Goal: Task Accomplishment & Management: Manage account settings

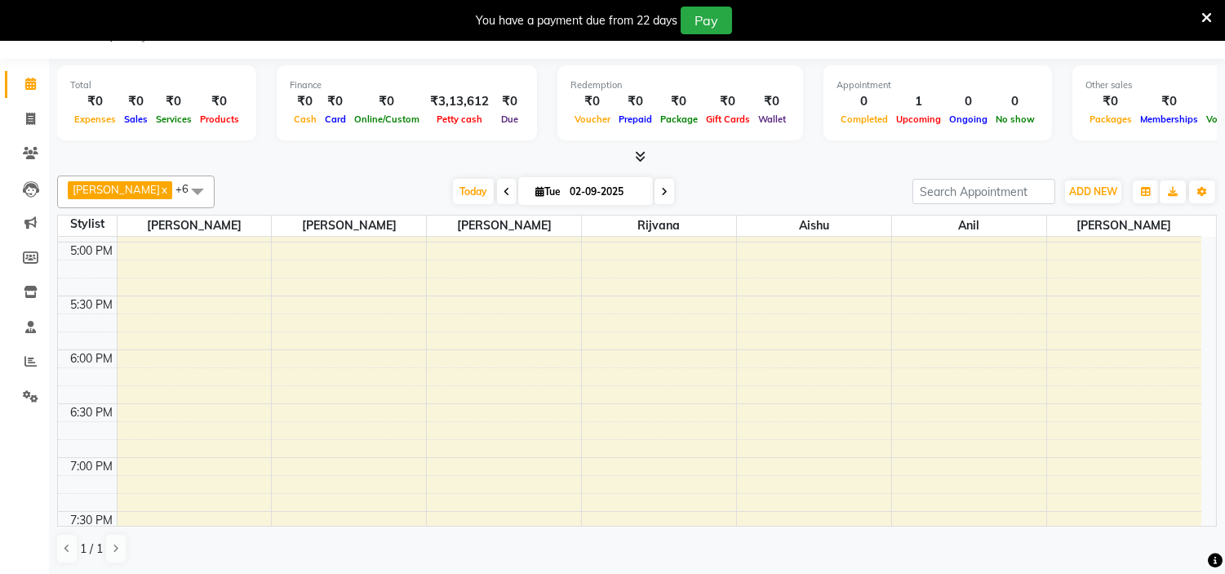
scroll to position [964, 0]
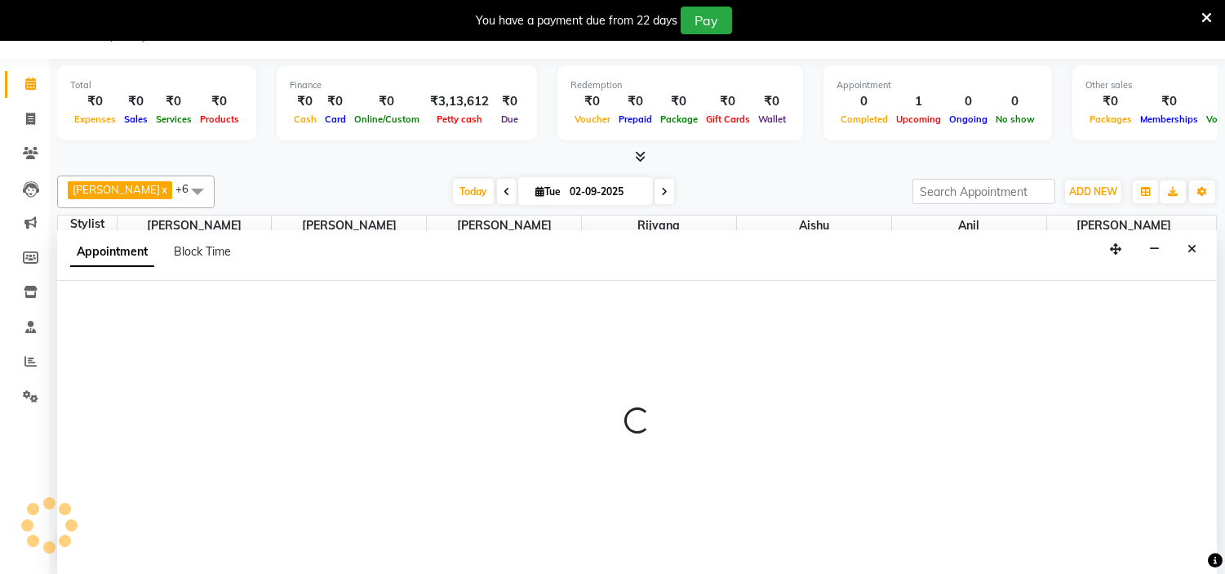
scroll to position [42, 0]
select select "85980"
select select "1050"
select select "tentative"
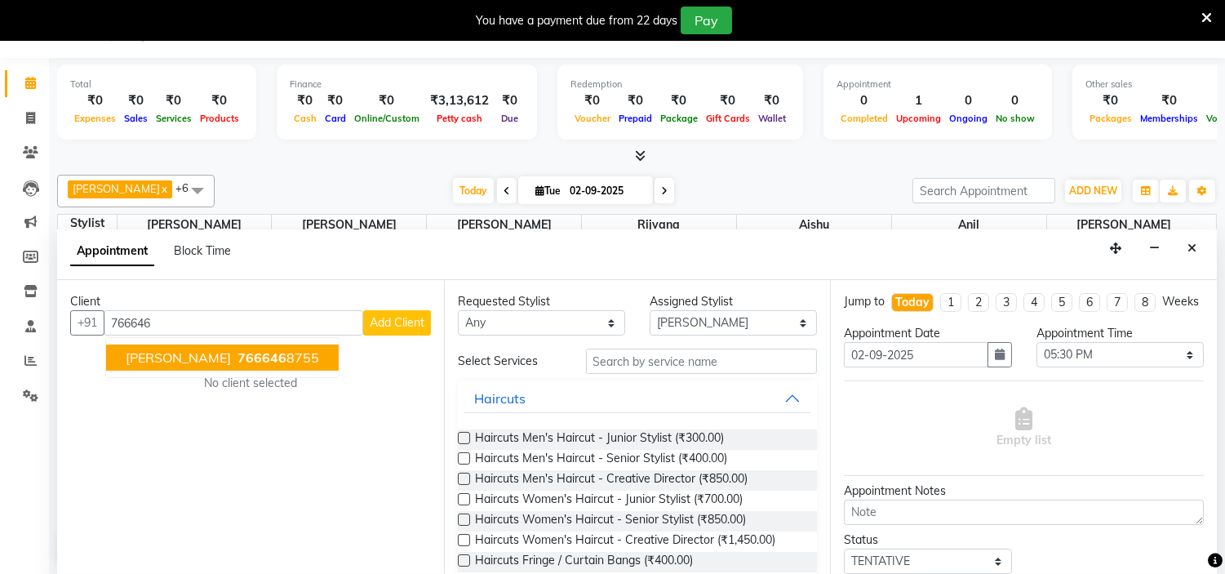
click at [237, 351] on span "766646" at bounding box center [261, 357] width 49 height 16
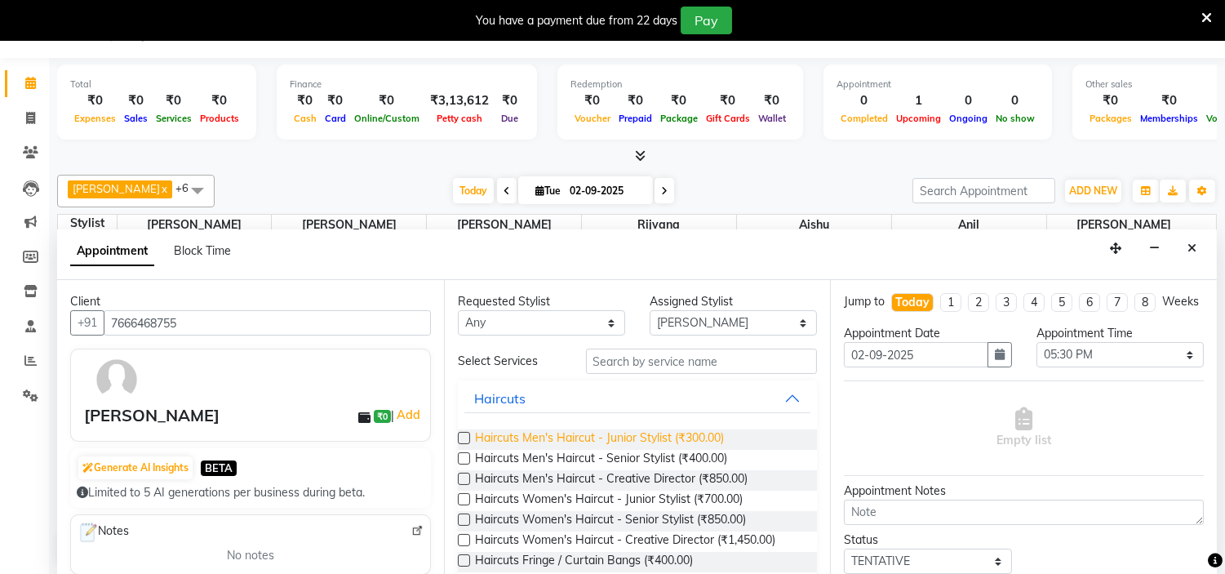
type input "7666468755"
click at [684, 442] on span "Haircuts Men's Haircut - Junior Stylist (₹300.00)" at bounding box center [599, 439] width 249 height 20
checkbox input "false"
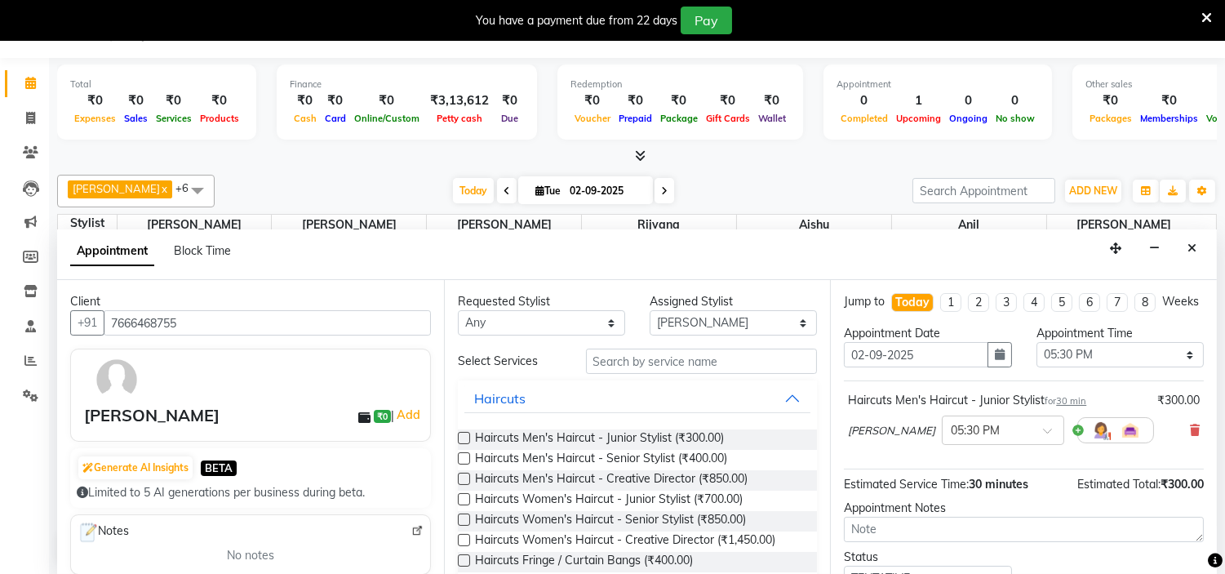
scroll to position [135, 0]
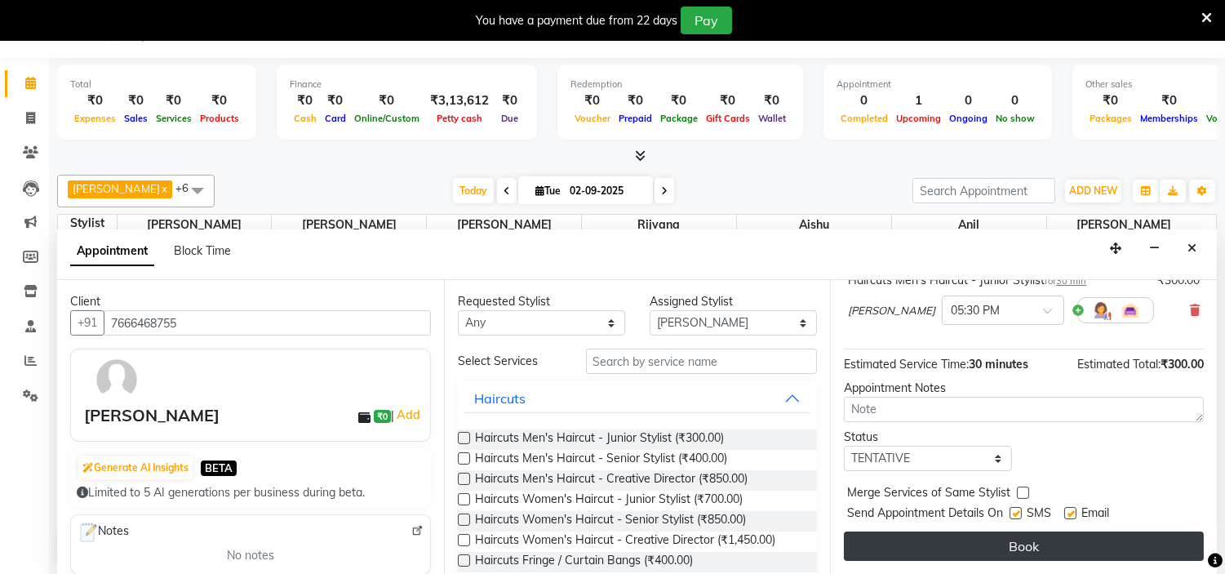
click at [1009, 541] on button "Book" at bounding box center [1024, 545] width 360 height 29
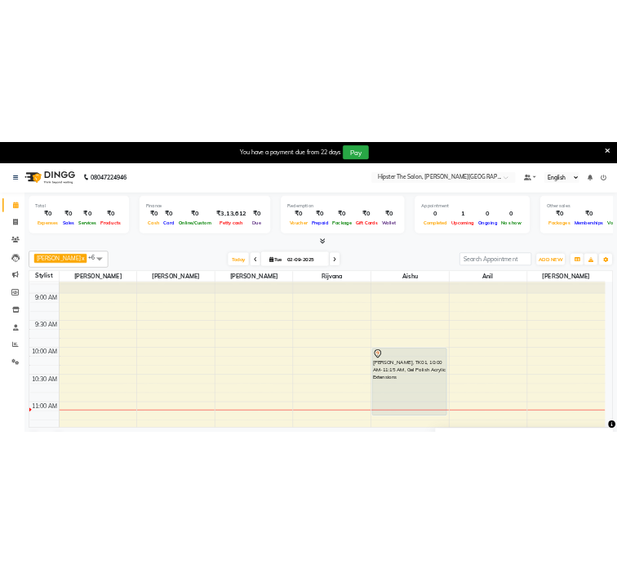
scroll to position [84, 0]
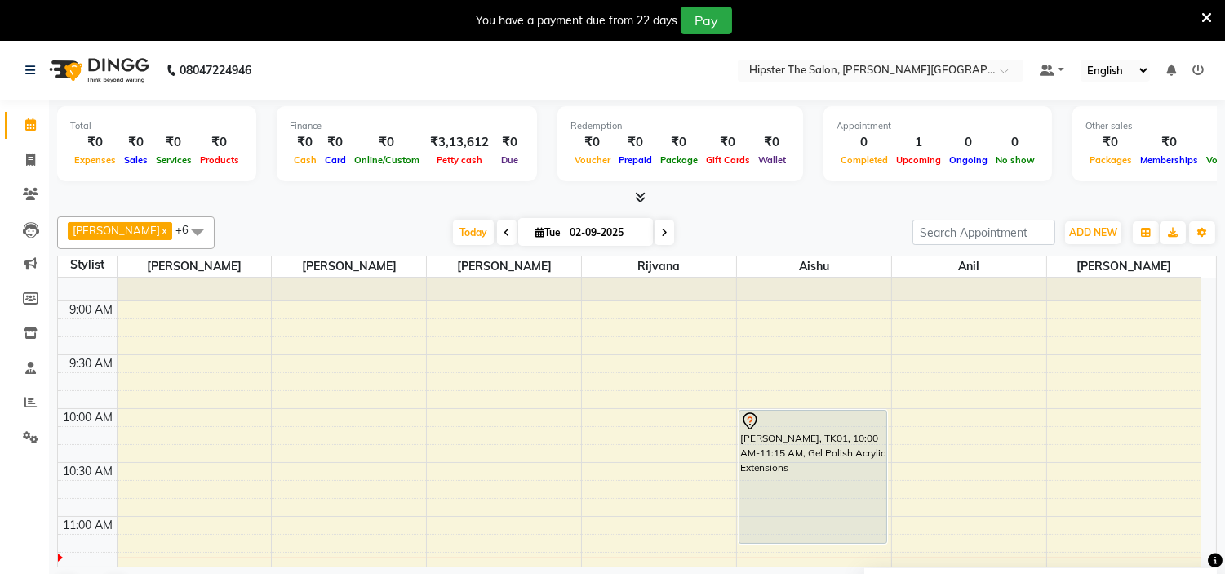
click button "Pay" at bounding box center [706, 21] width 51 height 28
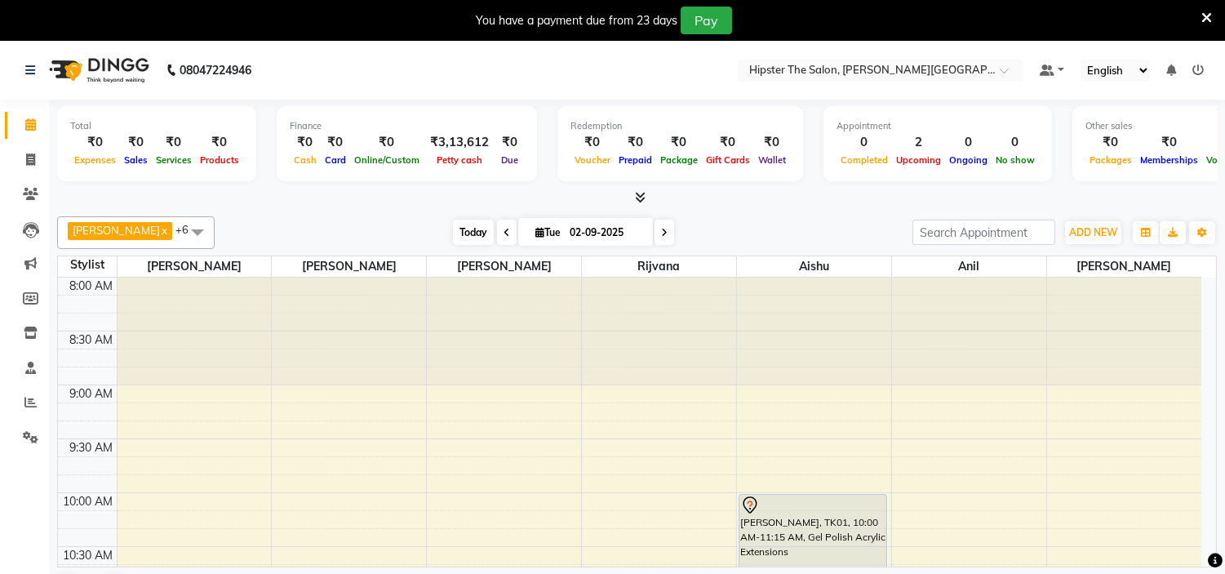
click at [453, 231] on span "Today" at bounding box center [473, 232] width 41 height 25
click at [453, 229] on span "Today" at bounding box center [473, 232] width 41 height 25
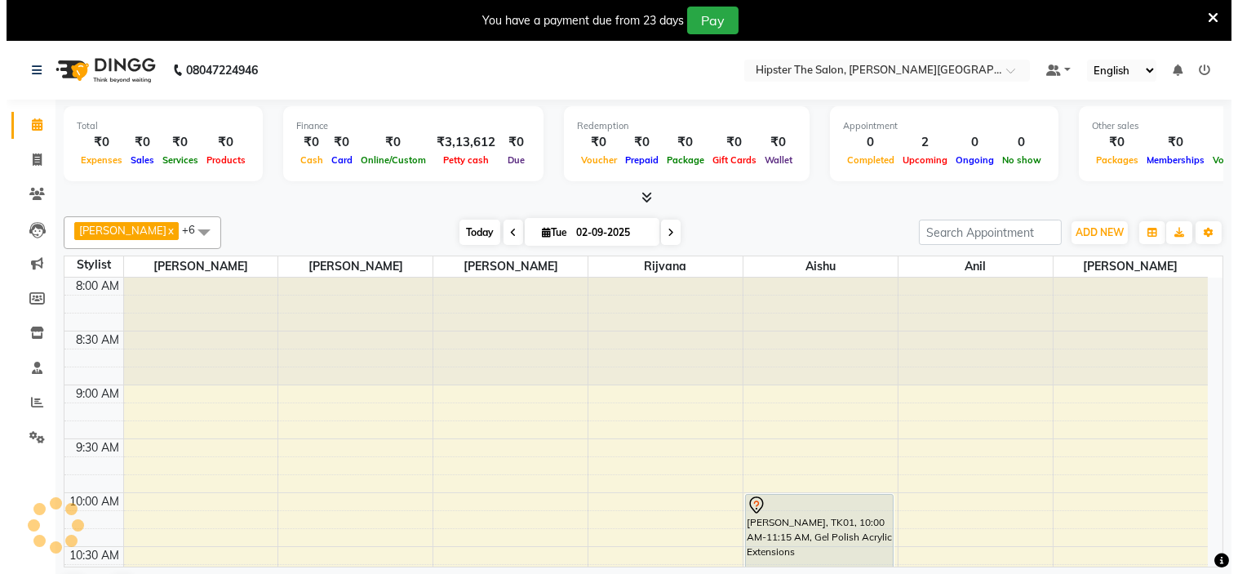
scroll to position [325, 0]
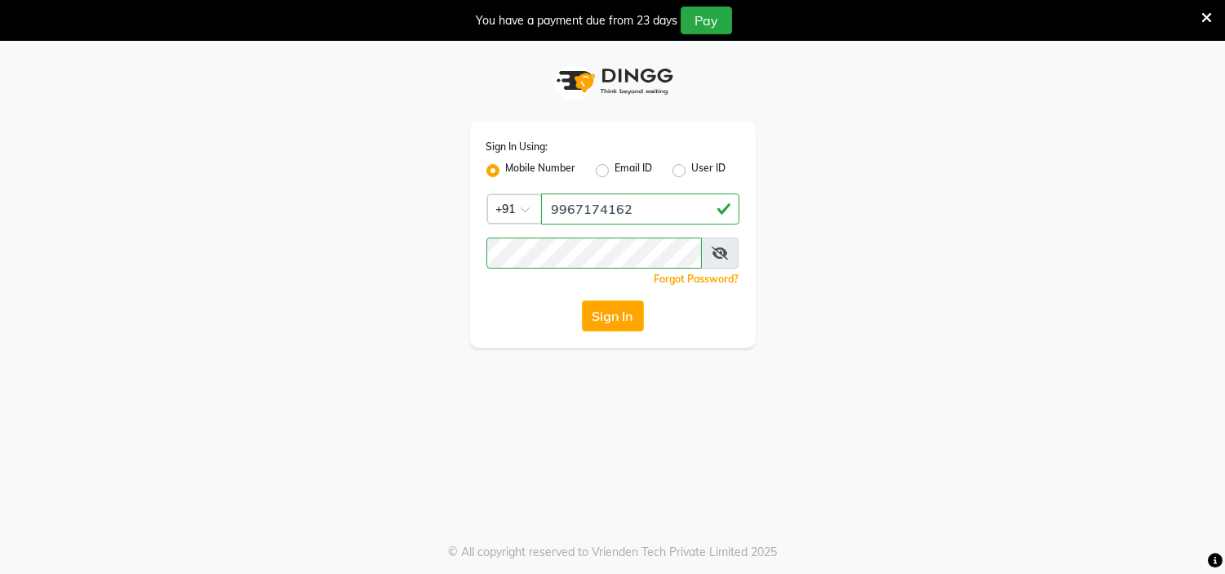
click at [730, 263] on span at bounding box center [720, 252] width 38 height 31
click at [717, 247] on icon at bounding box center [720, 252] width 16 height 13
click at [602, 313] on button "Sign In" at bounding box center [613, 315] width 62 height 31
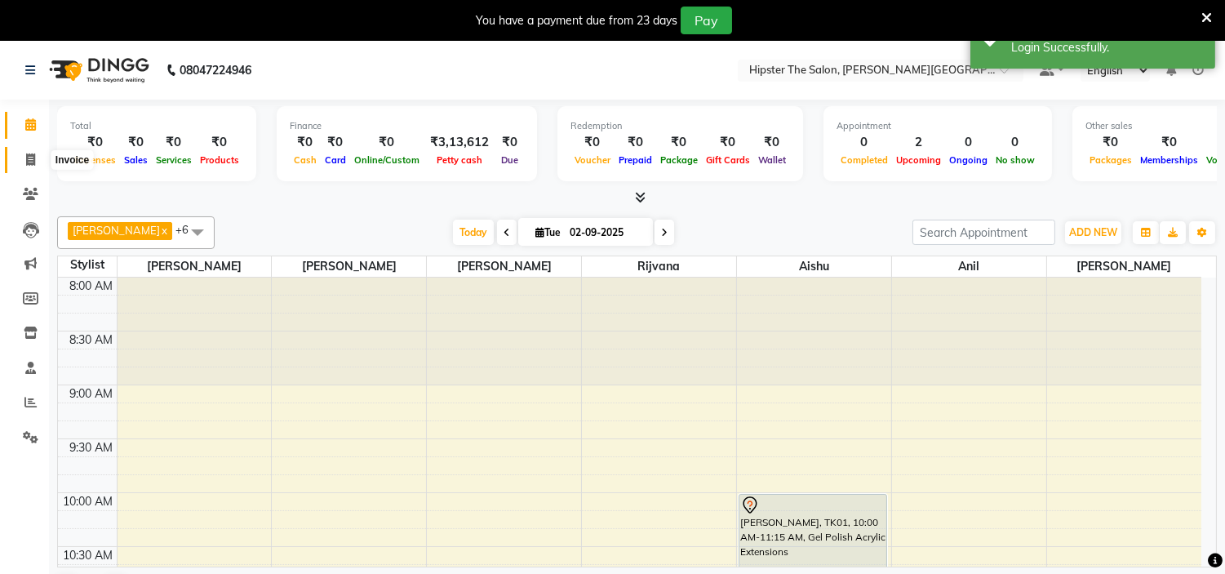
click at [31, 162] on icon at bounding box center [30, 159] width 9 height 12
select select "8592"
select select "service"
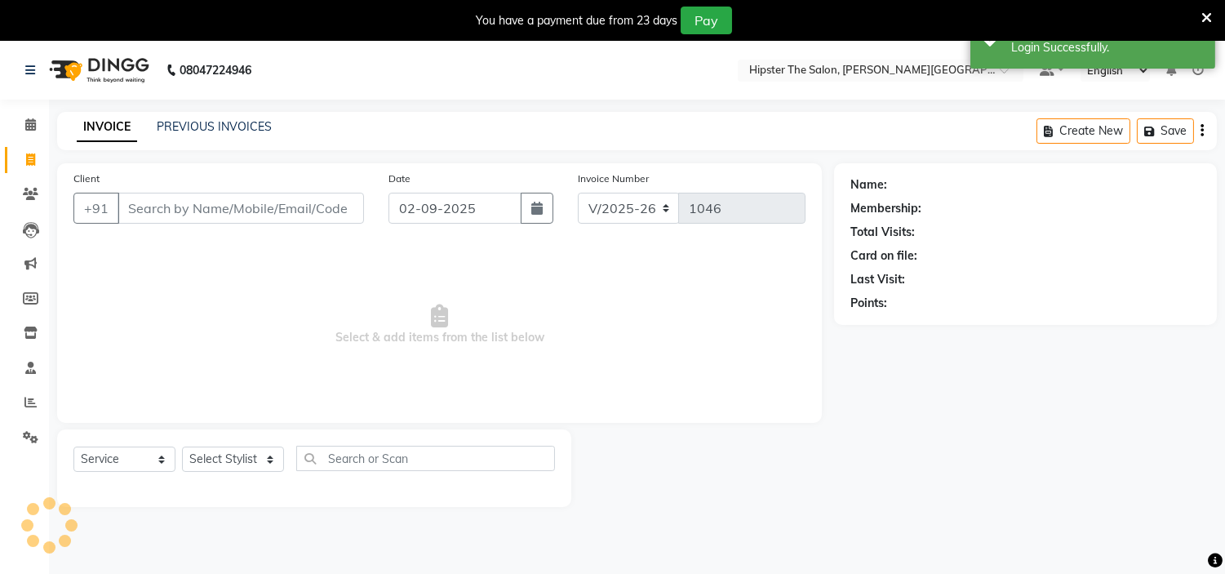
click at [150, 222] on input "Client" at bounding box center [241, 208] width 246 height 31
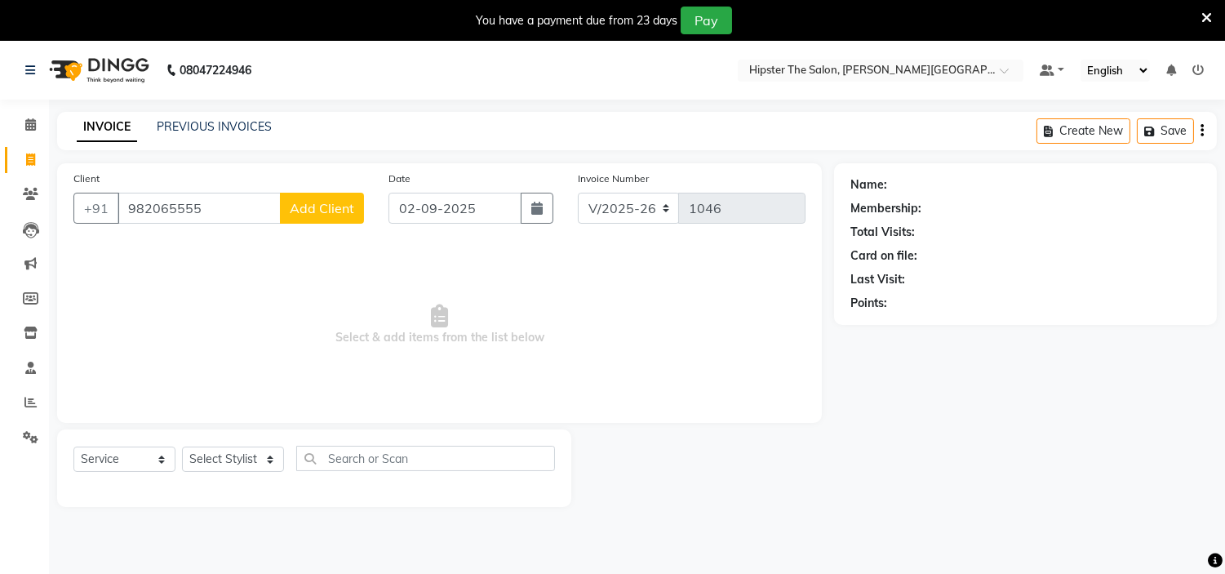
type input "982065555"
click at [295, 221] on button "Add Client" at bounding box center [322, 208] width 84 height 31
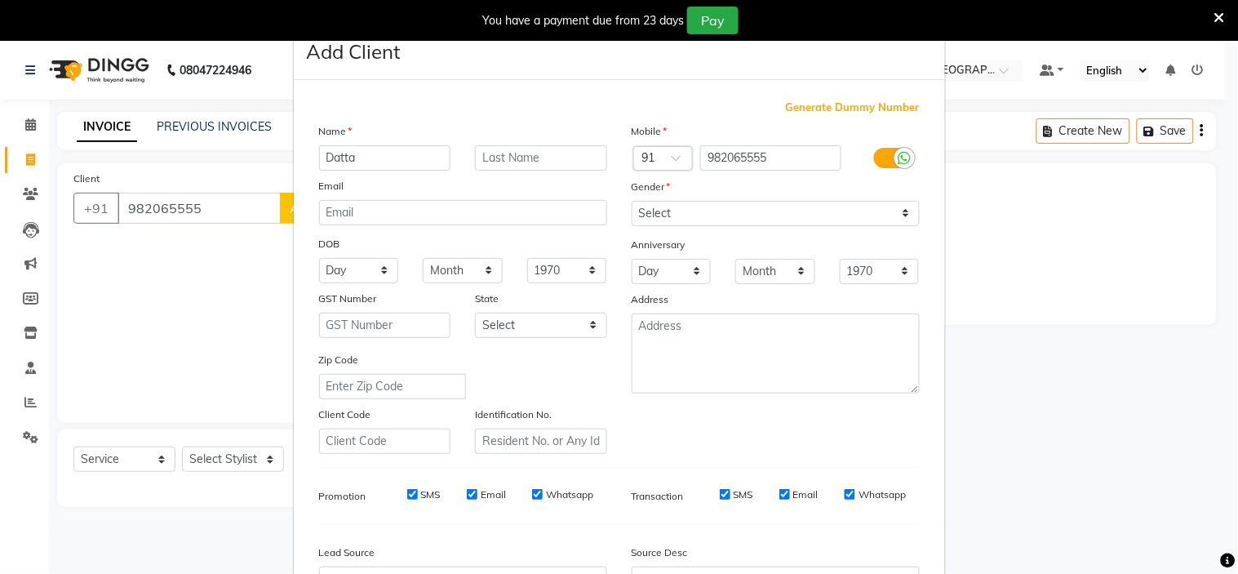
type input "Datta"
click at [862, 217] on select "Select [DEMOGRAPHIC_DATA] [DEMOGRAPHIC_DATA] Other Prefer Not To Say" at bounding box center [776, 213] width 288 height 25
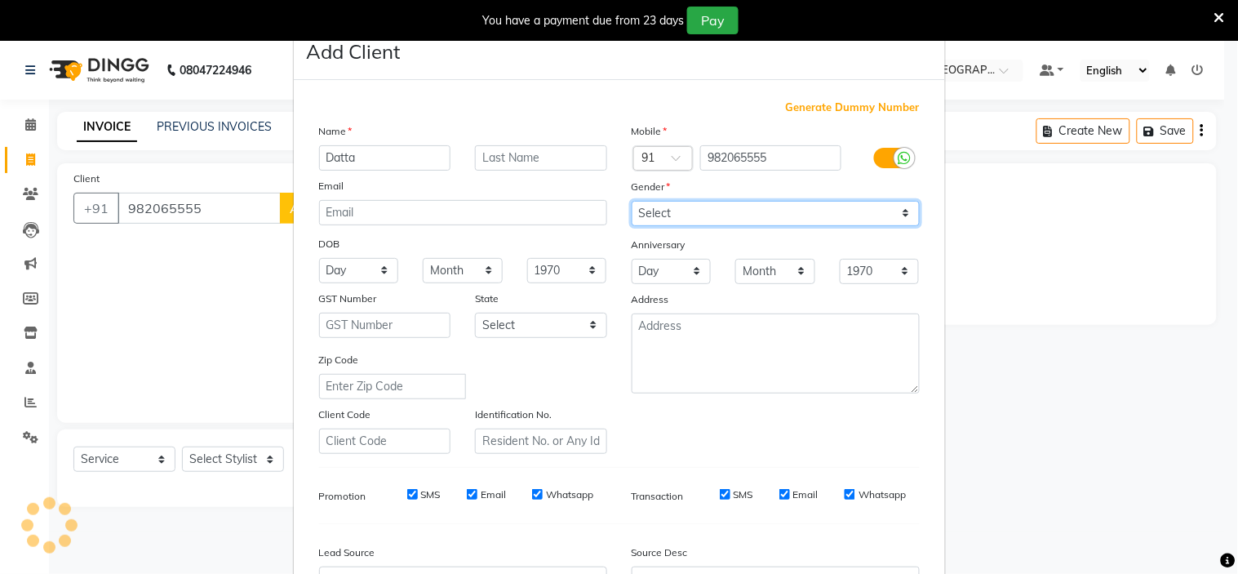
select select "[DEMOGRAPHIC_DATA]"
click at [632, 201] on select "Select [DEMOGRAPHIC_DATA] [DEMOGRAPHIC_DATA] Other Prefer Not To Say" at bounding box center [776, 213] width 288 height 25
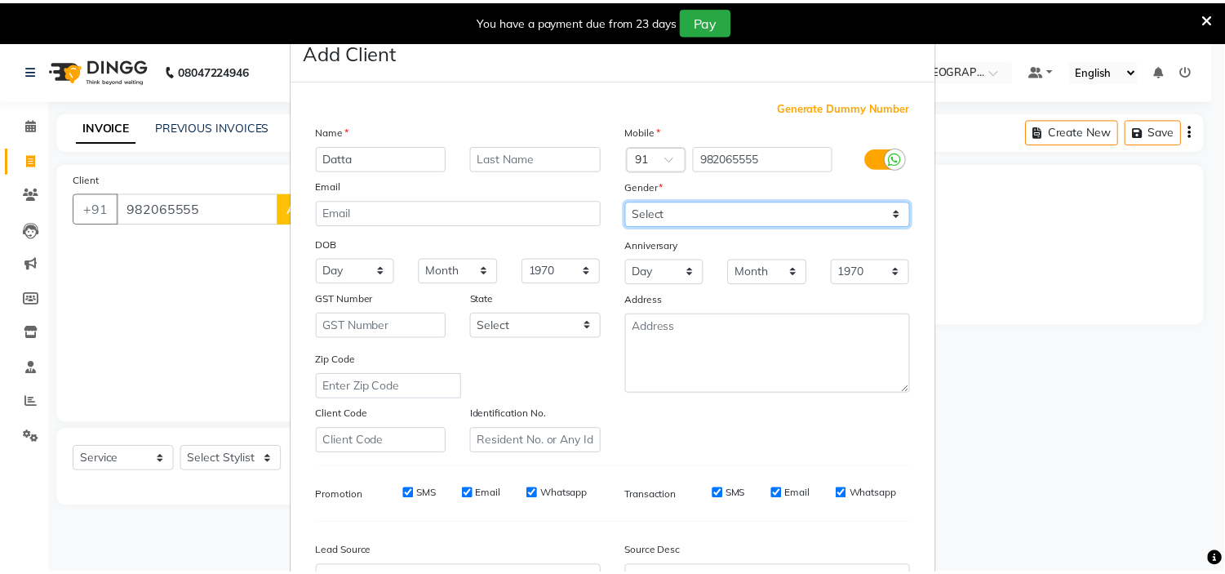
scroll to position [180, 0]
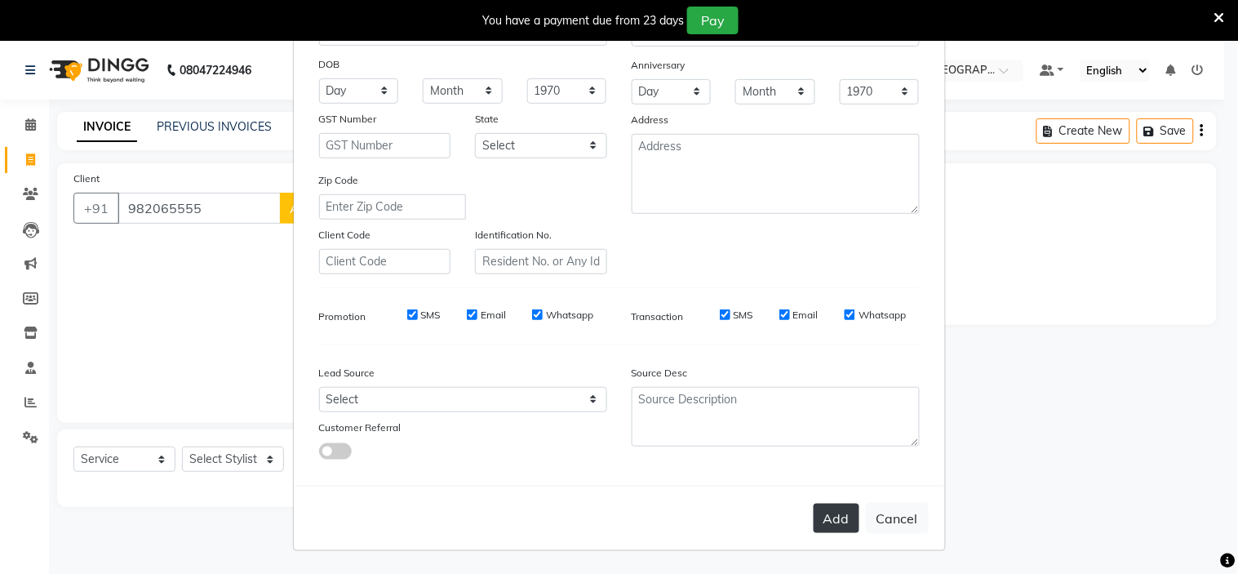
click at [832, 510] on button "Add" at bounding box center [837, 518] width 46 height 29
select select
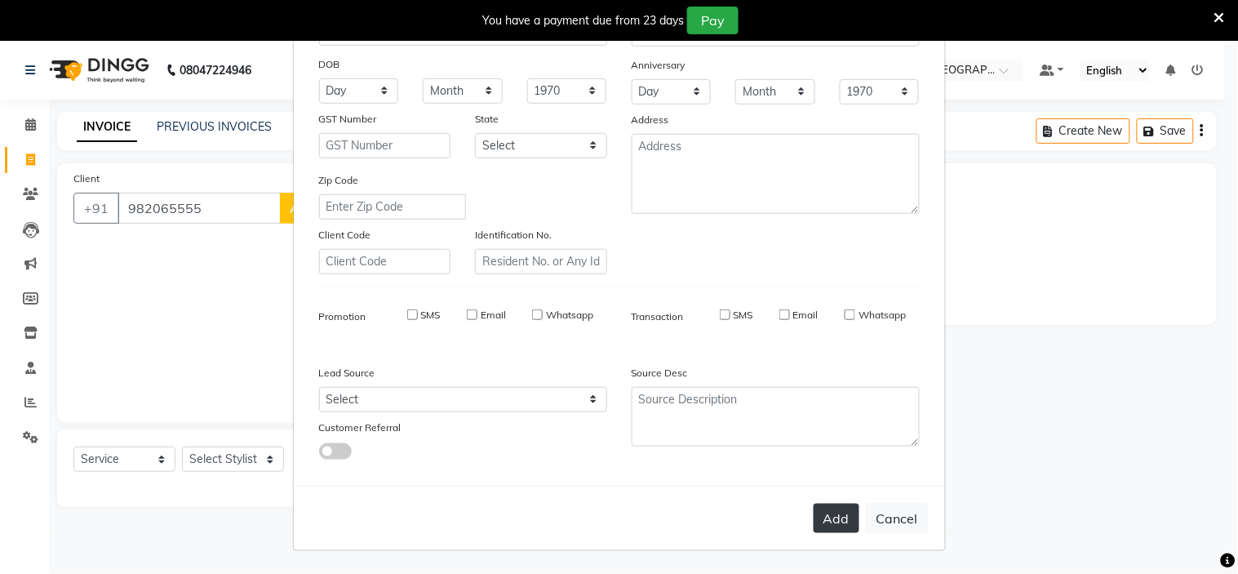
select select
checkbox input "false"
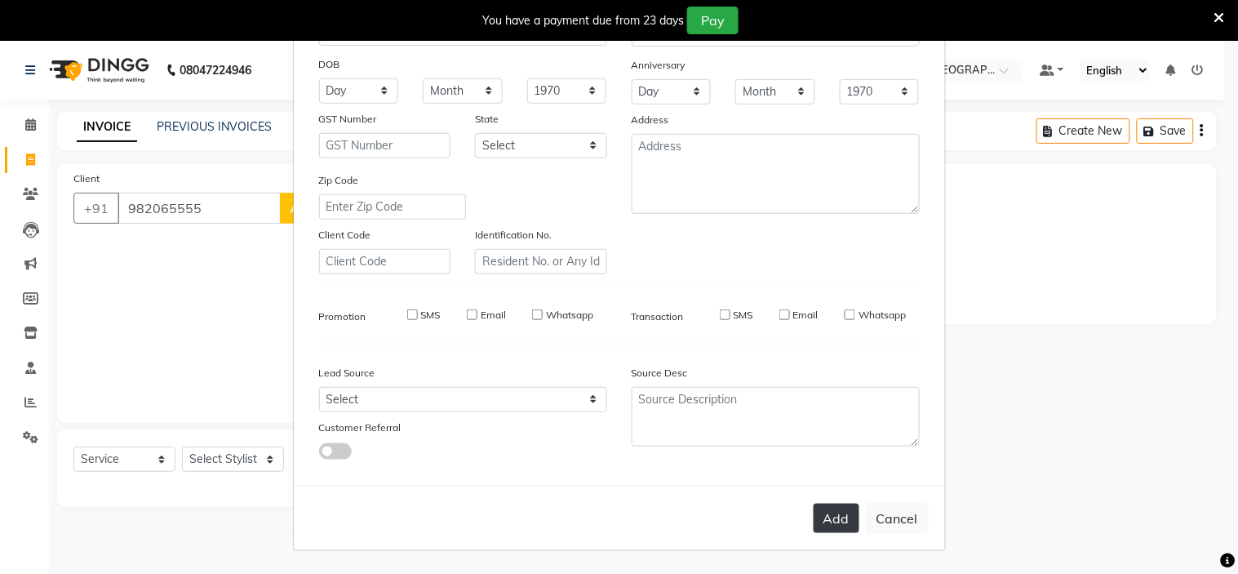
checkbox input "false"
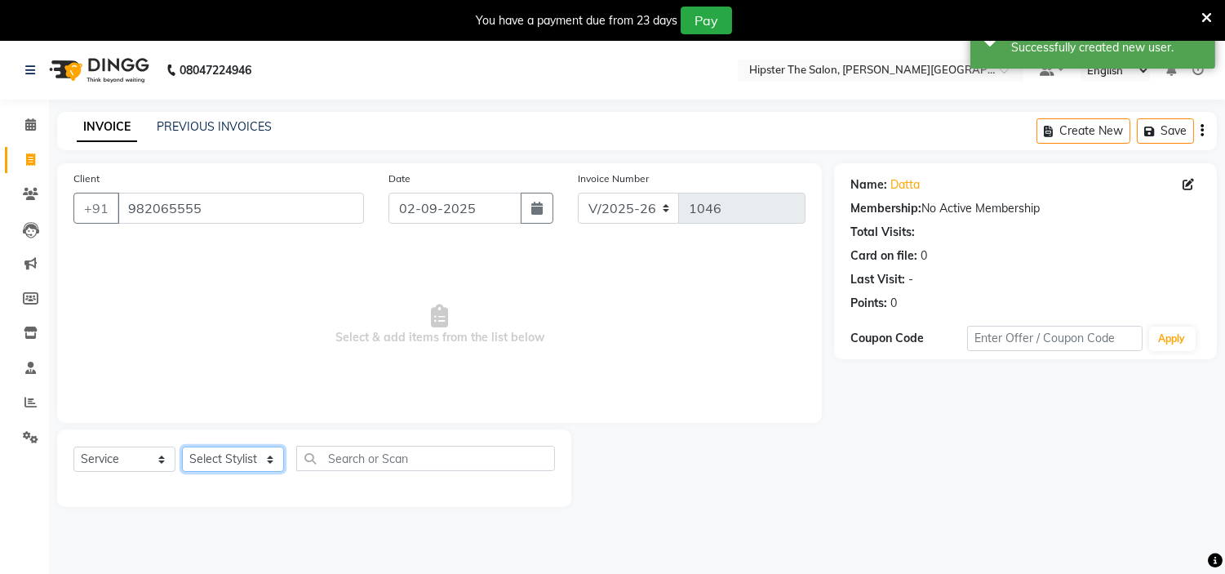
click at [264, 461] on select "Select Stylist [PERSON_NAME] [PERSON_NAME] [PERSON_NAME] [PERSON_NAME] Manager …" at bounding box center [233, 458] width 102 height 25
select select "85980"
click at [182, 447] on select "Select Stylist [PERSON_NAME] [PERSON_NAME] [PERSON_NAME] [PERSON_NAME] Manager …" at bounding box center [233, 458] width 102 height 25
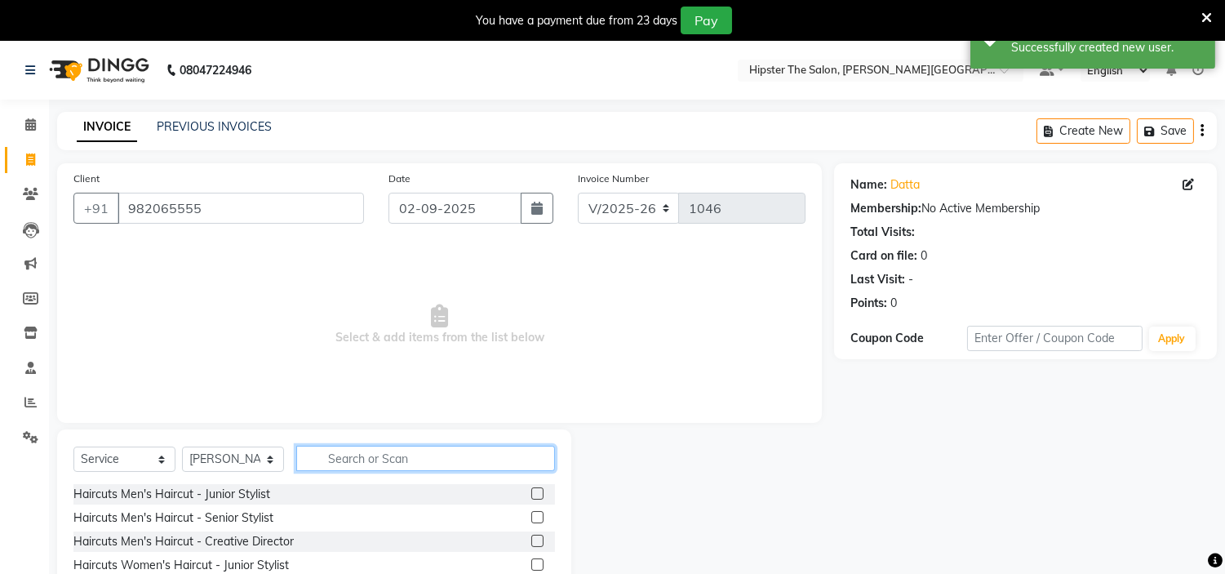
click at [422, 459] on input "text" at bounding box center [425, 458] width 259 height 25
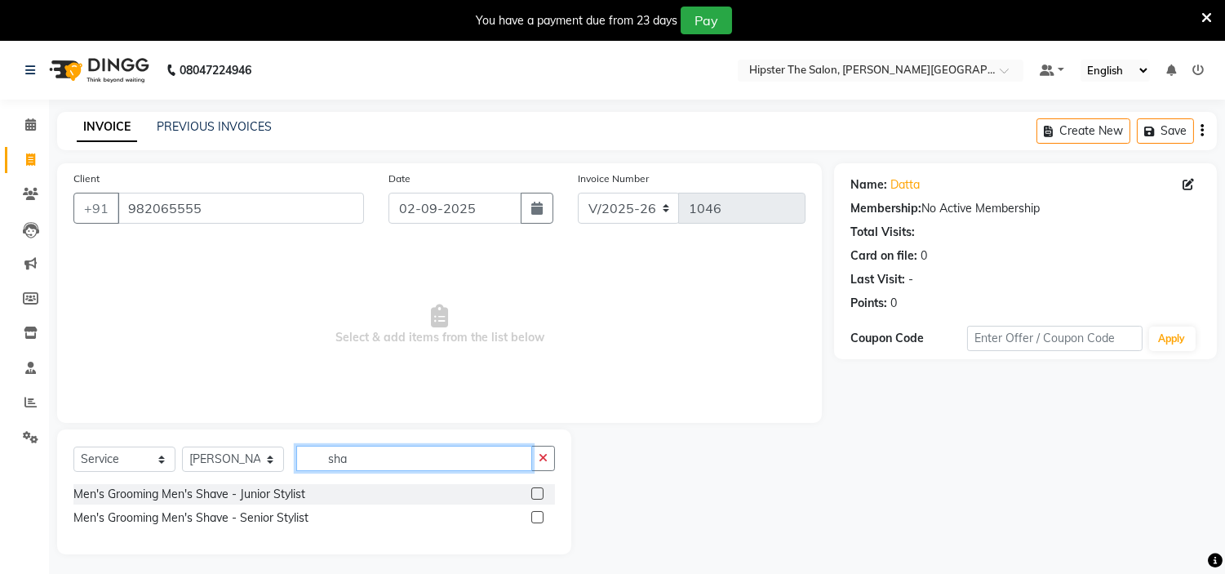
type input "sha"
click at [534, 493] on label at bounding box center [537, 493] width 12 height 12
click at [534, 493] on input "checkbox" at bounding box center [536, 494] width 11 height 11
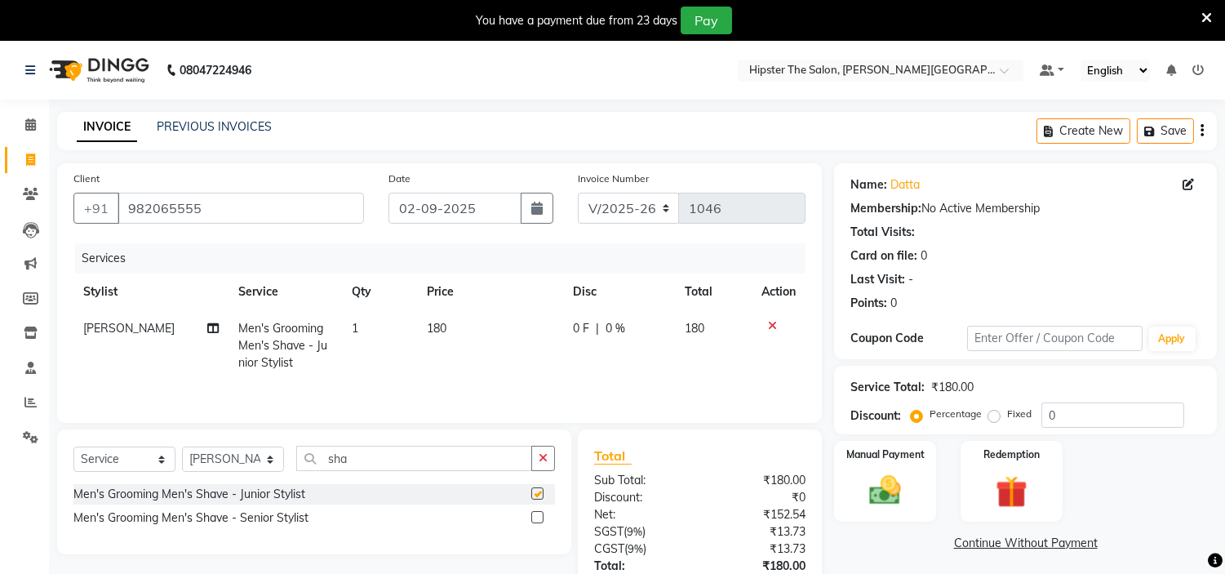
checkbox input "false"
click at [439, 325] on span "180" at bounding box center [437, 328] width 20 height 15
select select "85980"
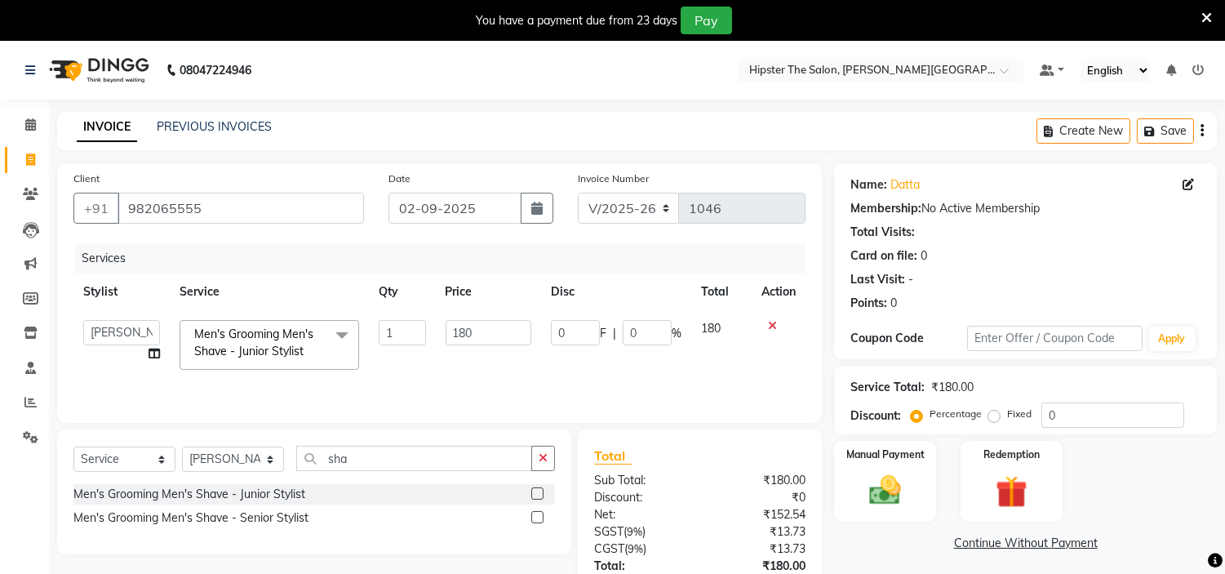
click at [439, 325] on td "180" at bounding box center [488, 344] width 105 height 69
click at [484, 330] on input "180" at bounding box center [489, 332] width 86 height 25
type input "1"
type input "200"
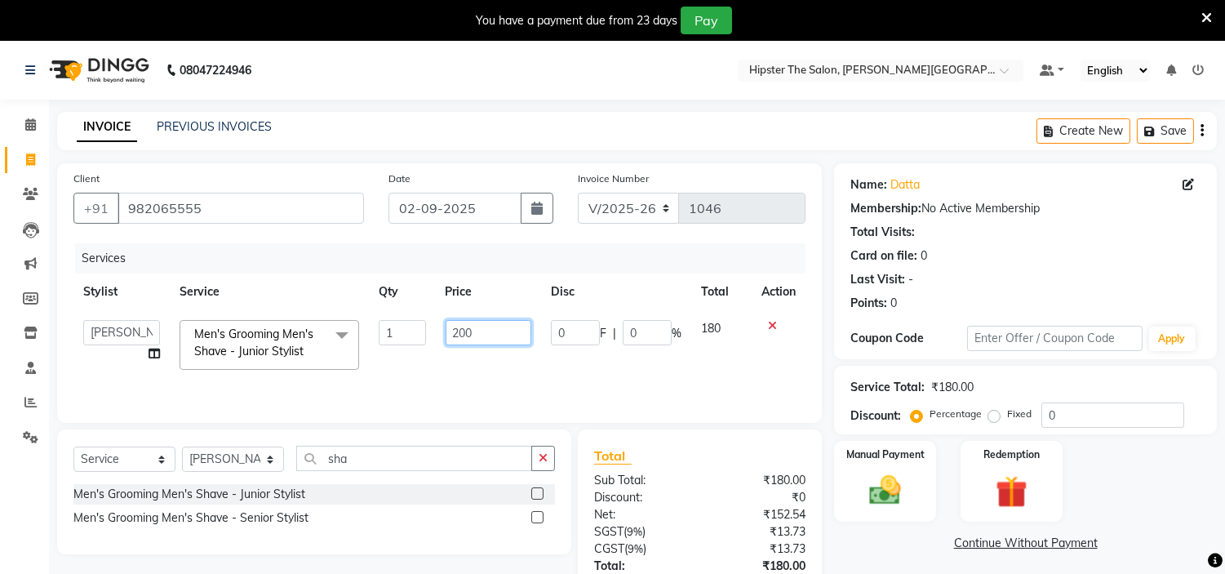
scroll to position [119, 0]
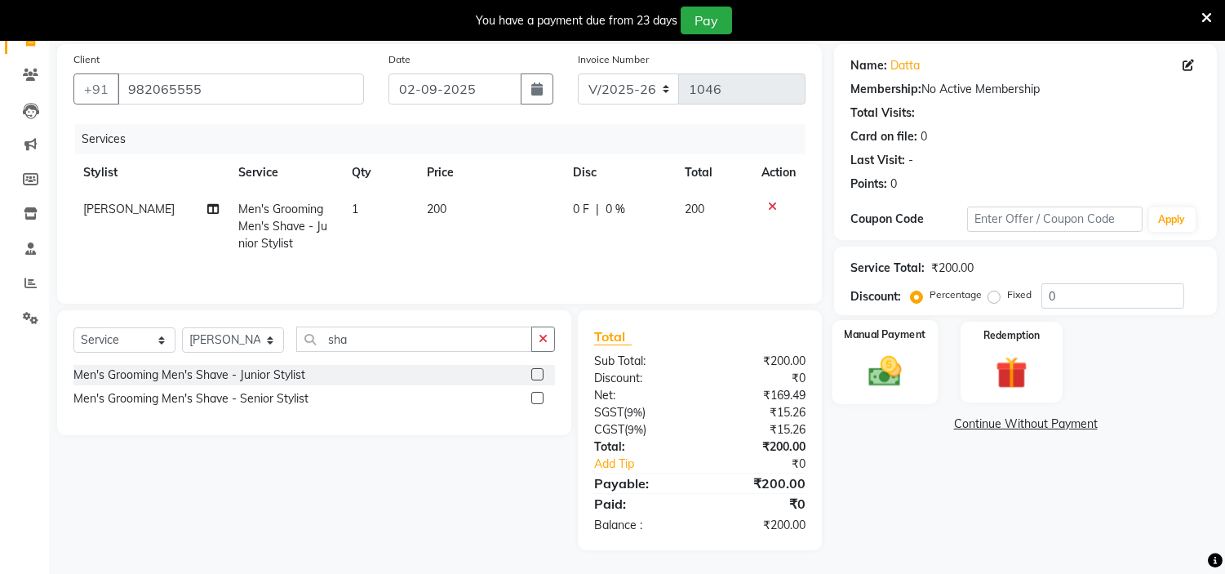
click at [890, 372] on img at bounding box center [886, 372] width 54 height 38
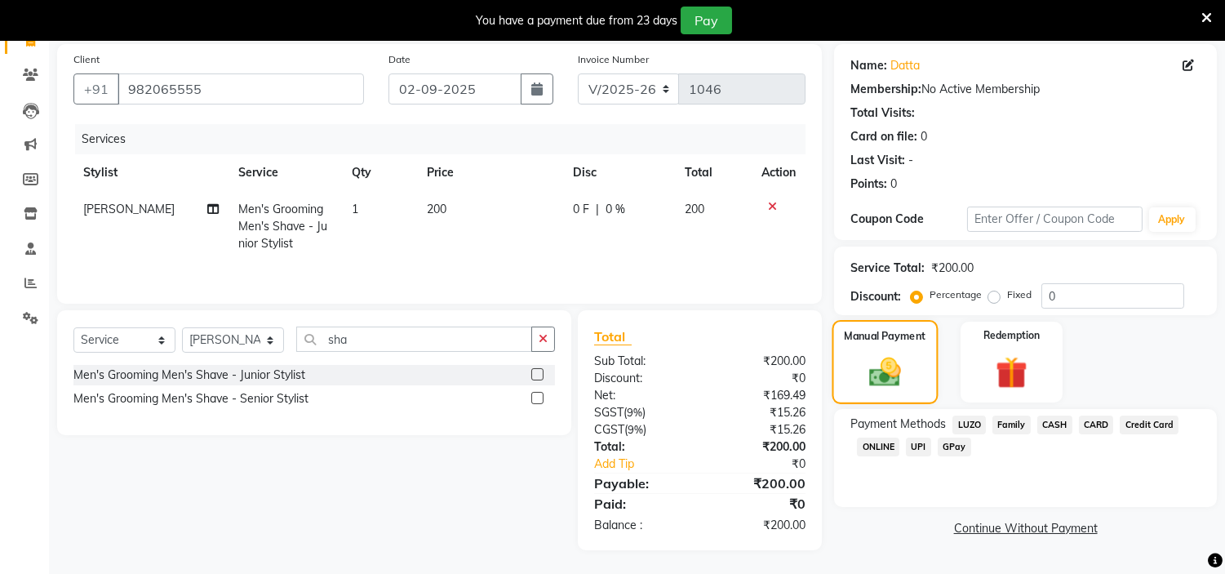
scroll to position [121, 0]
click at [952, 445] on span "GPay" at bounding box center [954, 446] width 33 height 19
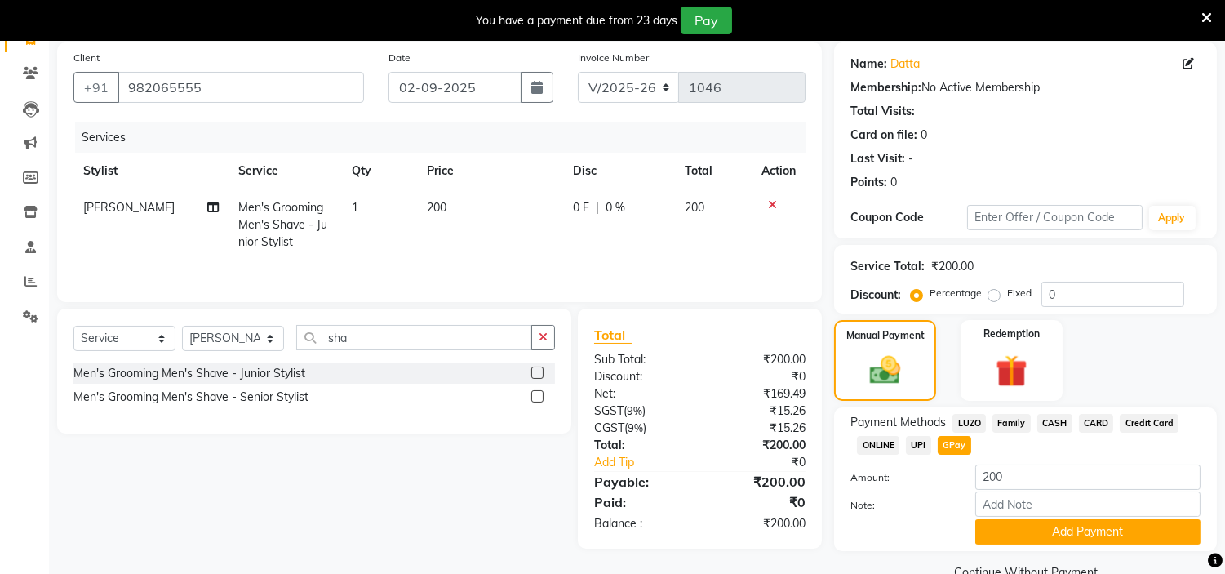
scroll to position [156, 0]
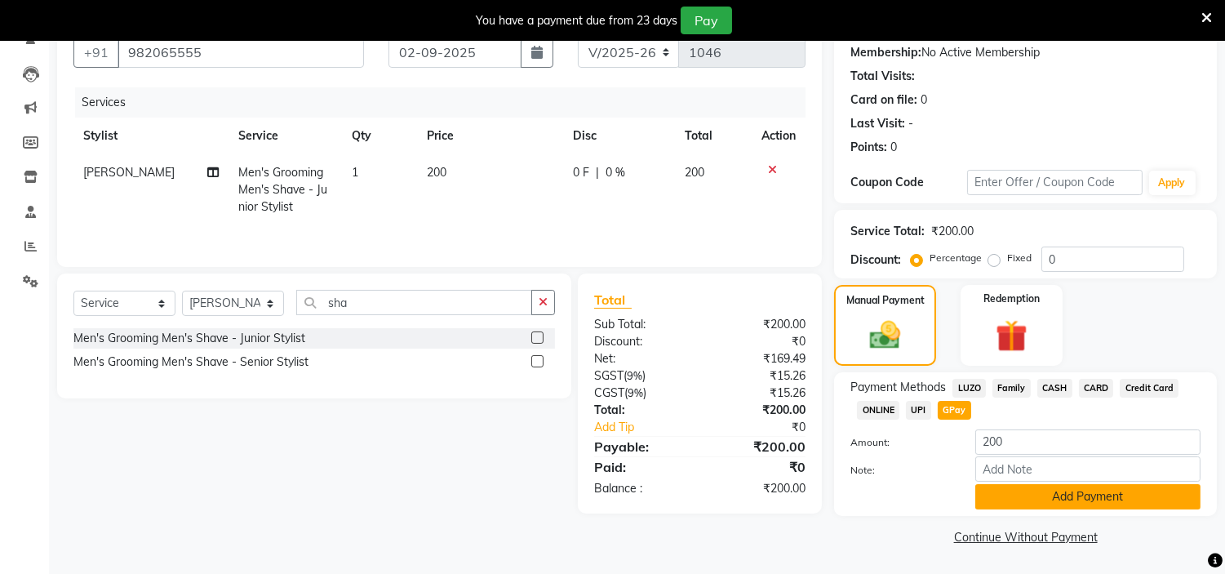
click at [1089, 493] on button "Add Payment" at bounding box center [1087, 496] width 225 height 25
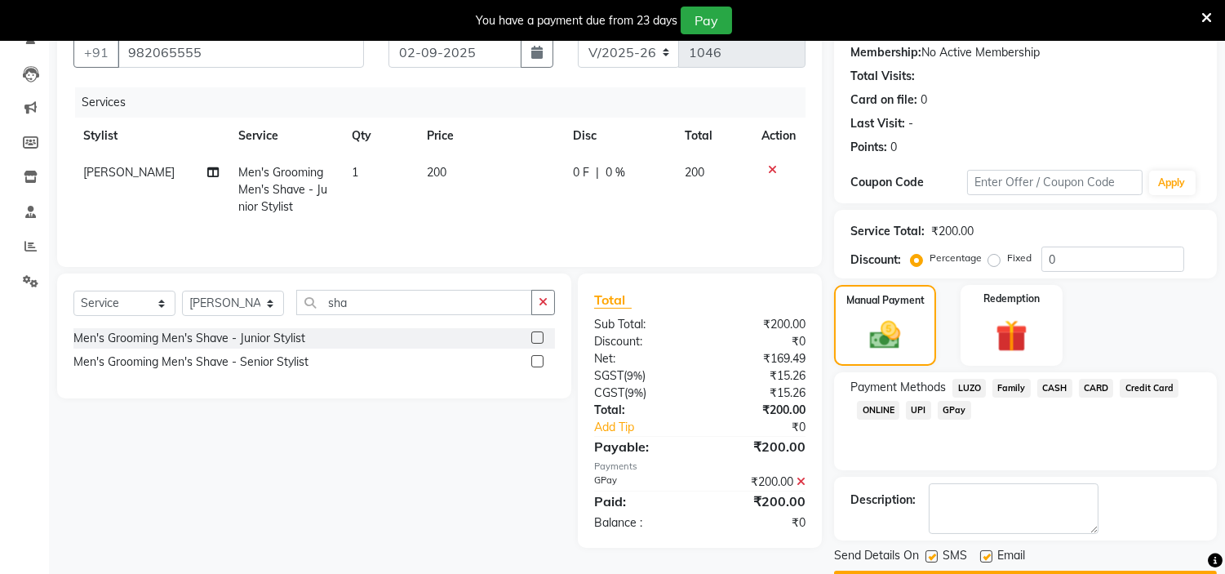
scroll to position [201, 0]
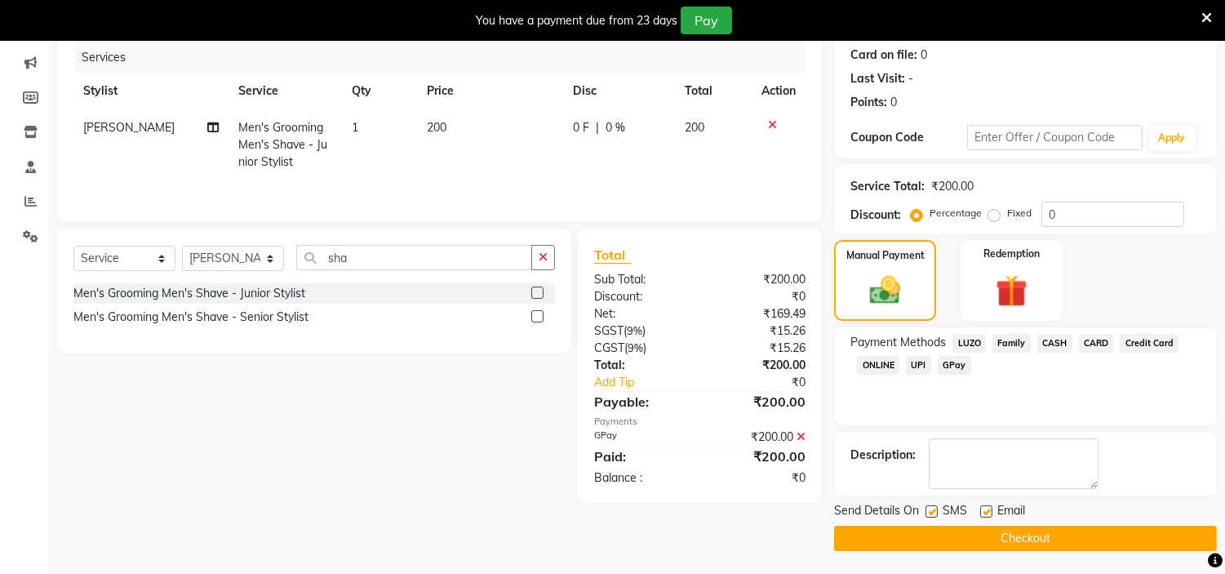
click at [1066, 534] on button "Checkout" at bounding box center [1025, 538] width 383 height 25
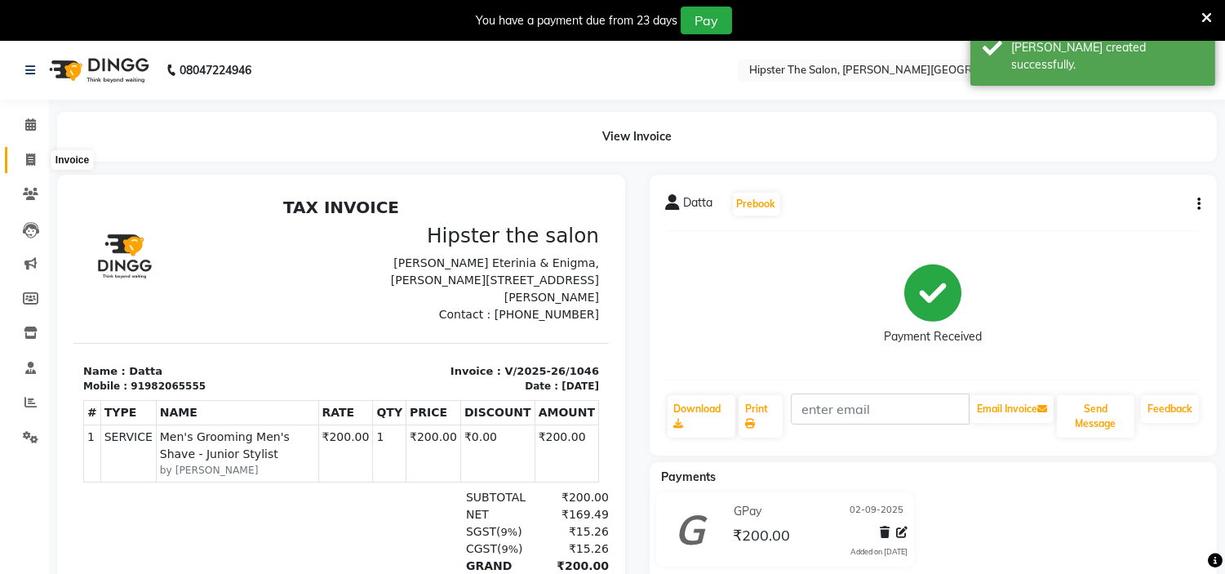
click at [26, 158] on icon at bounding box center [30, 159] width 9 height 12
select select "8592"
select select "service"
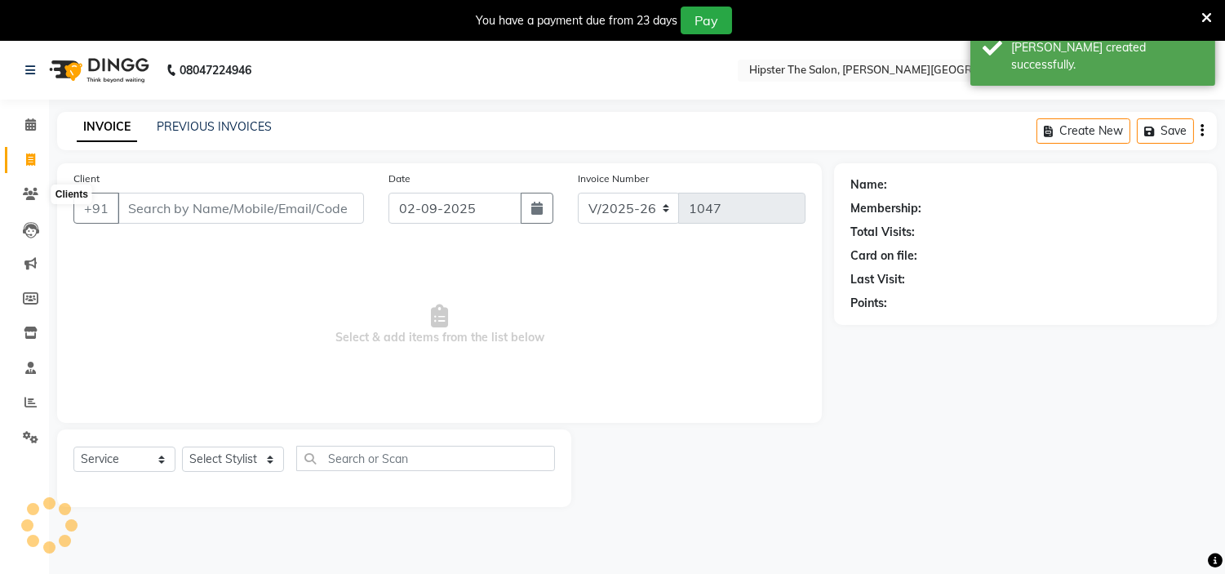
scroll to position [41, 0]
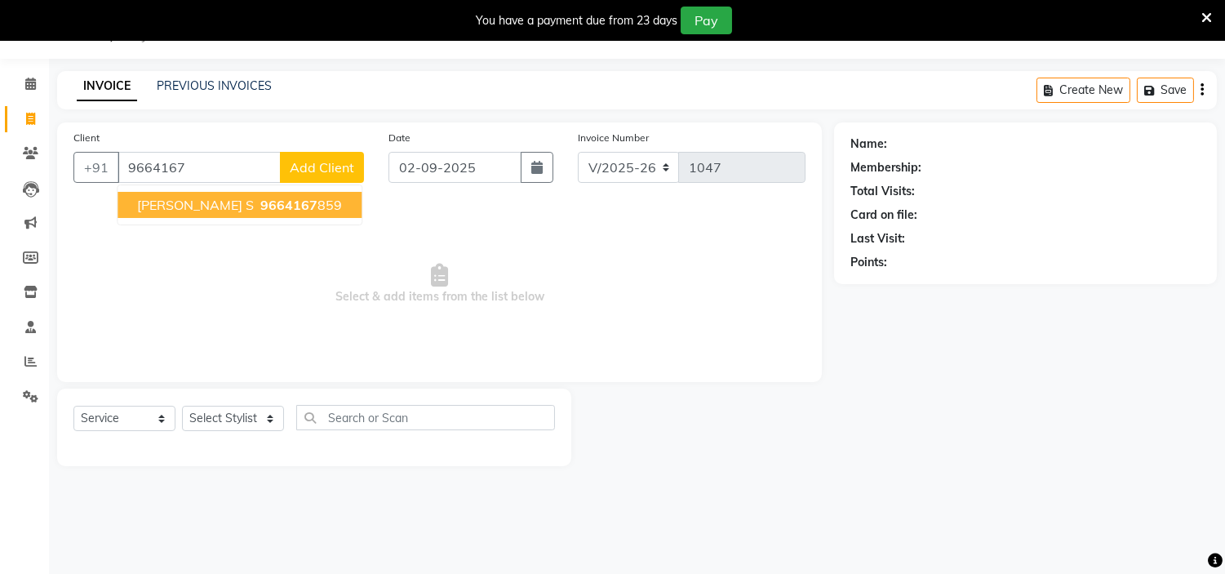
click at [260, 206] on span "9664167" at bounding box center [288, 205] width 57 height 16
type input "9664167859"
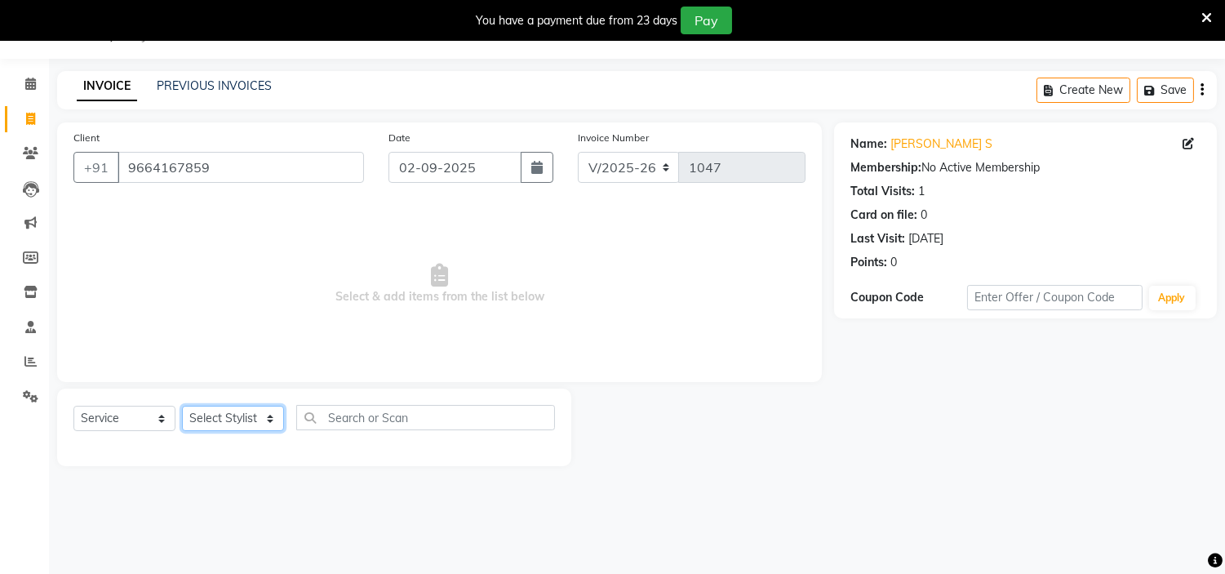
click at [264, 413] on select "Select Stylist [PERSON_NAME] [PERSON_NAME] [PERSON_NAME] [PERSON_NAME] Manager …" at bounding box center [233, 418] width 102 height 25
select select "85980"
click at [182, 406] on select "Select Stylist [PERSON_NAME] [PERSON_NAME] [PERSON_NAME] [PERSON_NAME] Manager …" at bounding box center [233, 418] width 102 height 25
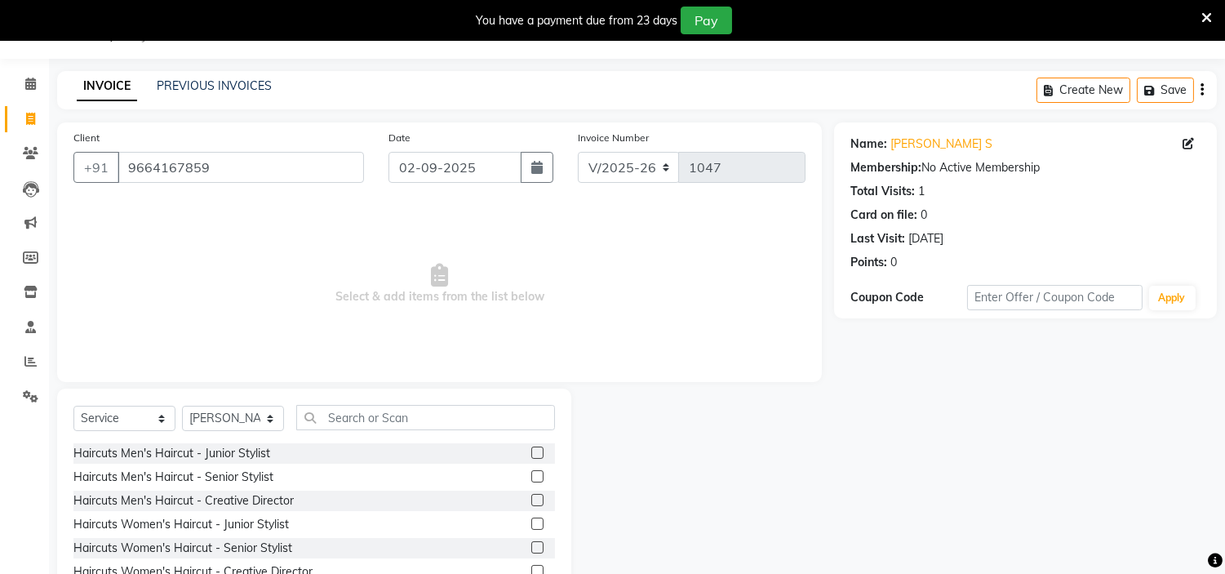
click at [531, 446] on label at bounding box center [537, 452] width 12 height 12
click at [531, 448] on input "checkbox" at bounding box center [536, 453] width 11 height 11
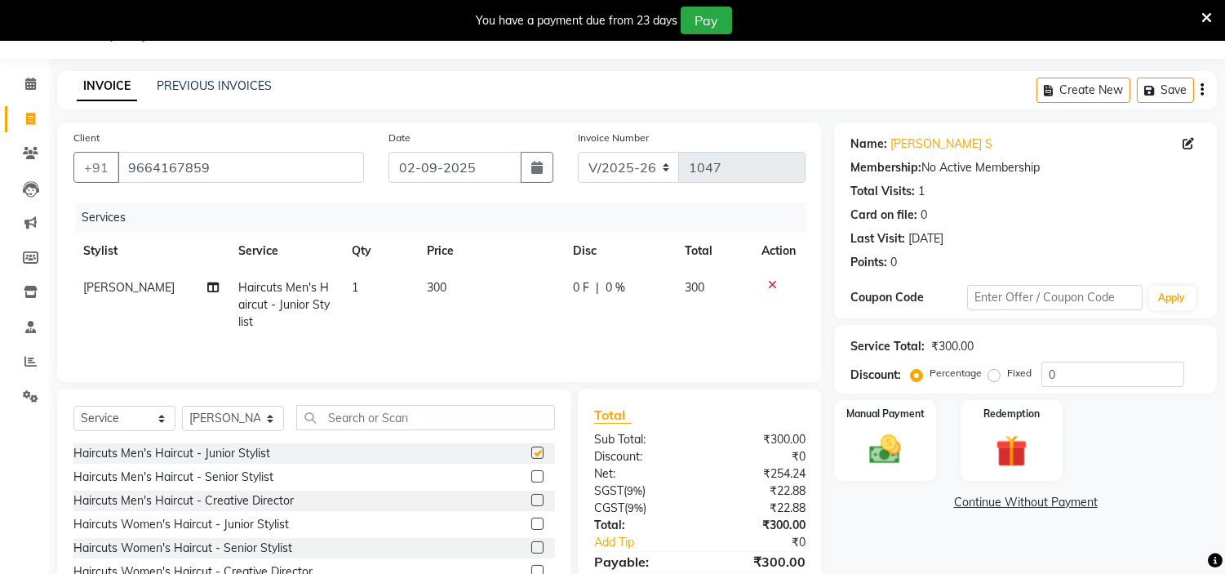
checkbox input "false"
click at [887, 445] on img at bounding box center [886, 450] width 54 height 38
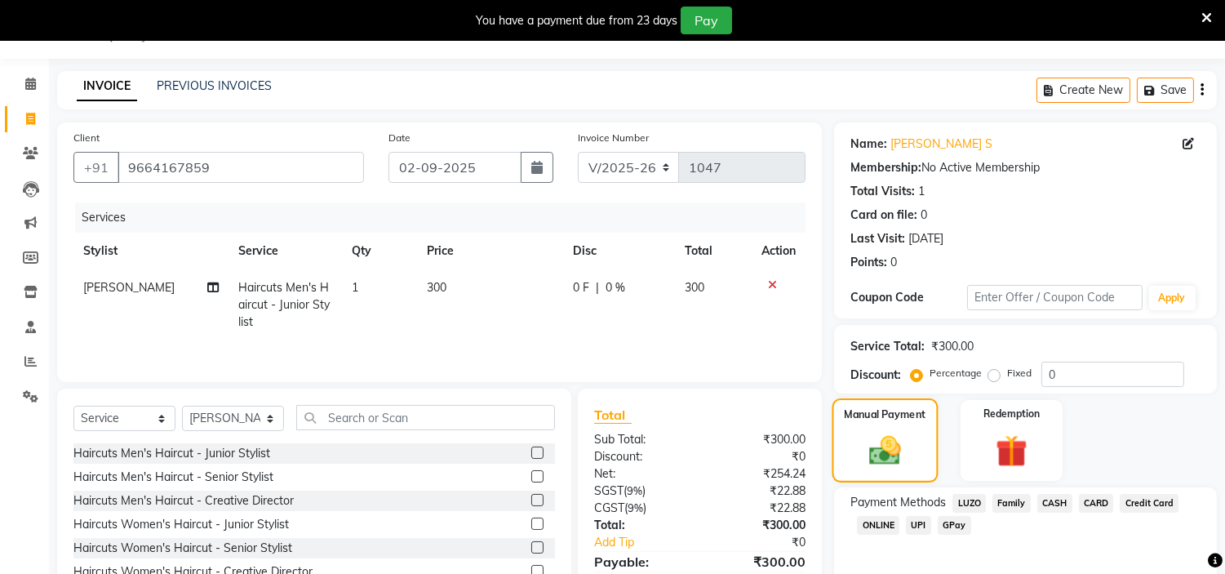
scroll to position [122, 0]
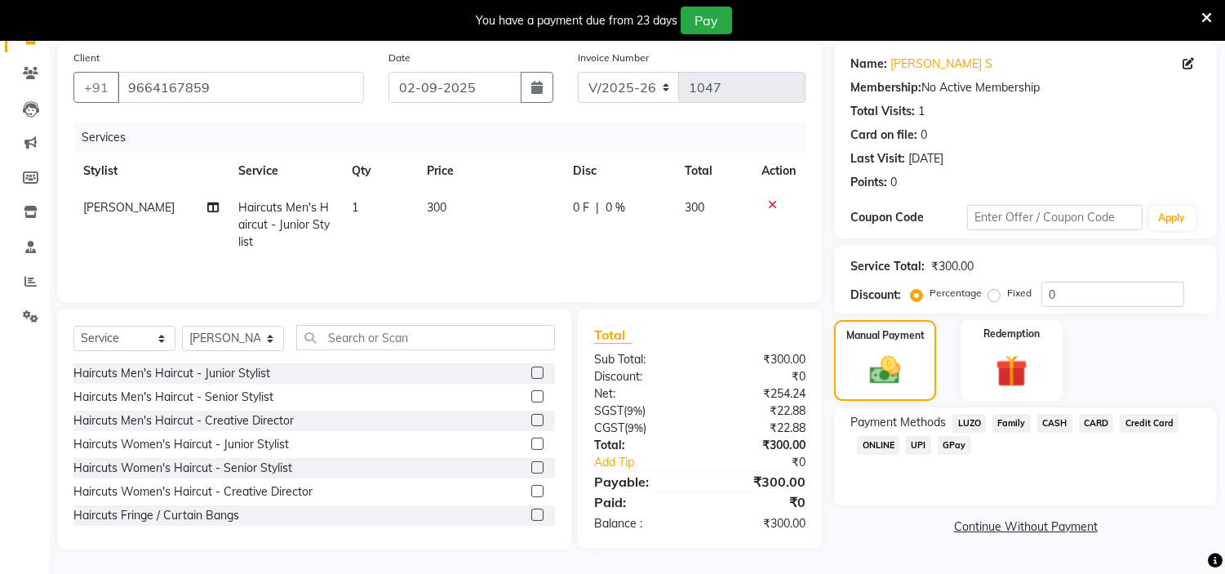
click at [957, 446] on span "GPay" at bounding box center [954, 445] width 33 height 19
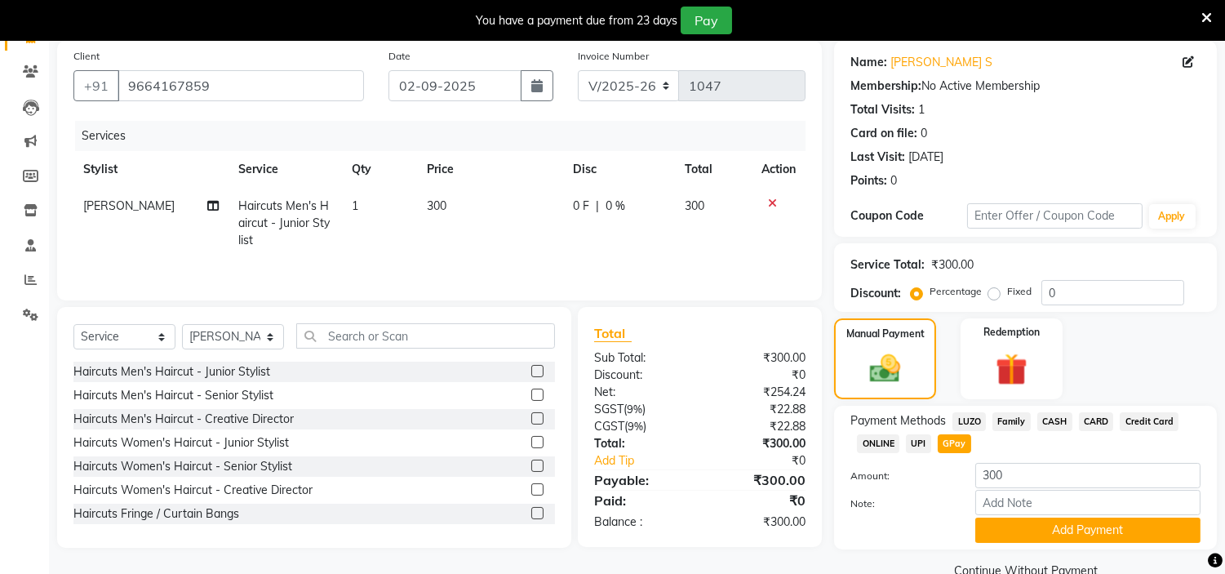
scroll to position [156, 0]
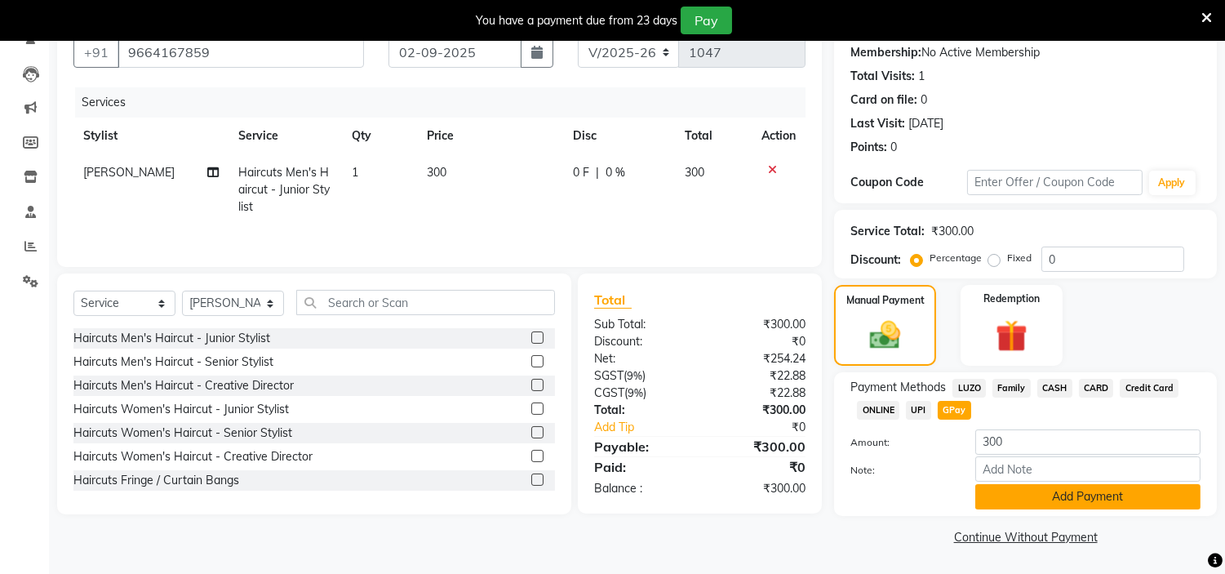
click at [1087, 496] on button "Add Payment" at bounding box center [1087, 496] width 225 height 25
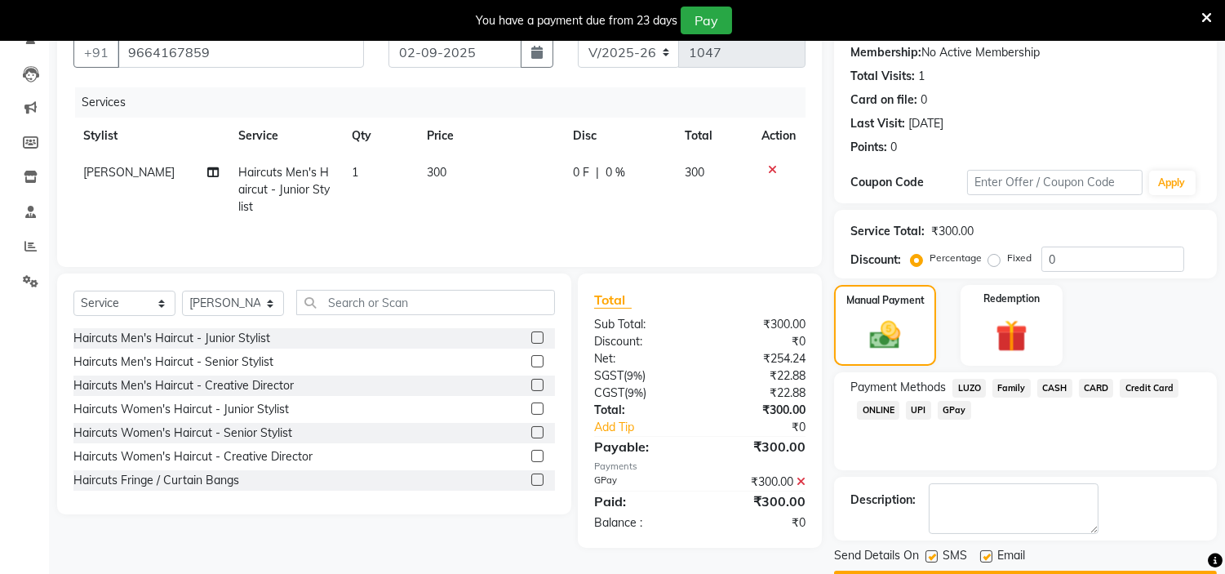
scroll to position [201, 0]
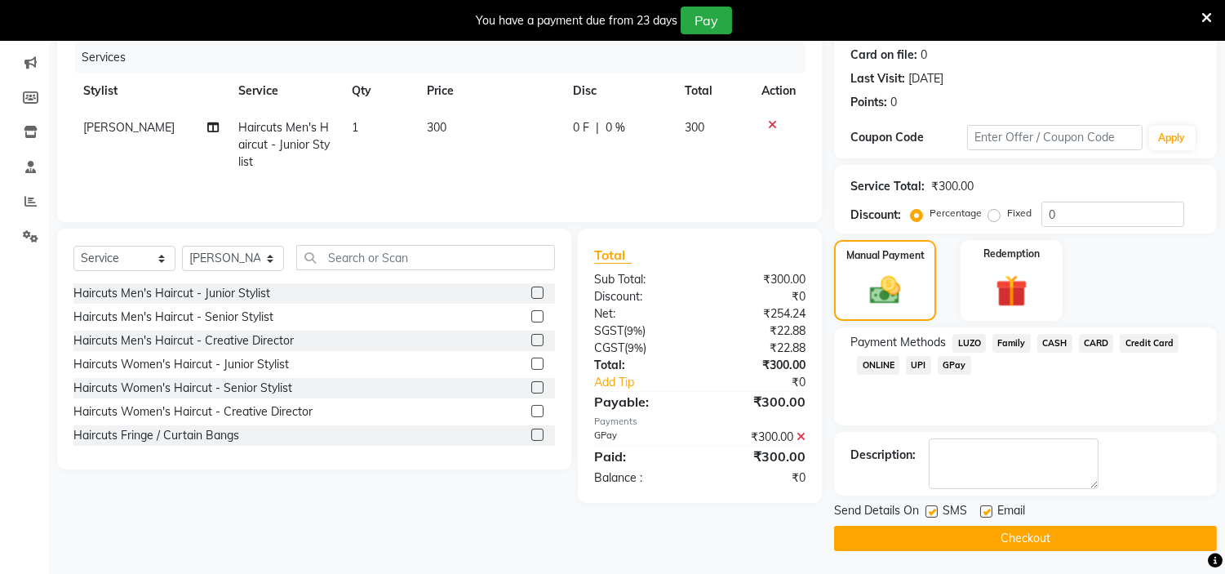
click at [1068, 541] on button "Checkout" at bounding box center [1025, 538] width 383 height 25
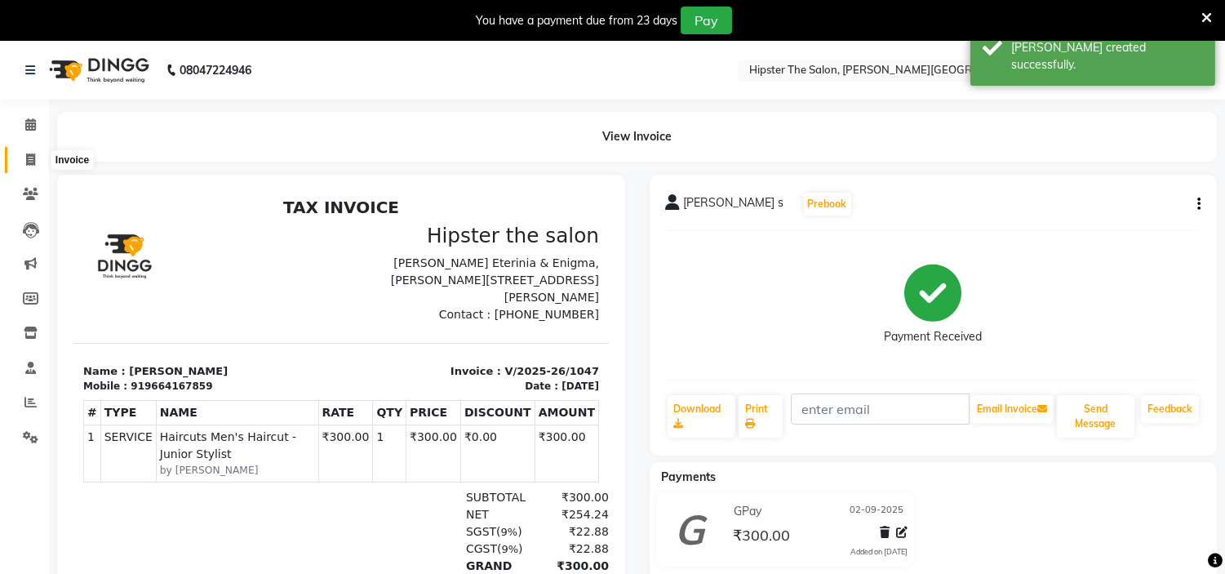
click at [33, 158] on icon at bounding box center [30, 159] width 9 height 12
select select "8592"
select select "service"
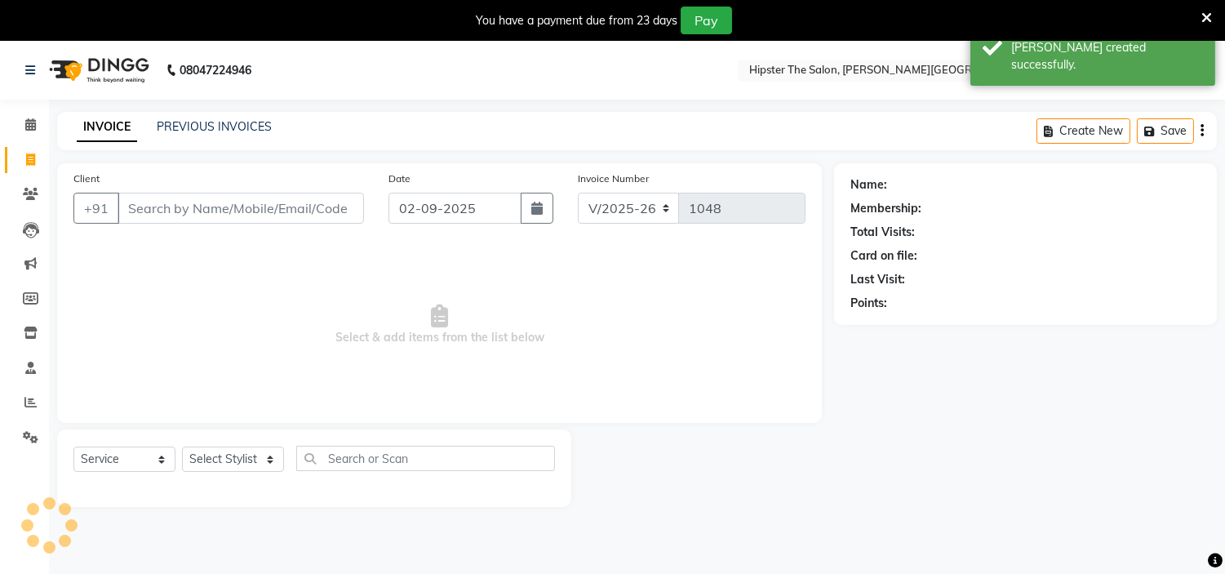
scroll to position [41, 0]
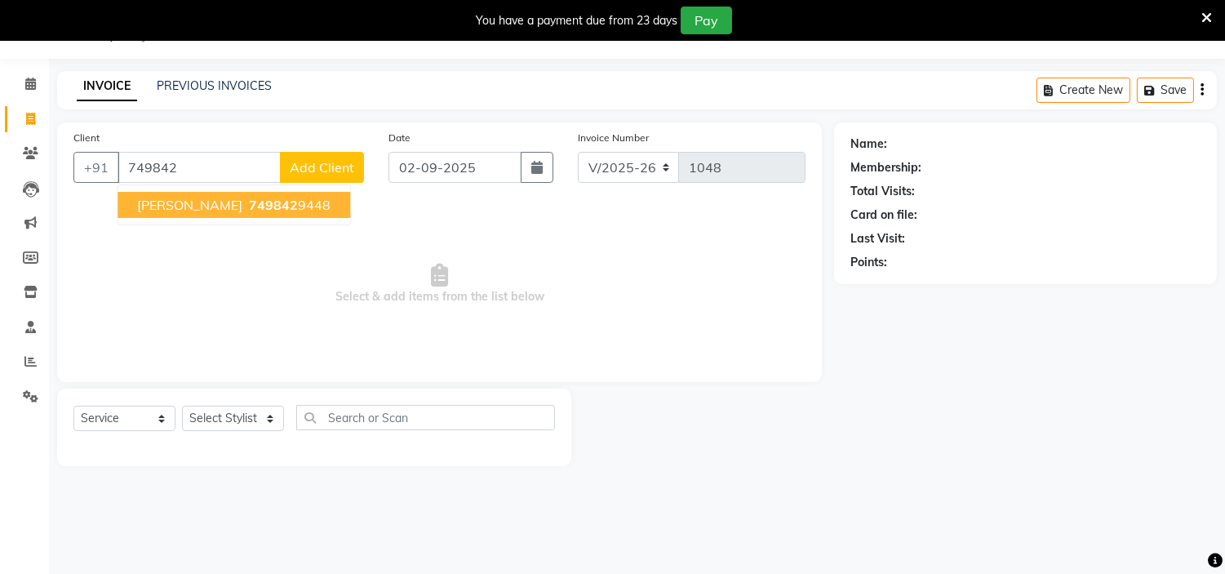
click at [261, 212] on span "749842" at bounding box center [273, 205] width 49 height 16
type input "7498429448"
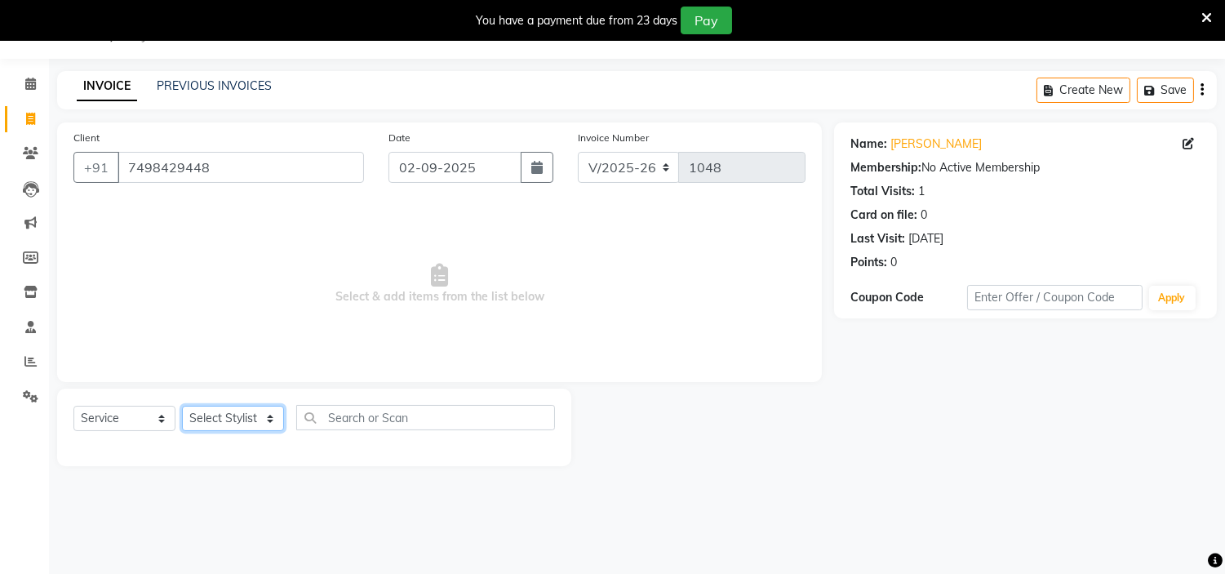
click at [269, 421] on select "Select Stylist [PERSON_NAME] [PERSON_NAME] [PERSON_NAME] [PERSON_NAME] Manager …" at bounding box center [233, 418] width 102 height 25
select select "85980"
click at [182, 406] on select "Select Stylist [PERSON_NAME] [PERSON_NAME] [PERSON_NAME] [PERSON_NAME] Manager …" at bounding box center [233, 418] width 102 height 25
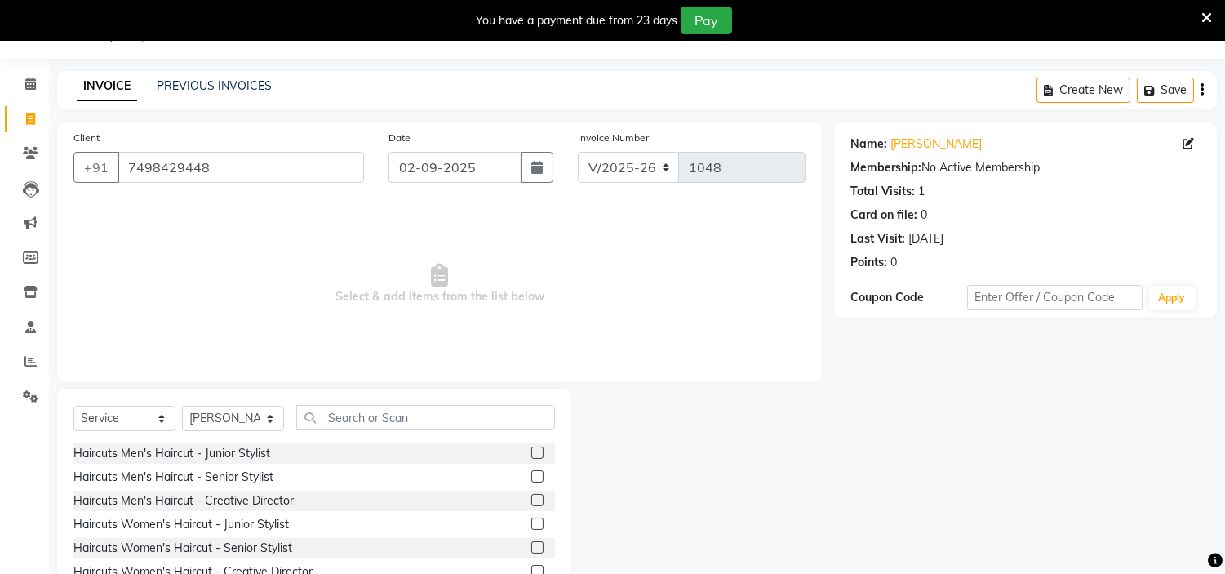
click at [531, 450] on label at bounding box center [537, 452] width 12 height 12
click at [531, 450] on input "checkbox" at bounding box center [536, 453] width 11 height 11
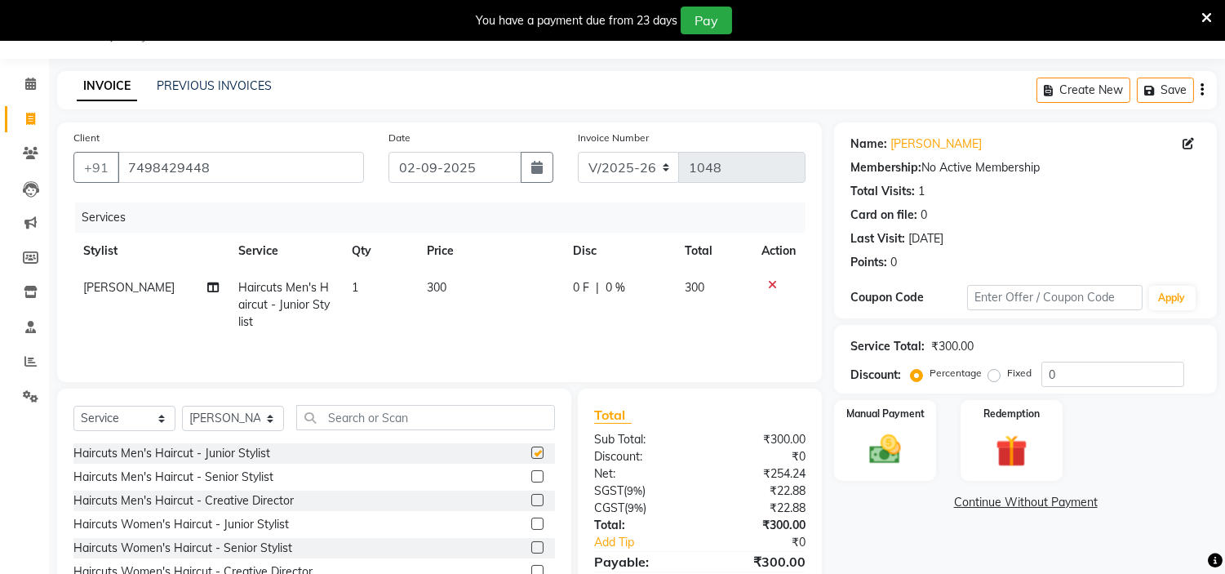
checkbox input "false"
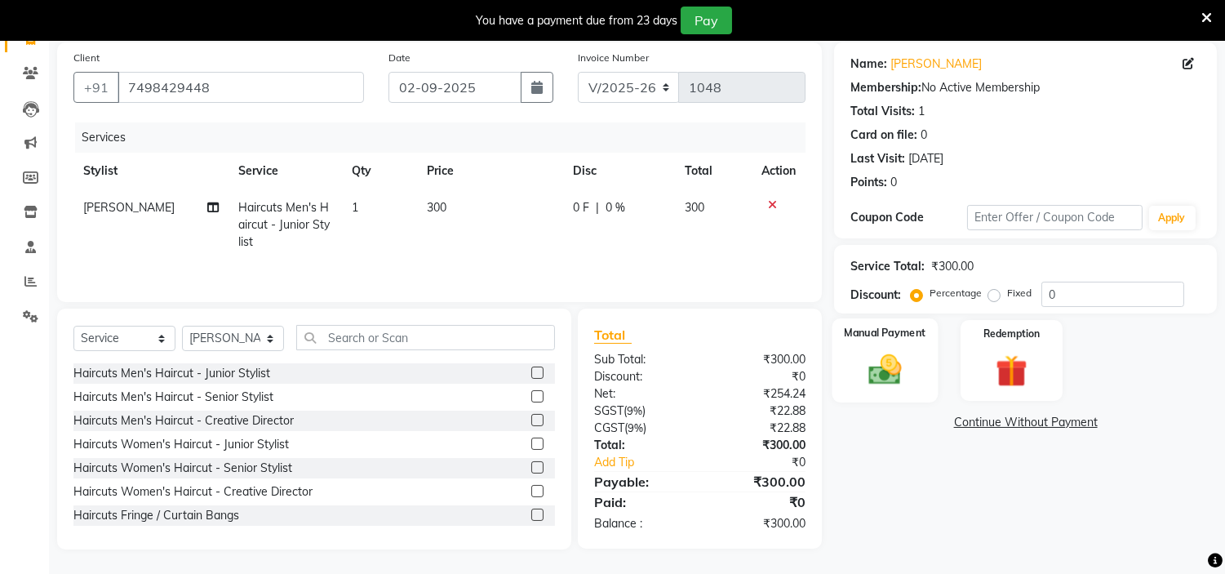
click at [891, 375] on img at bounding box center [886, 370] width 54 height 38
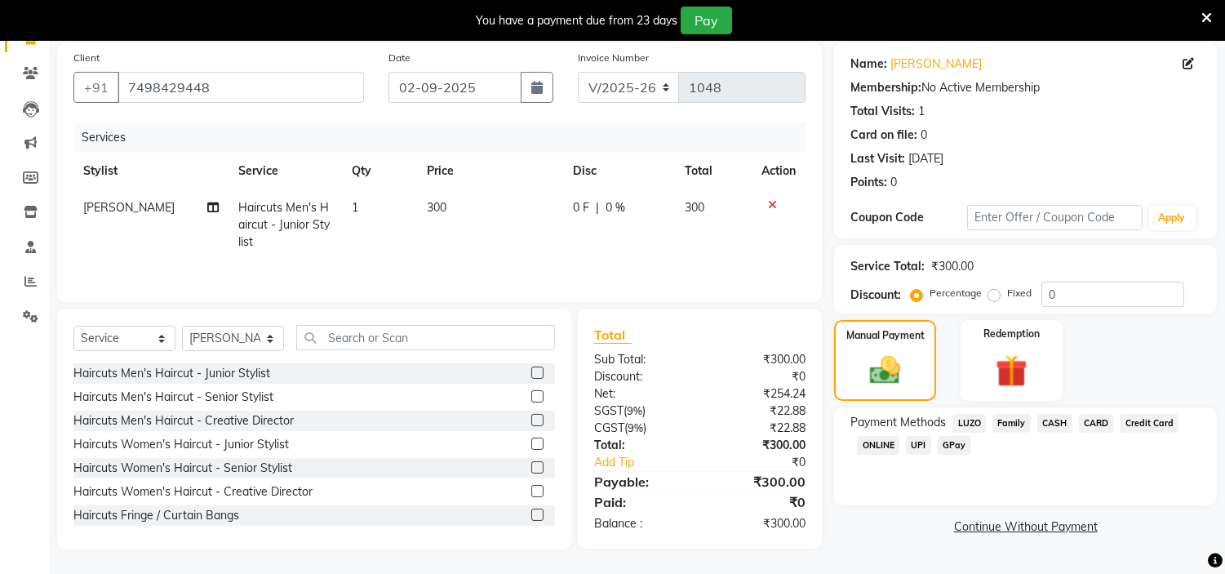
click at [948, 443] on span "GPay" at bounding box center [954, 445] width 33 height 19
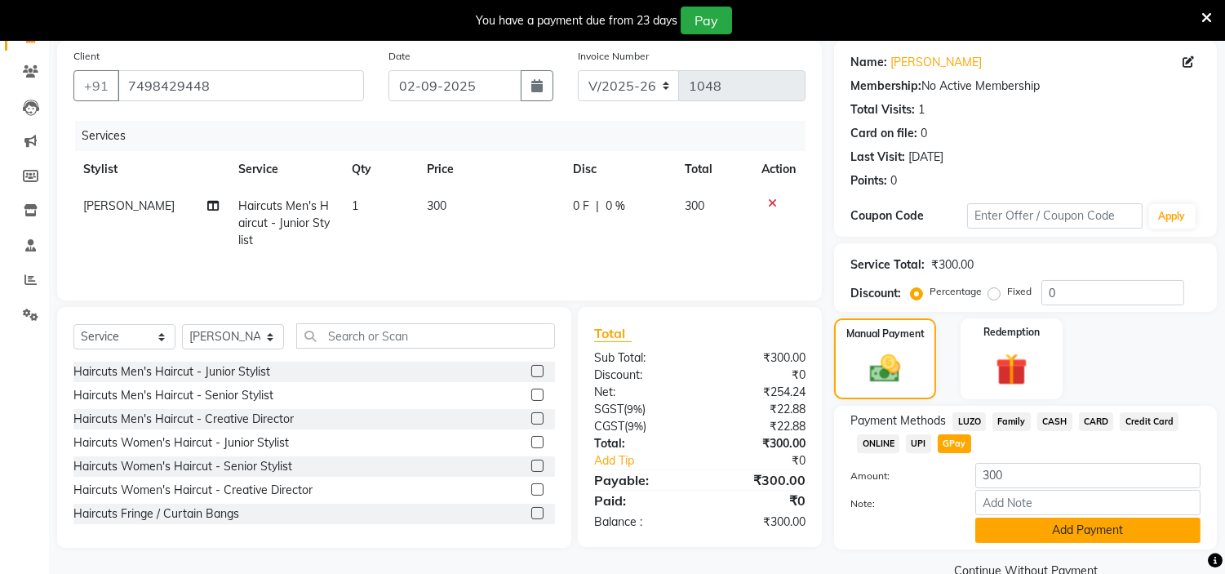
click at [1116, 524] on button "Add Payment" at bounding box center [1087, 529] width 225 height 25
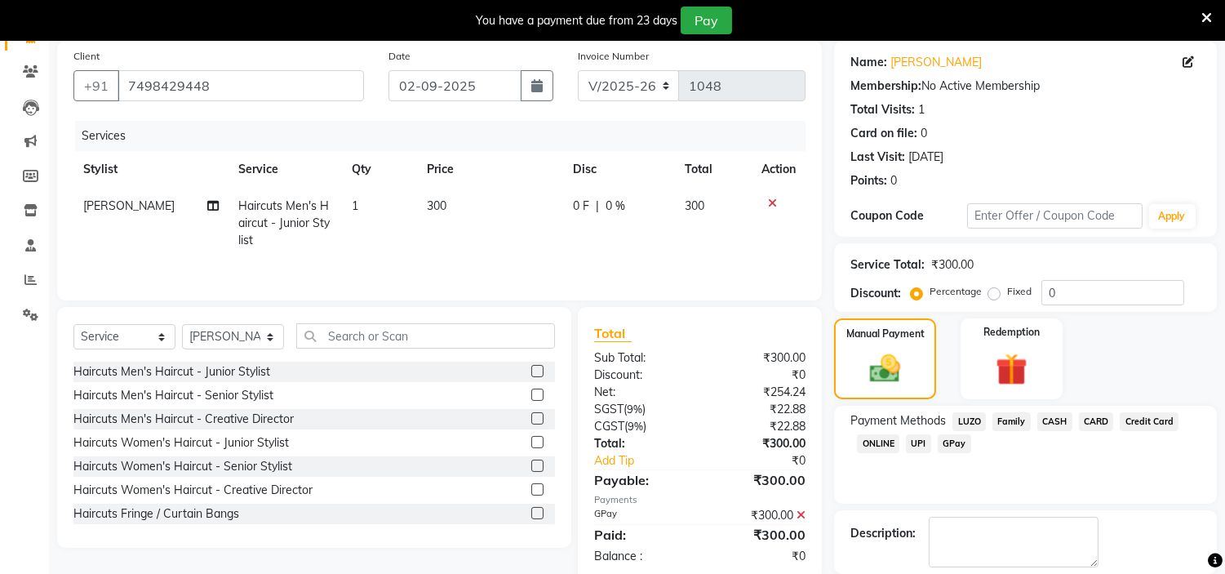
scroll to position [201, 0]
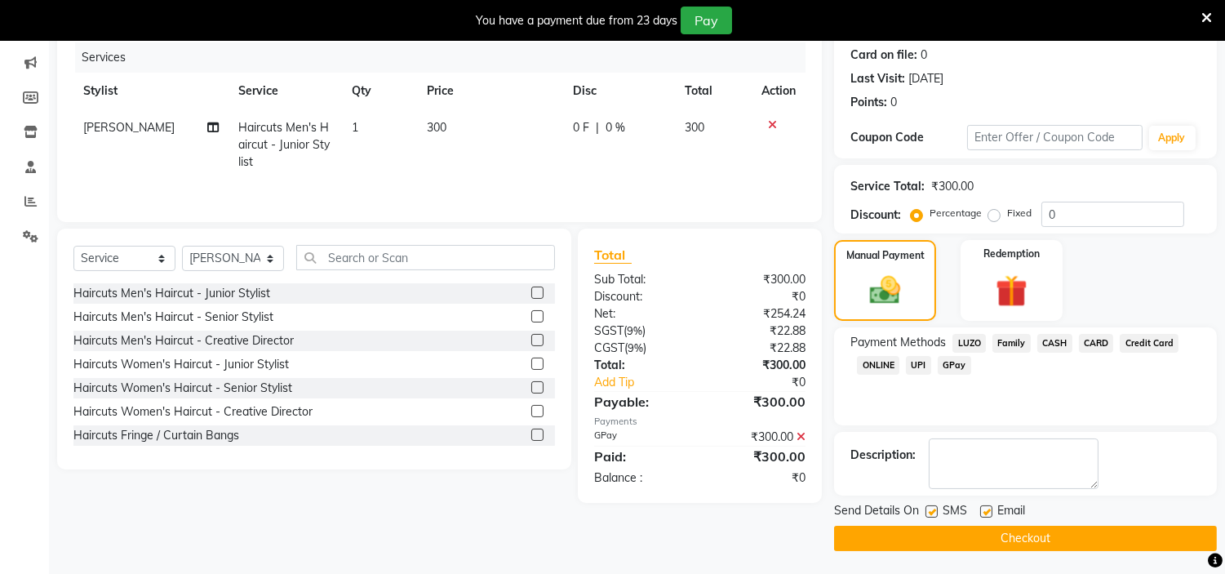
click at [1108, 535] on button "Checkout" at bounding box center [1025, 538] width 383 height 25
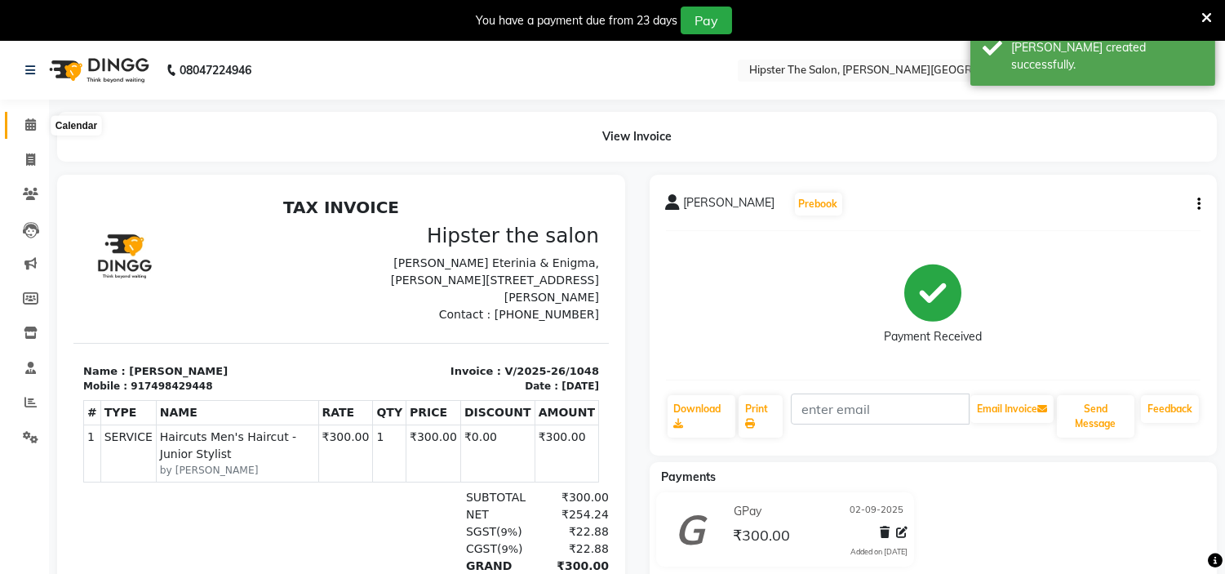
click at [35, 121] on span at bounding box center [30, 125] width 29 height 19
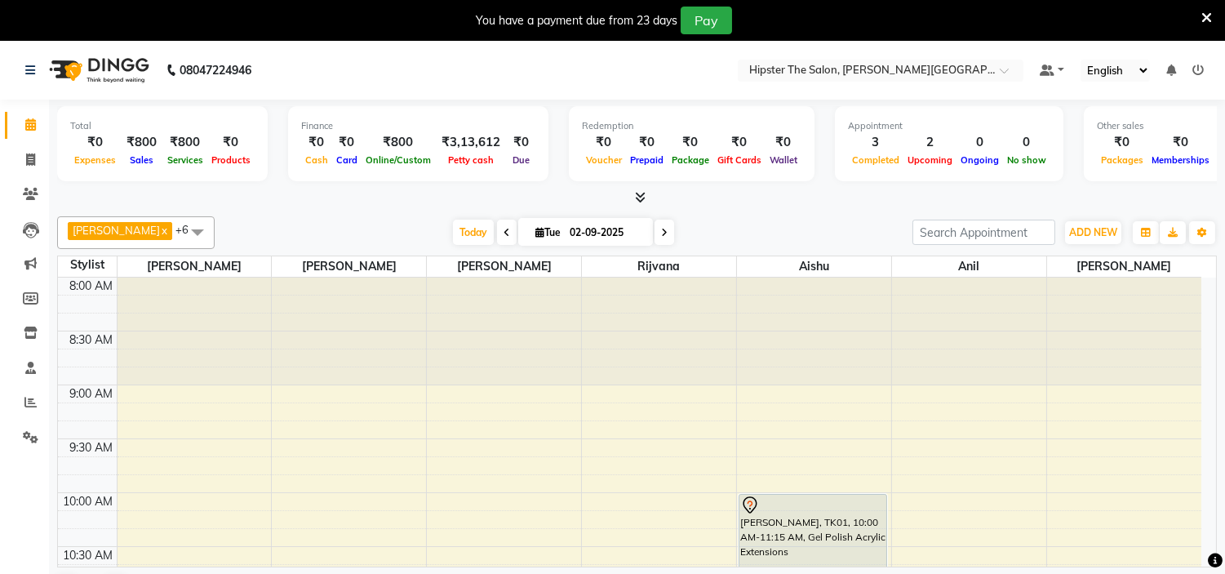
click at [504, 230] on icon at bounding box center [507, 233] width 7 height 10
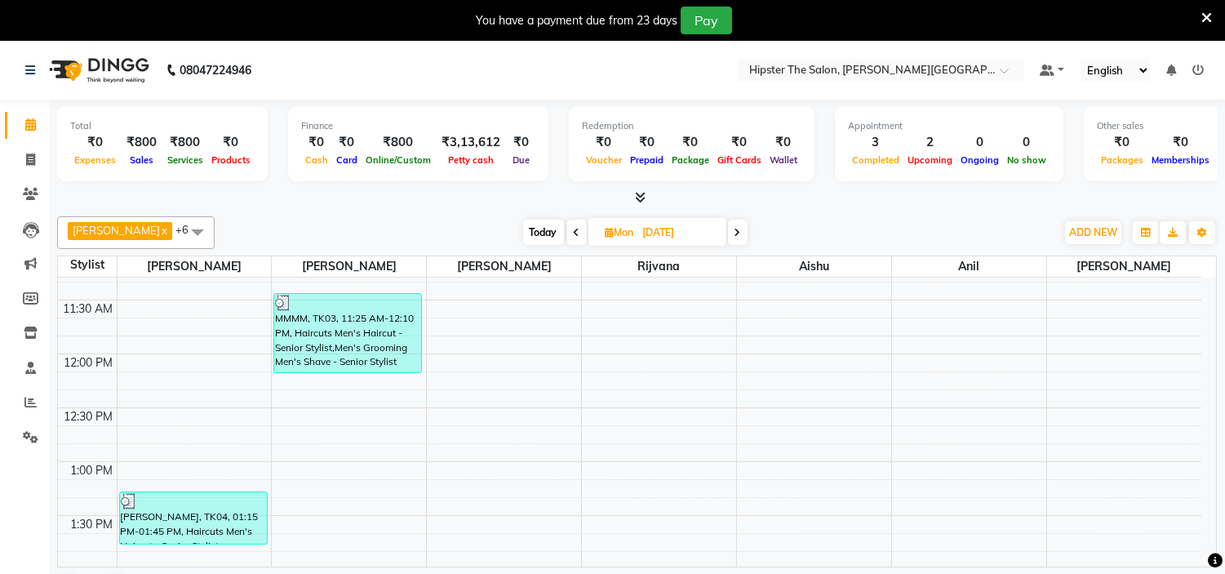
scroll to position [353, 0]
click at [523, 220] on span "Today" at bounding box center [543, 232] width 41 height 25
type input "02-09-2025"
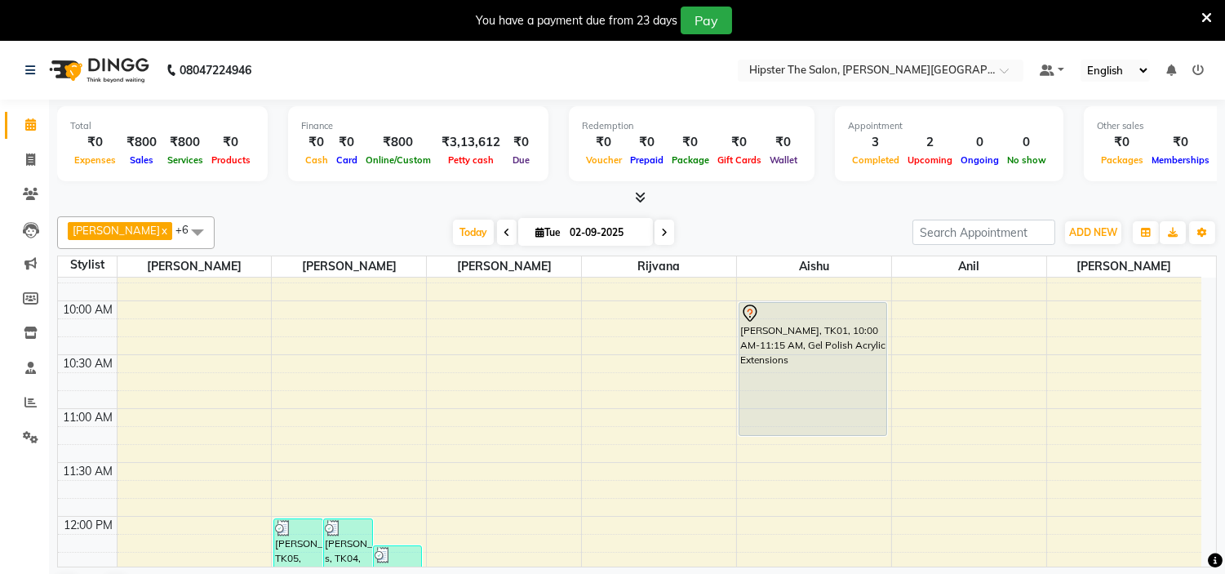
scroll to position [193, 0]
click at [25, 396] on icon at bounding box center [30, 402] width 12 height 12
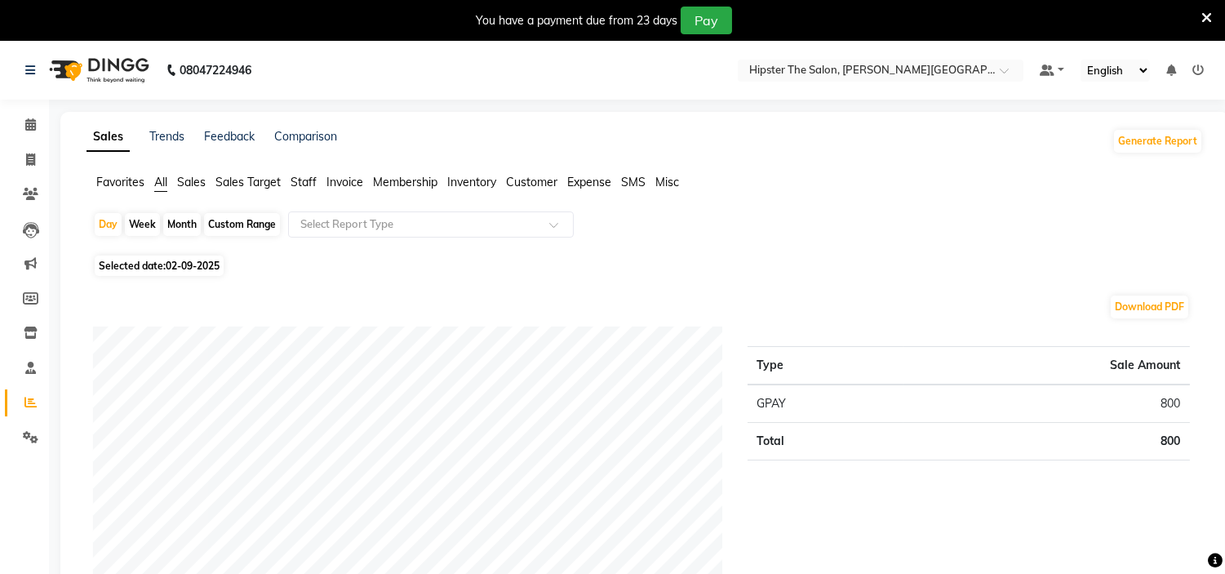
click at [232, 224] on div "Custom Range" at bounding box center [242, 224] width 76 height 23
select select "9"
select select "2025"
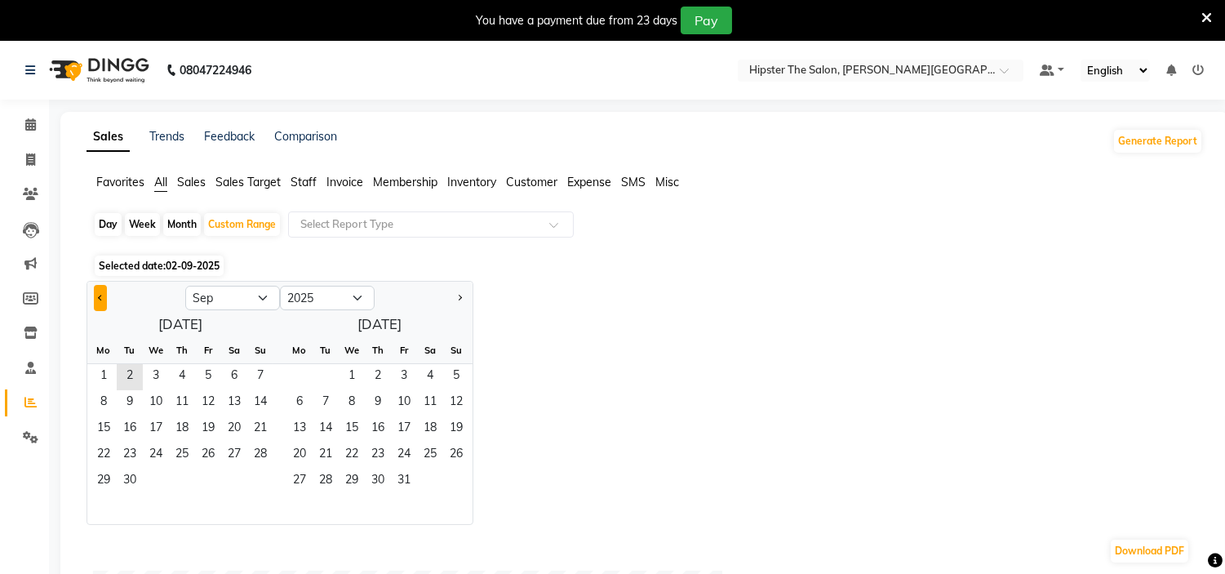
click at [98, 295] on span "Previous month" at bounding box center [101, 297] width 6 height 6
select select "8"
click at [303, 369] on span "1" at bounding box center [299, 377] width 26 height 26
click at [201, 386] on span "1" at bounding box center [208, 377] width 26 height 26
click at [257, 487] on span "31" at bounding box center [260, 481] width 26 height 26
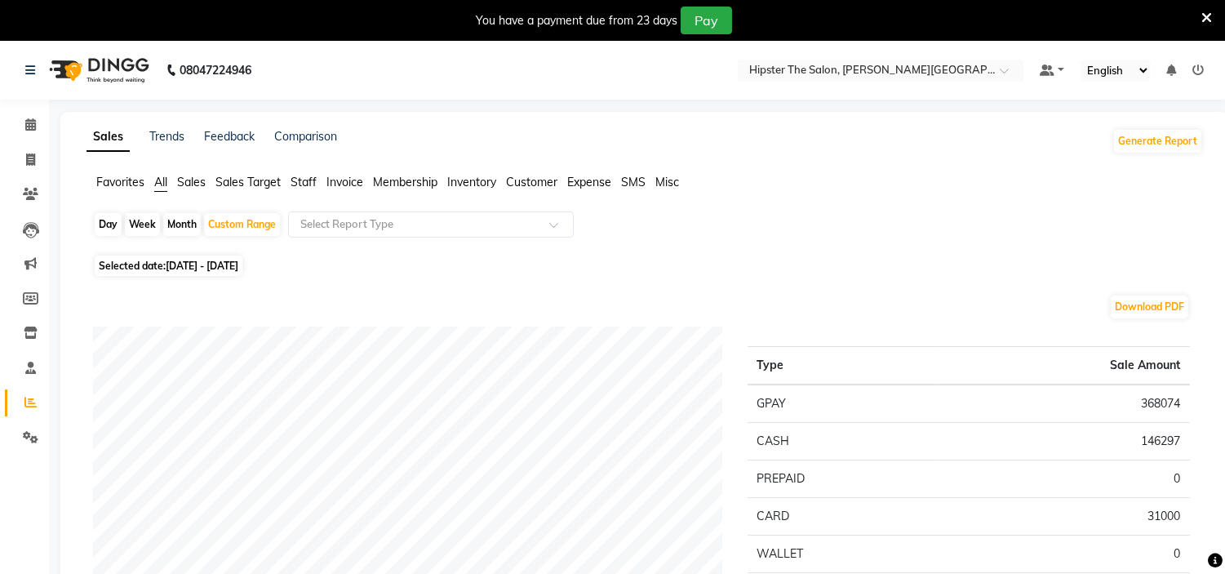
click at [303, 178] on span "Staff" at bounding box center [304, 182] width 26 height 15
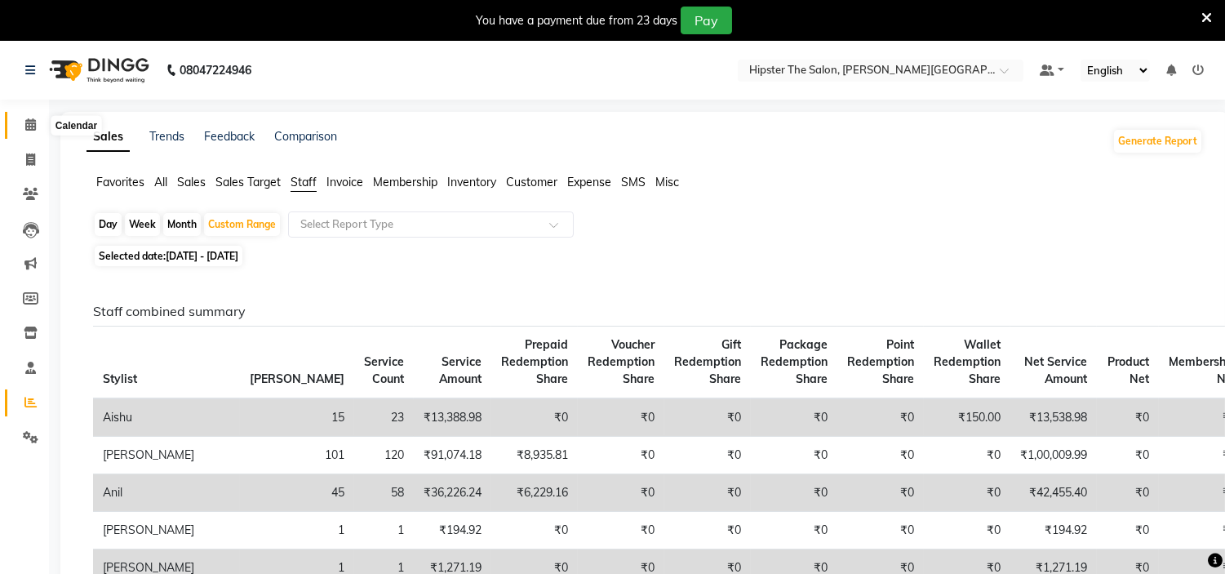
click at [26, 133] on span at bounding box center [30, 125] width 29 height 19
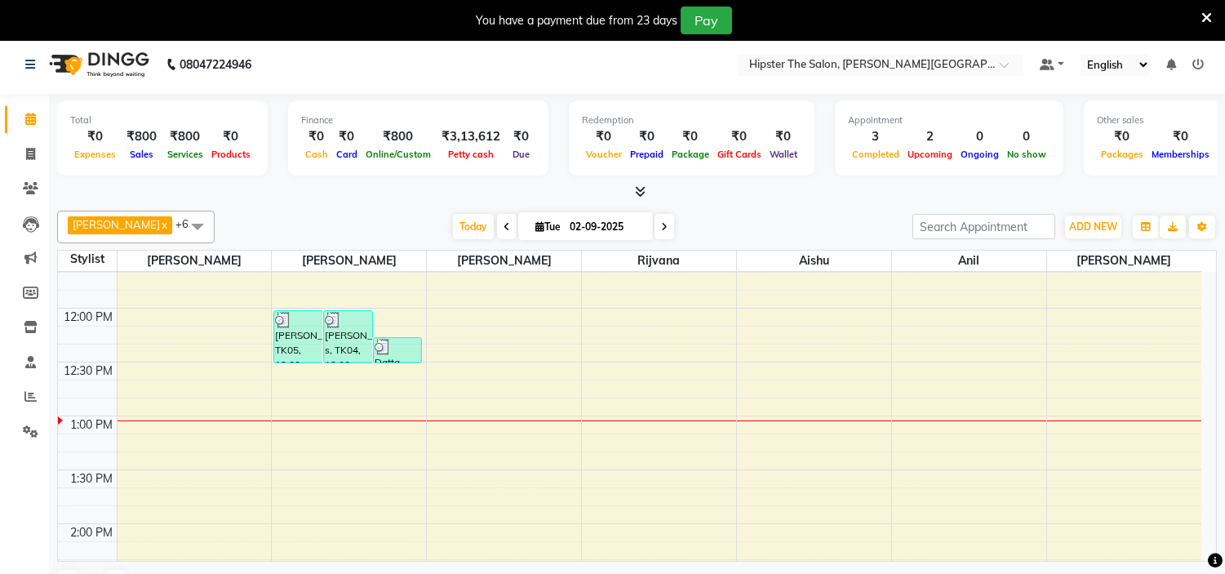
scroll to position [455, 0]
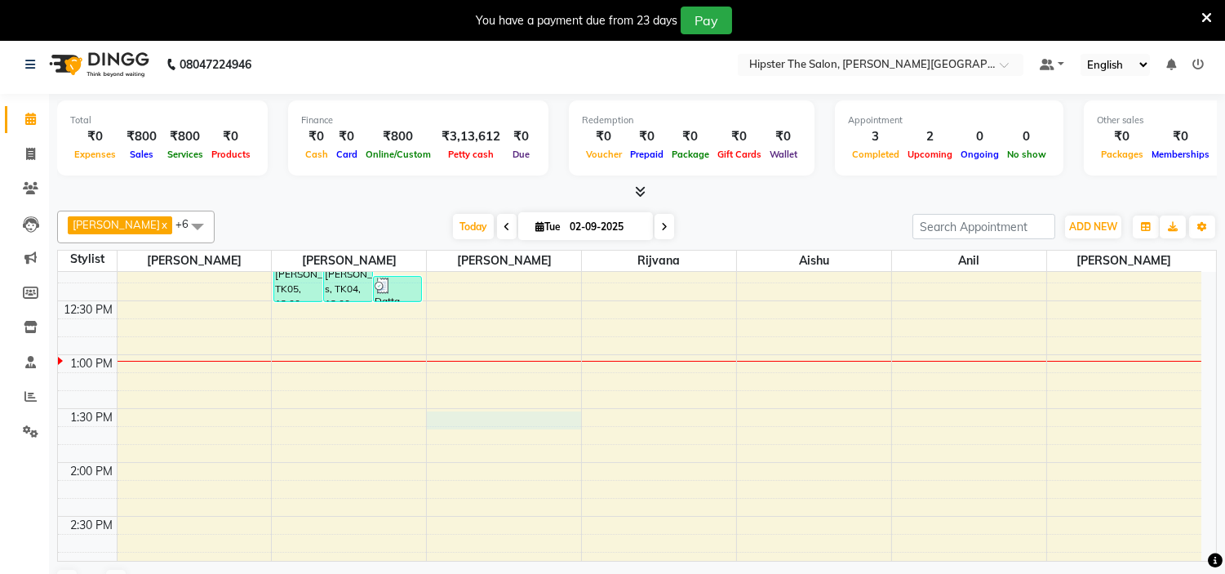
click at [506, 413] on div "8:00 AM 8:30 AM 9:00 AM 9:30 AM 10:00 AM 10:30 AM 11:00 AM 11:30 AM 12:00 PM 12…" at bounding box center [629, 516] width 1143 height 1400
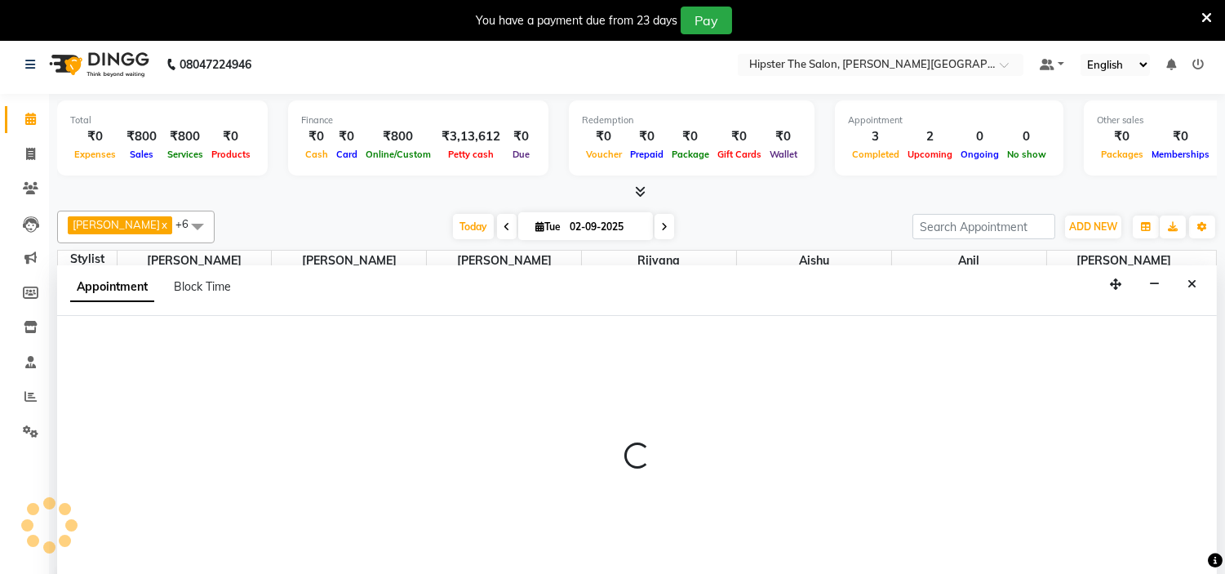
scroll to position [42, 0]
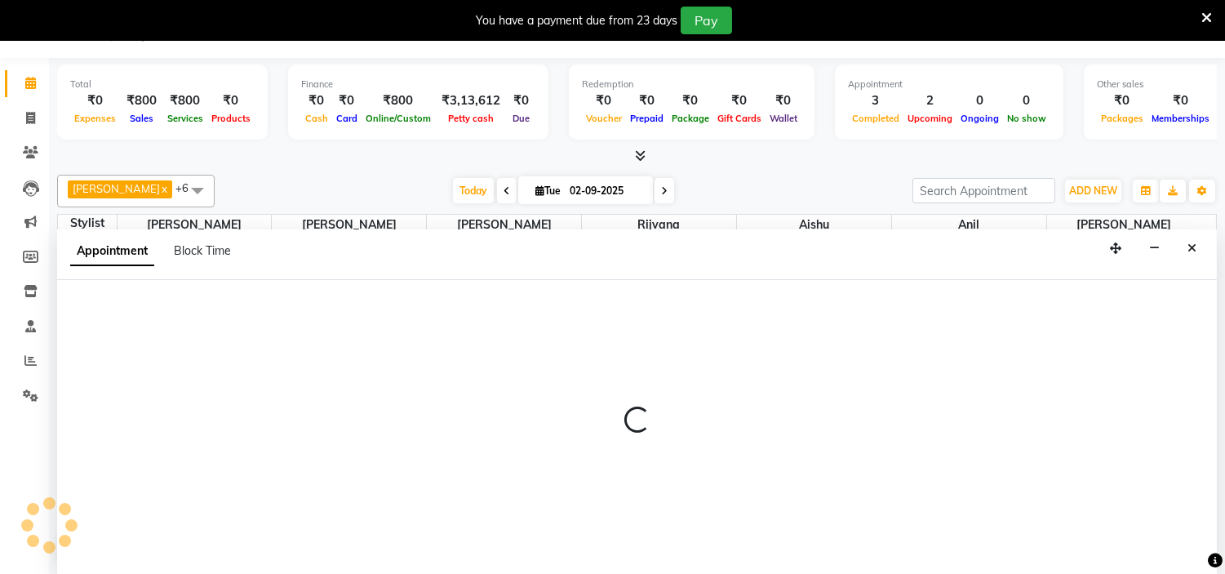
select select "85977"
select select "tentative"
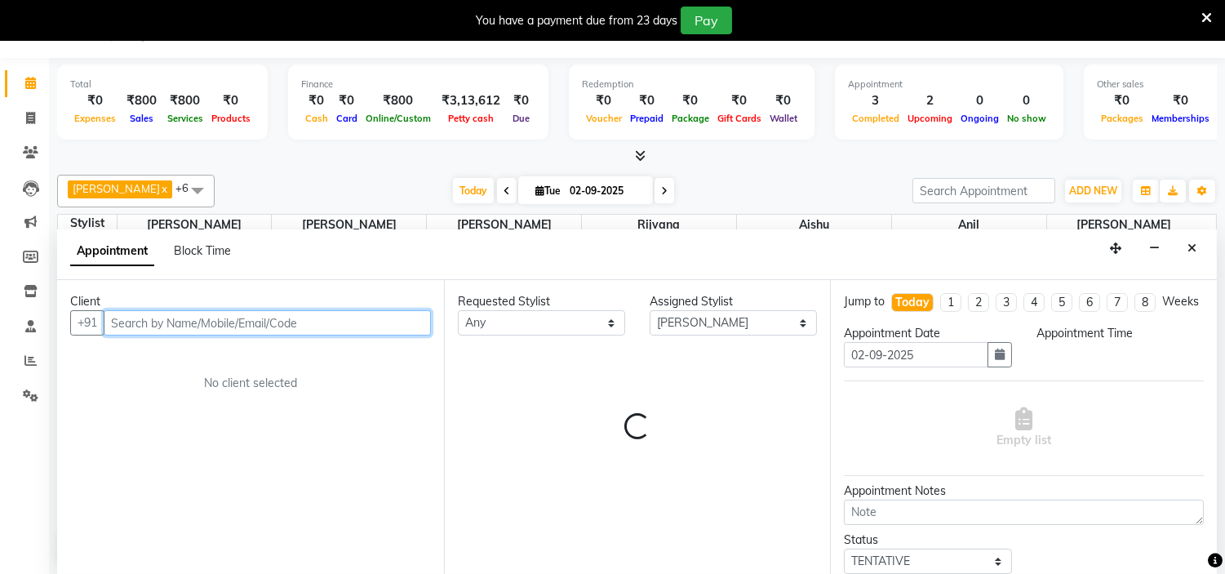
select select "810"
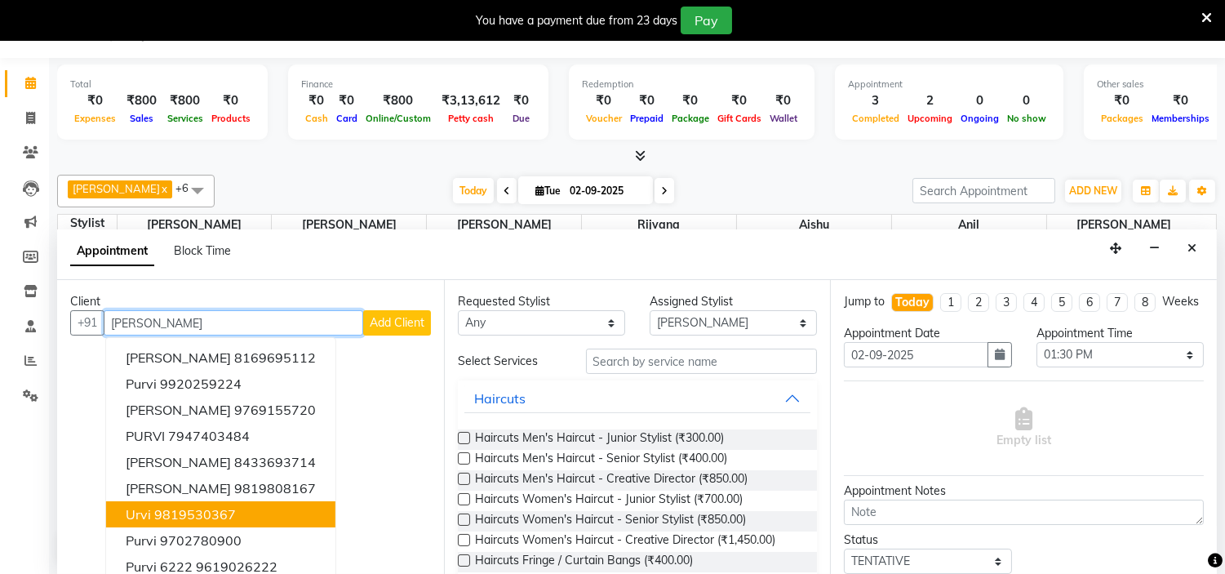
click at [191, 508] on ngb-highlight "9819530367" at bounding box center [195, 514] width 82 height 16
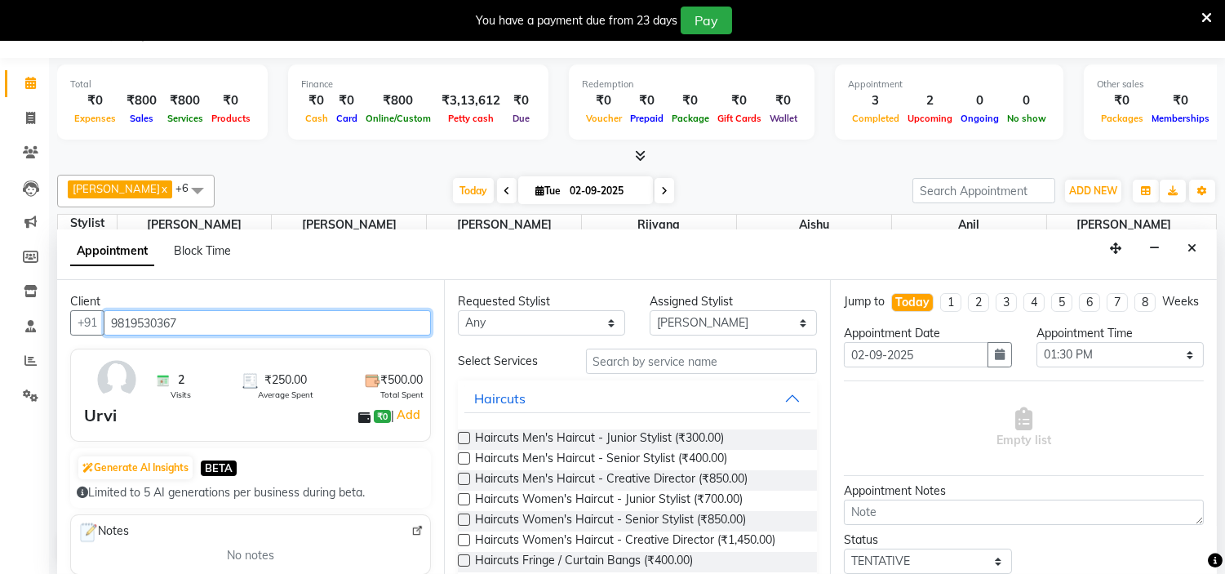
type input "9819530367"
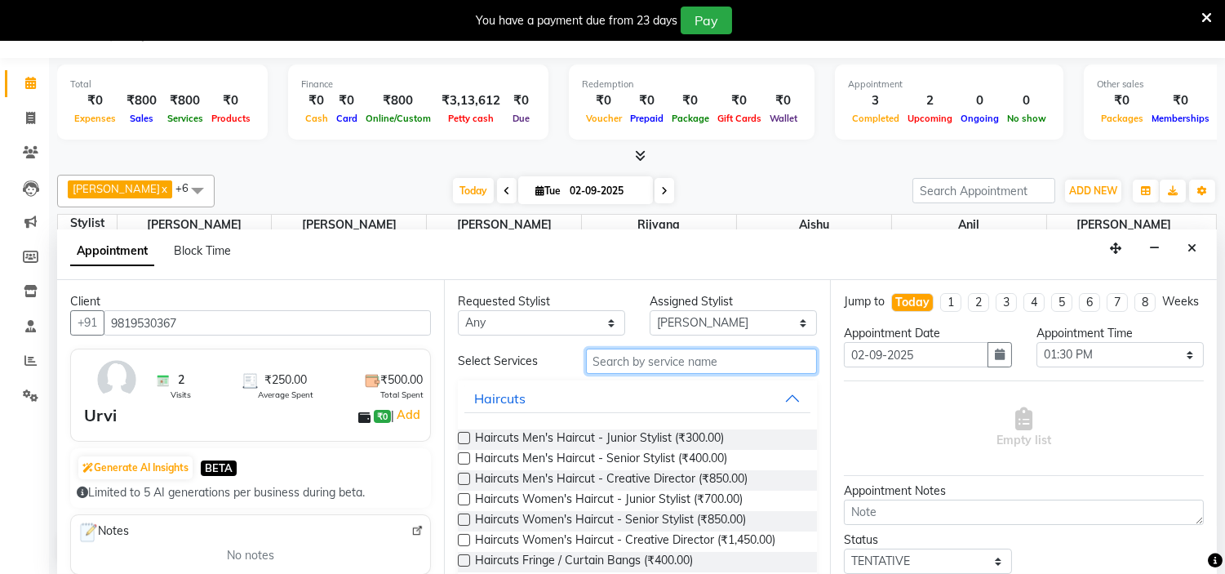
click at [674, 359] on input "text" at bounding box center [702, 360] width 232 height 25
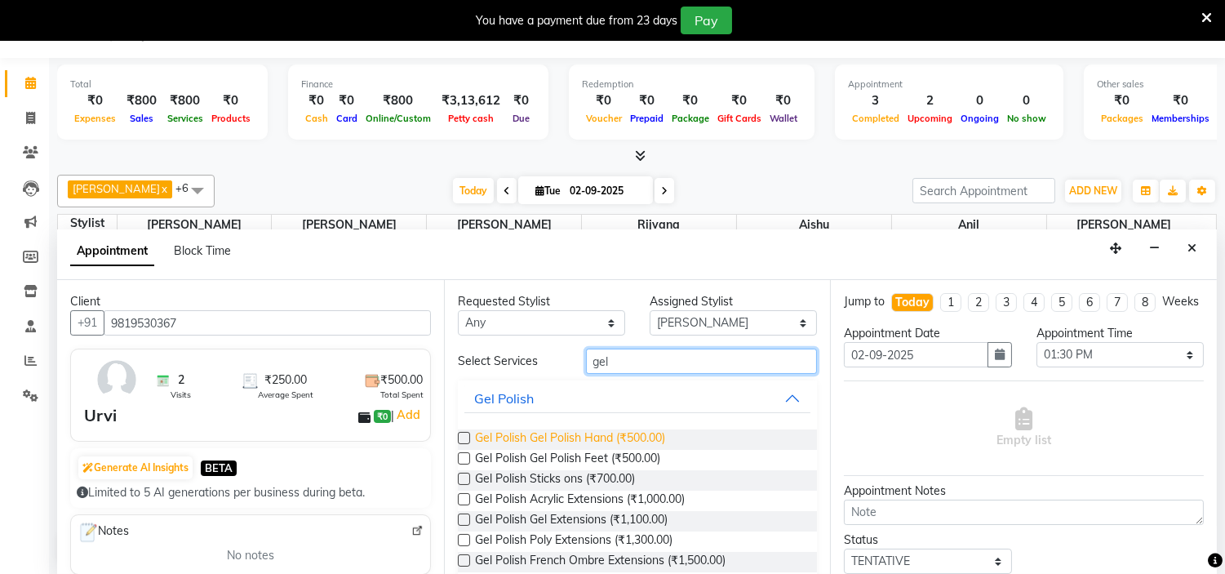
type input "gel"
click at [654, 438] on span "Gel Polish Gel Polish Hand (₹500.00)" at bounding box center [570, 439] width 190 height 20
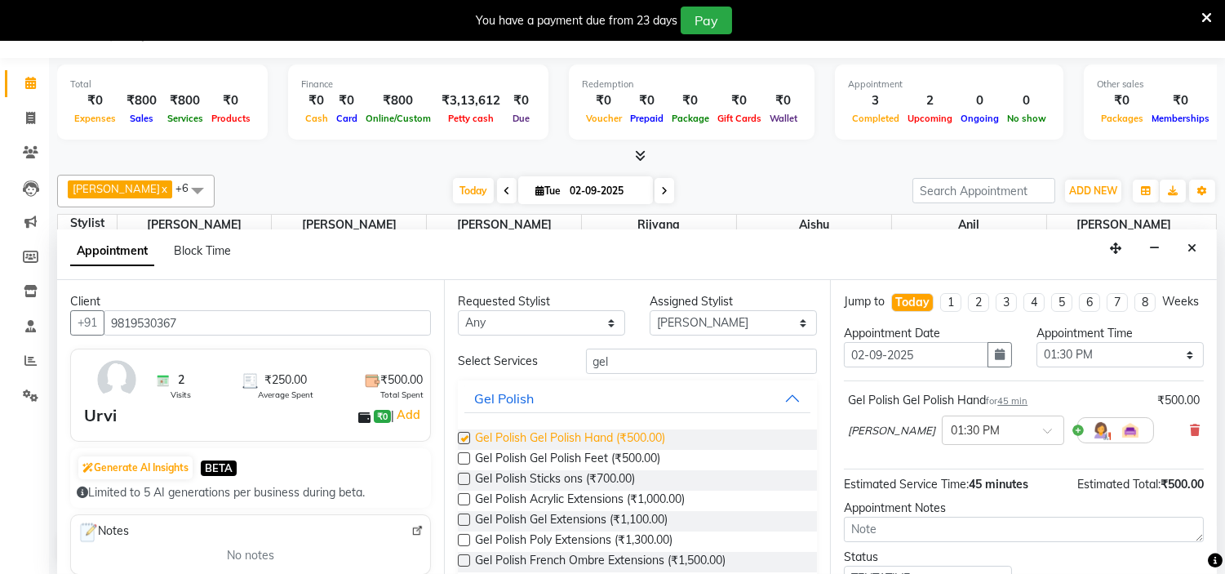
checkbox input "false"
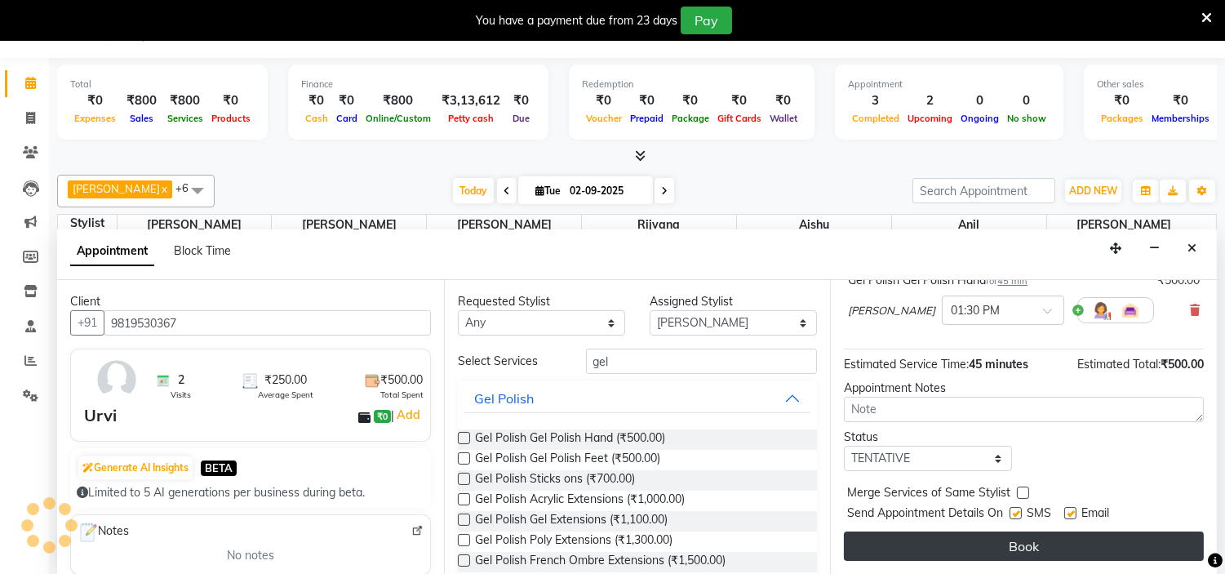
click at [1029, 550] on button "Book" at bounding box center [1024, 545] width 360 height 29
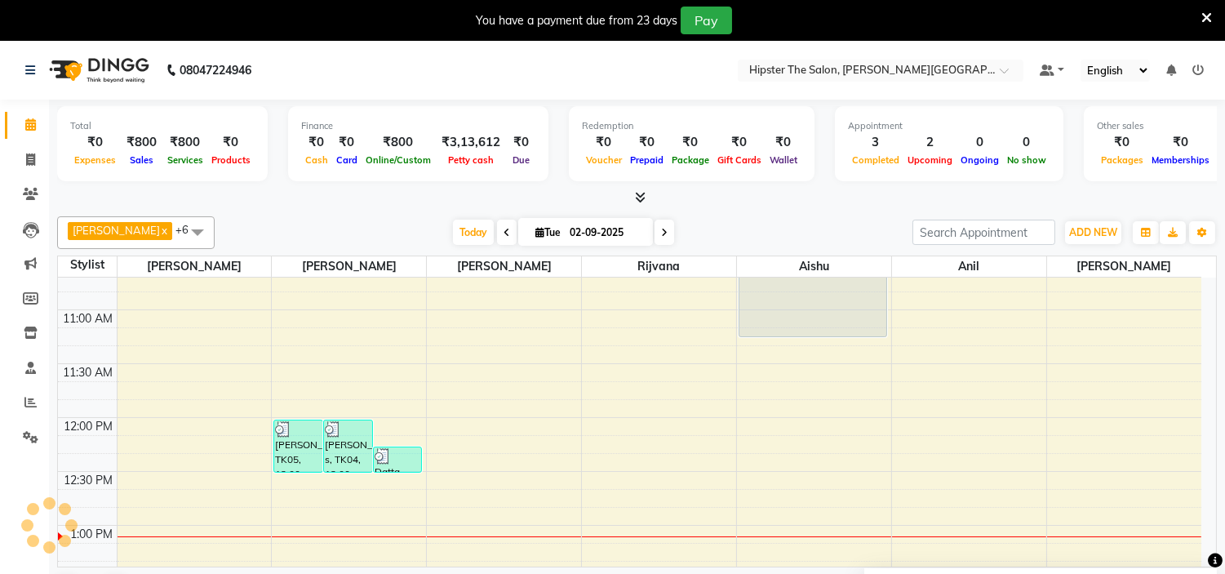
scroll to position [290, 0]
click at [21, 160] on span at bounding box center [30, 160] width 29 height 19
select select "service"
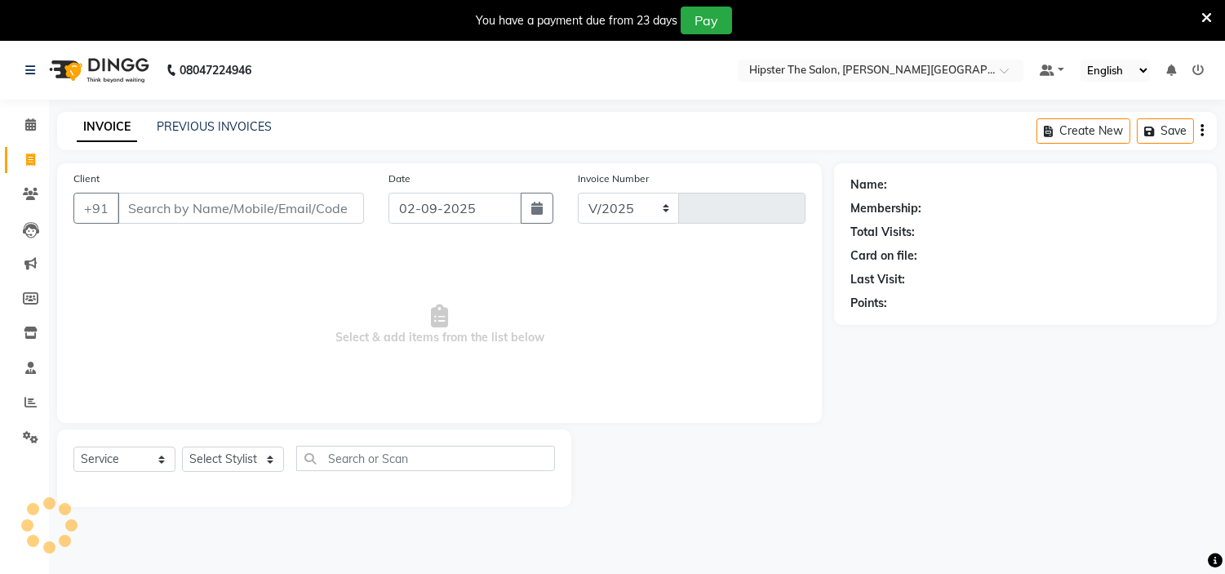
select select "8592"
type input "1049"
drag, startPoint x: 258, startPoint y: 183, endPoint x: 273, endPoint y: 215, distance: 35.8
click at [273, 215] on div "Client +91" at bounding box center [218, 203] width 315 height 67
click at [273, 215] on input "Client" at bounding box center [241, 208] width 246 height 31
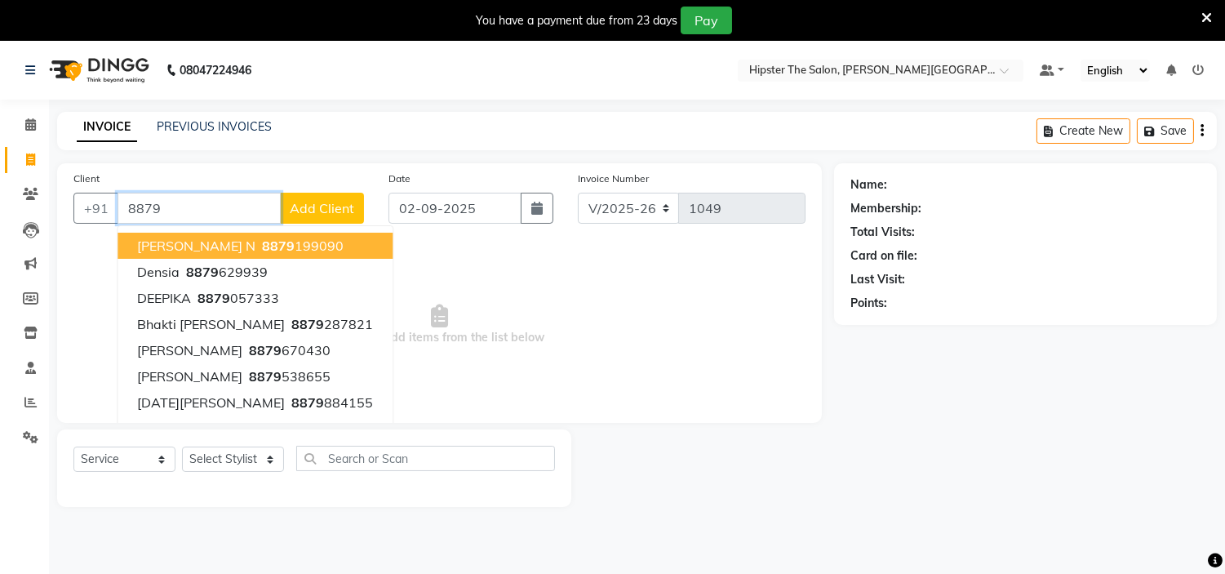
click at [321, 246] on button "[PERSON_NAME] N 8879 199090" at bounding box center [255, 246] width 275 height 26
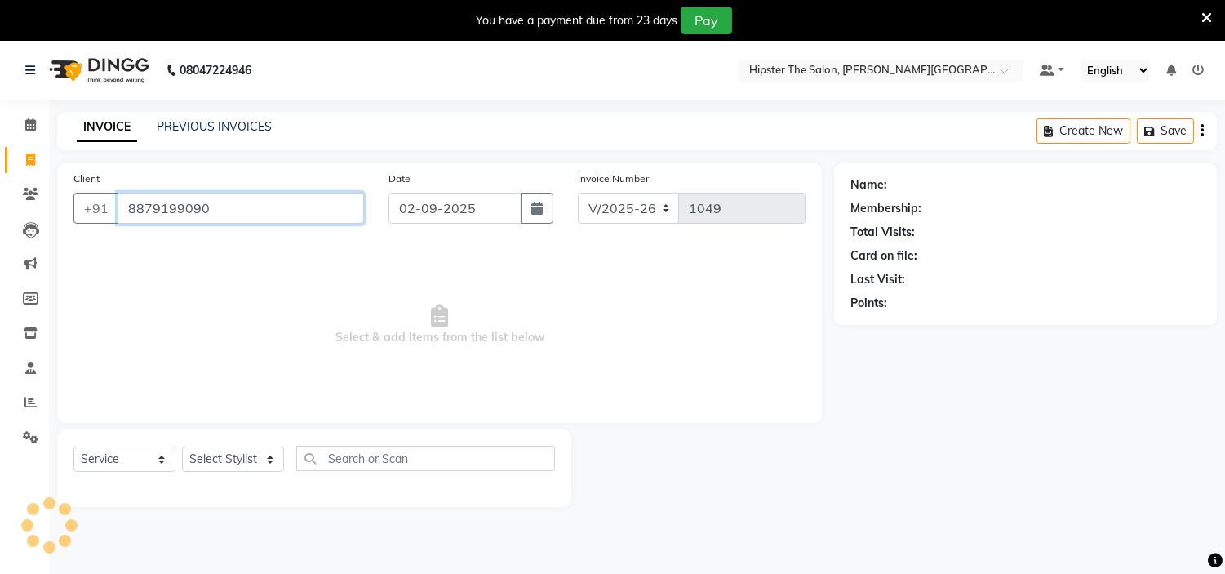
type input "8879199090"
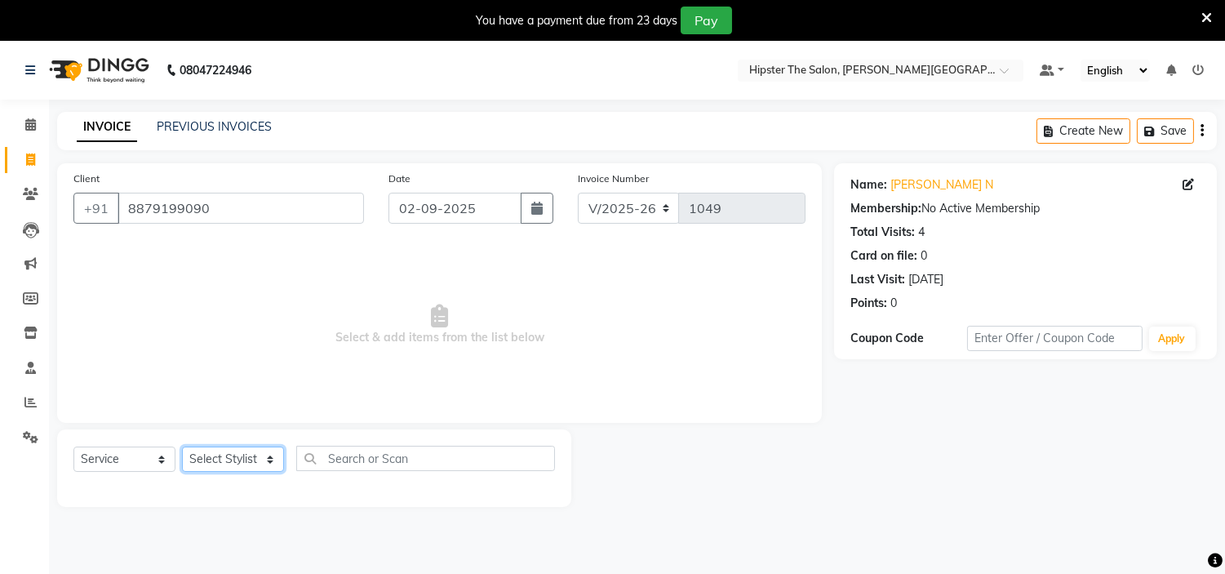
click at [273, 464] on select "Select Stylist [PERSON_NAME] [PERSON_NAME] [PERSON_NAME] [PERSON_NAME] Manager …" at bounding box center [233, 458] width 102 height 25
select select "85980"
click at [182, 447] on select "Select Stylist [PERSON_NAME] [PERSON_NAME] [PERSON_NAME] [PERSON_NAME] Manager …" at bounding box center [233, 458] width 102 height 25
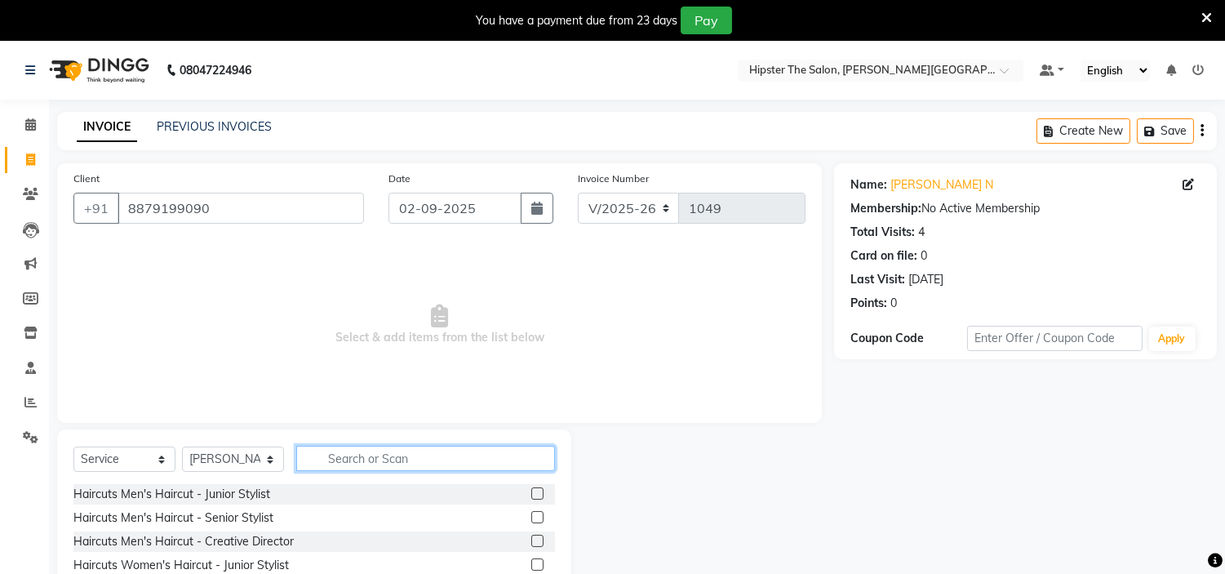
click at [397, 455] on input "text" at bounding box center [425, 458] width 259 height 25
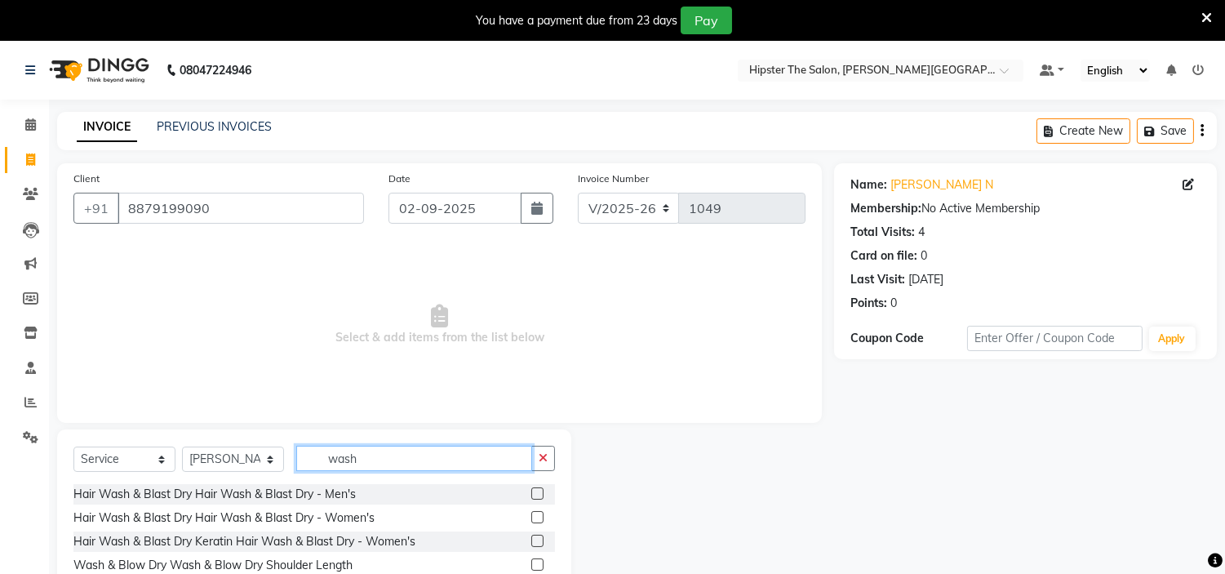
type input "wash"
click at [531, 544] on label at bounding box center [537, 541] width 12 height 12
click at [531, 544] on input "checkbox" at bounding box center [536, 541] width 11 height 11
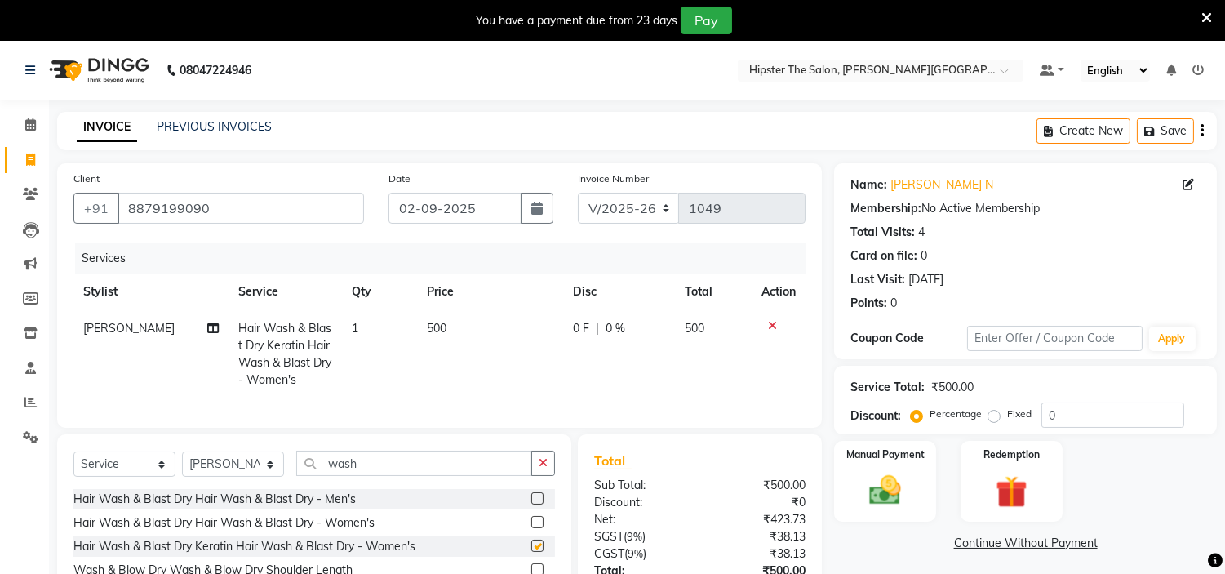
checkbox input "false"
click at [531, 531] on div at bounding box center [543, 523] width 24 height 20
click at [531, 528] on label at bounding box center [537, 522] width 12 height 12
click at [531, 528] on input "checkbox" at bounding box center [536, 522] width 11 height 11
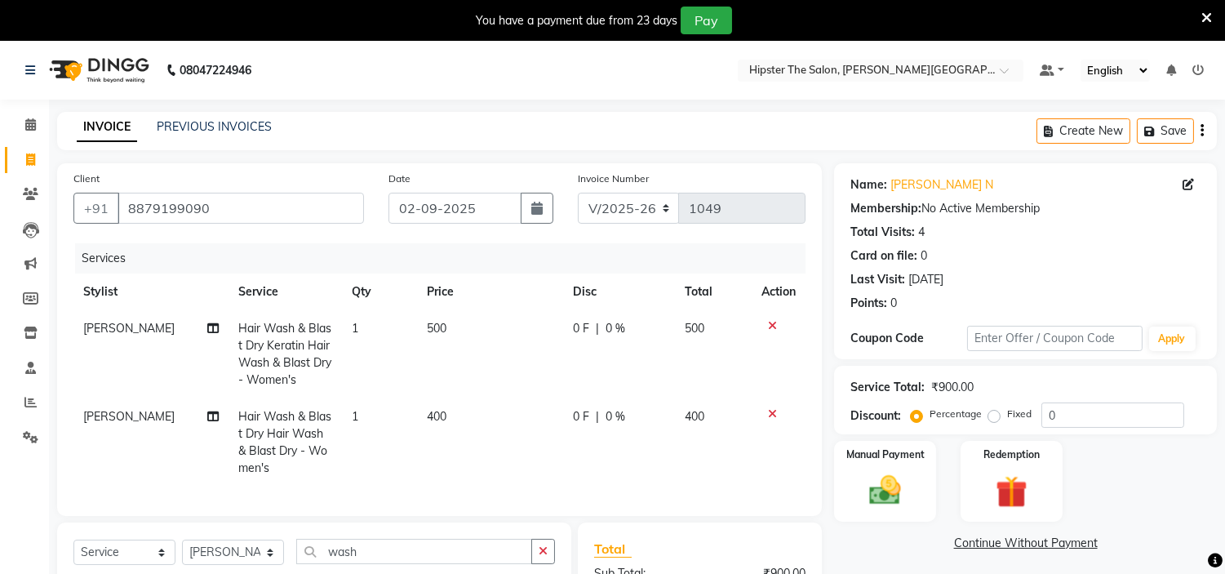
checkbox input "false"
click at [766, 327] on div at bounding box center [778, 325] width 34 height 11
click at [775, 321] on icon at bounding box center [772, 325] width 9 height 11
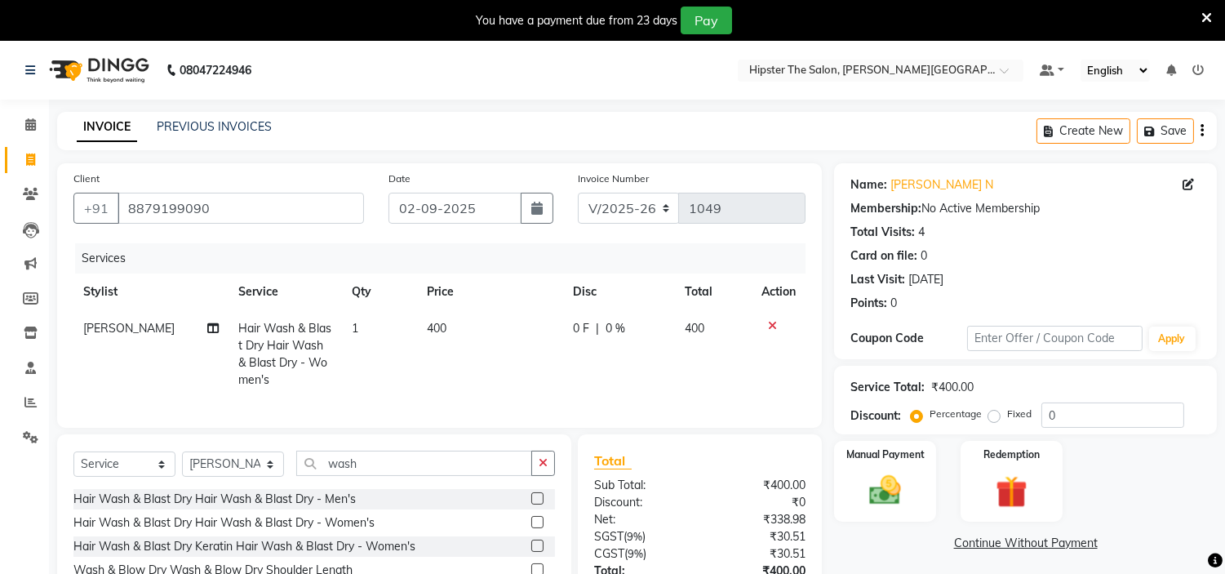
scroll to position [140, 0]
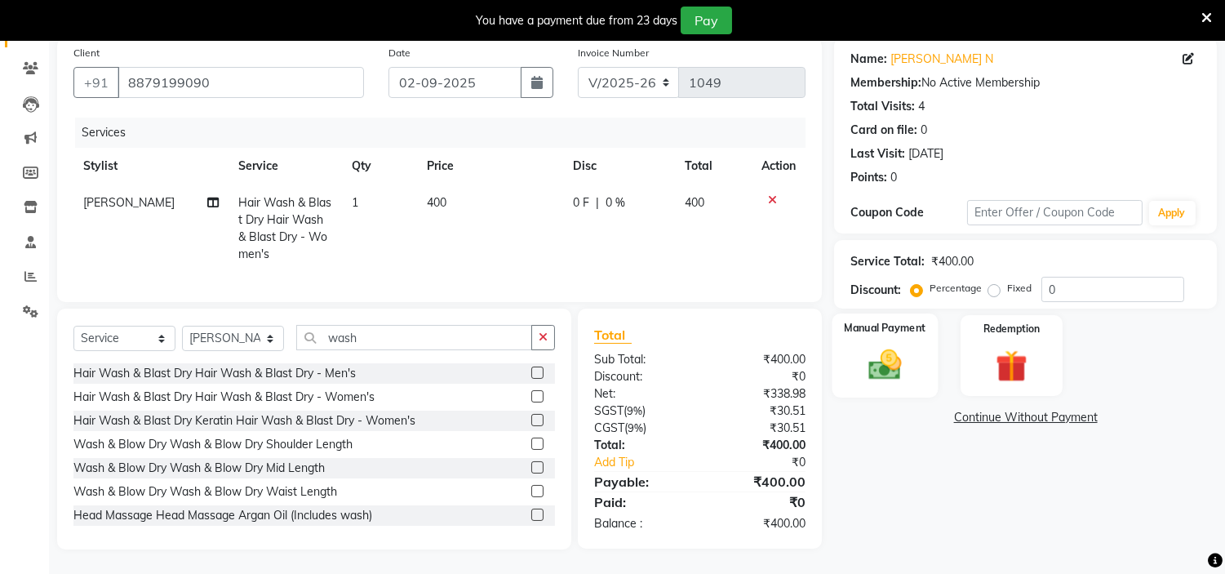
click at [886, 346] on img at bounding box center [886, 365] width 54 height 38
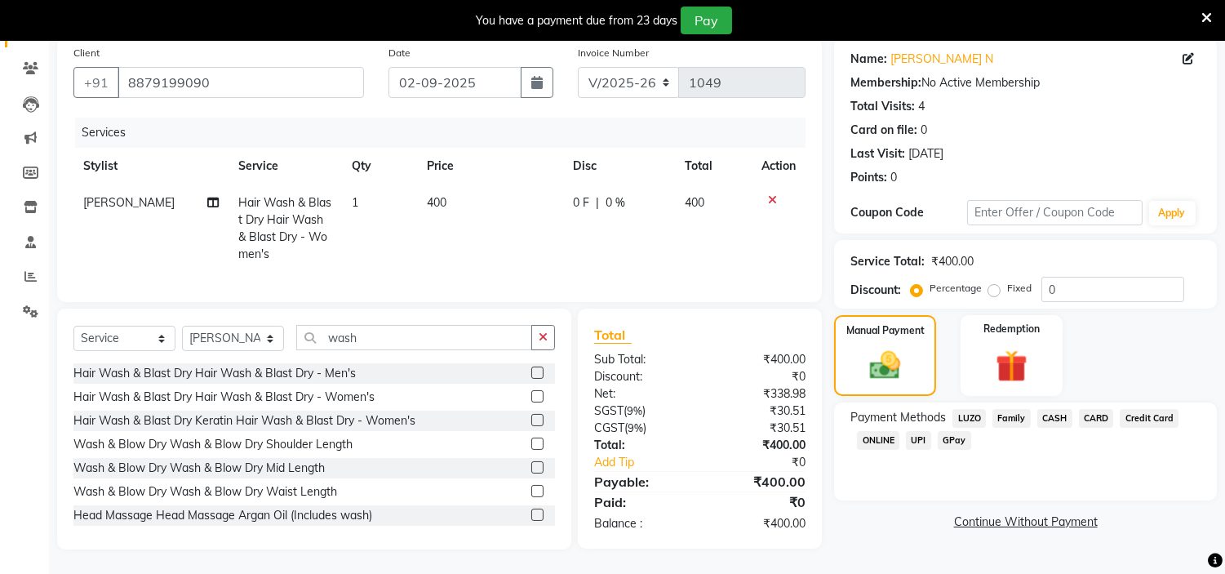
click at [1057, 409] on span "CASH" at bounding box center [1054, 418] width 35 height 19
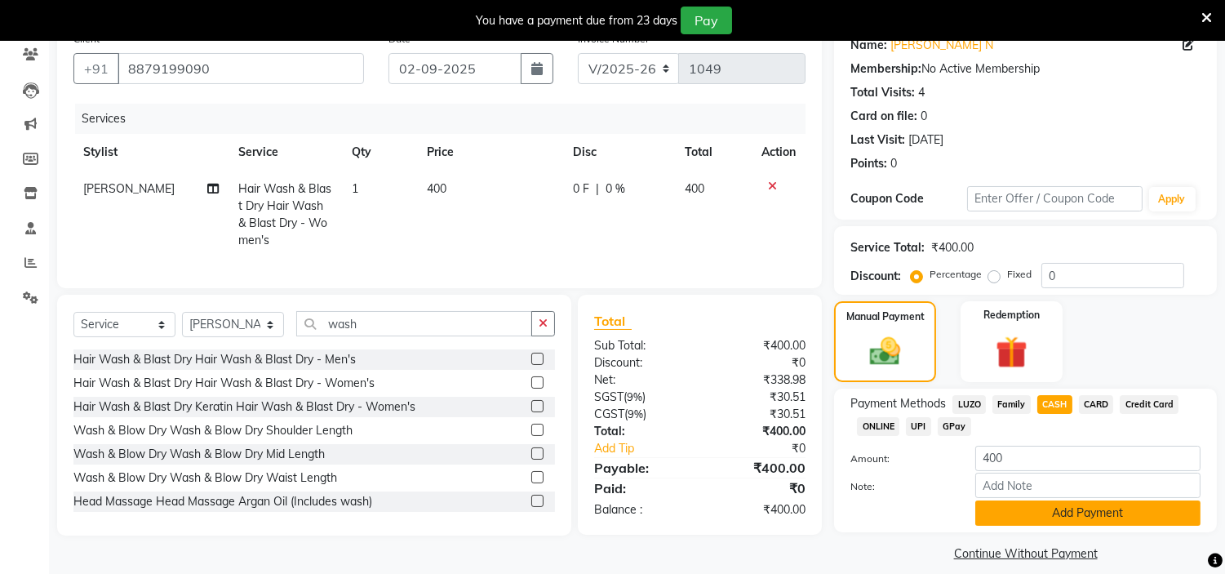
scroll to position [156, 0]
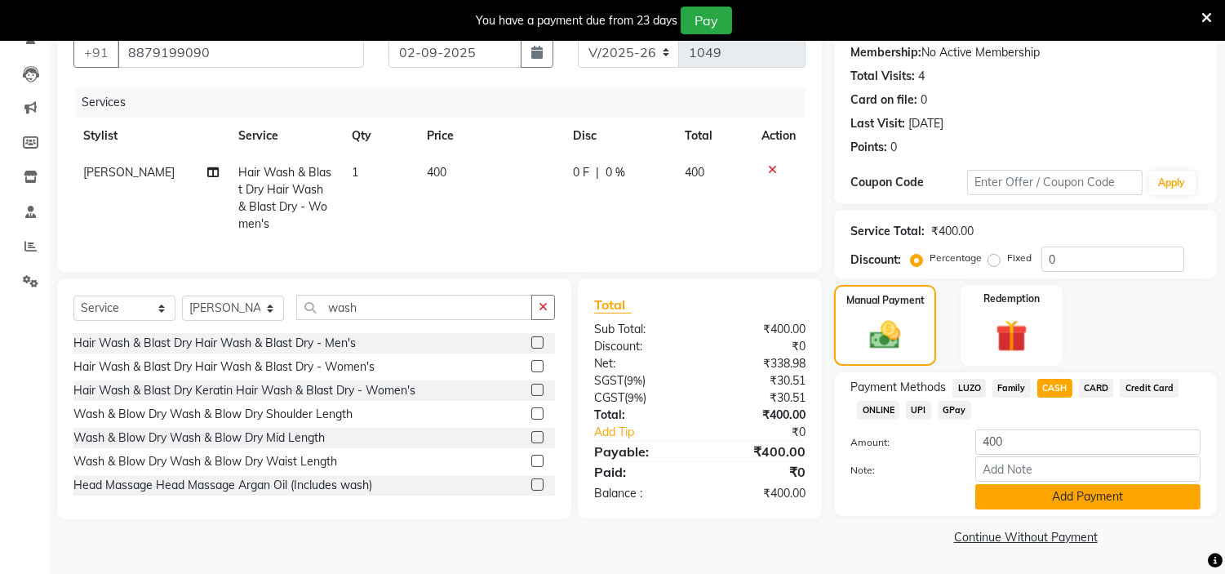
click at [1037, 499] on button "Add Payment" at bounding box center [1087, 496] width 225 height 25
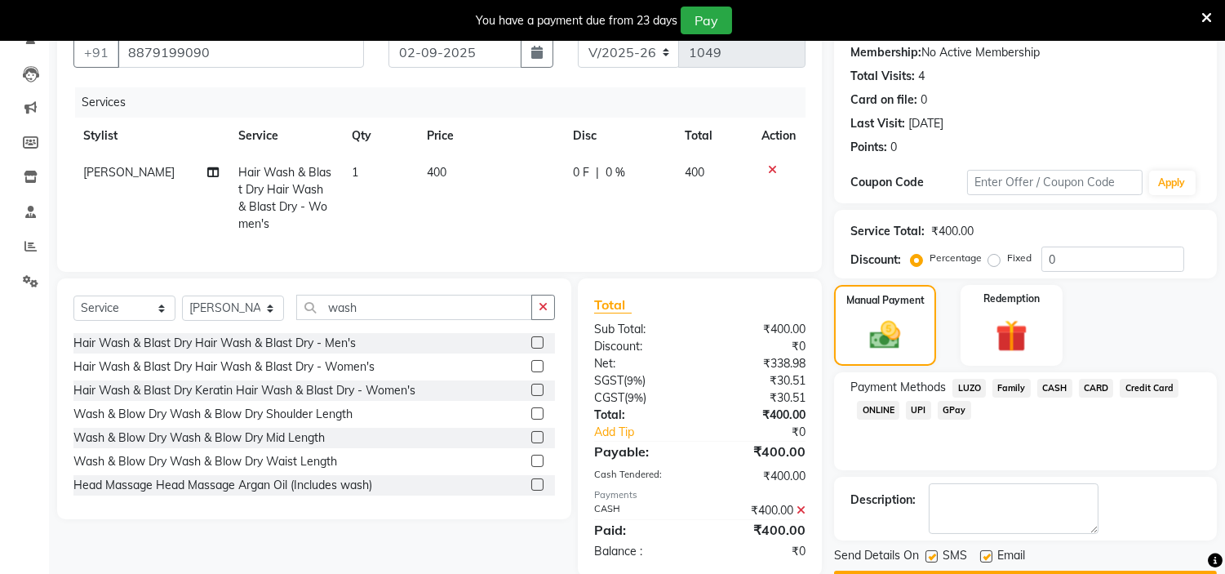
scroll to position [201, 0]
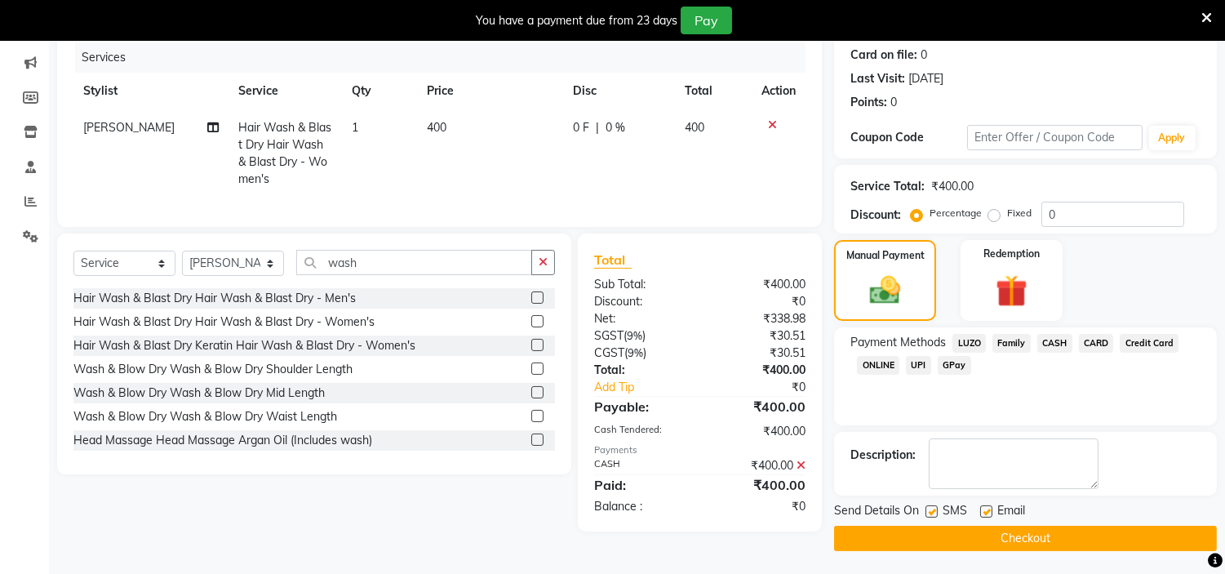
click at [1055, 535] on button "Checkout" at bounding box center [1025, 538] width 383 height 25
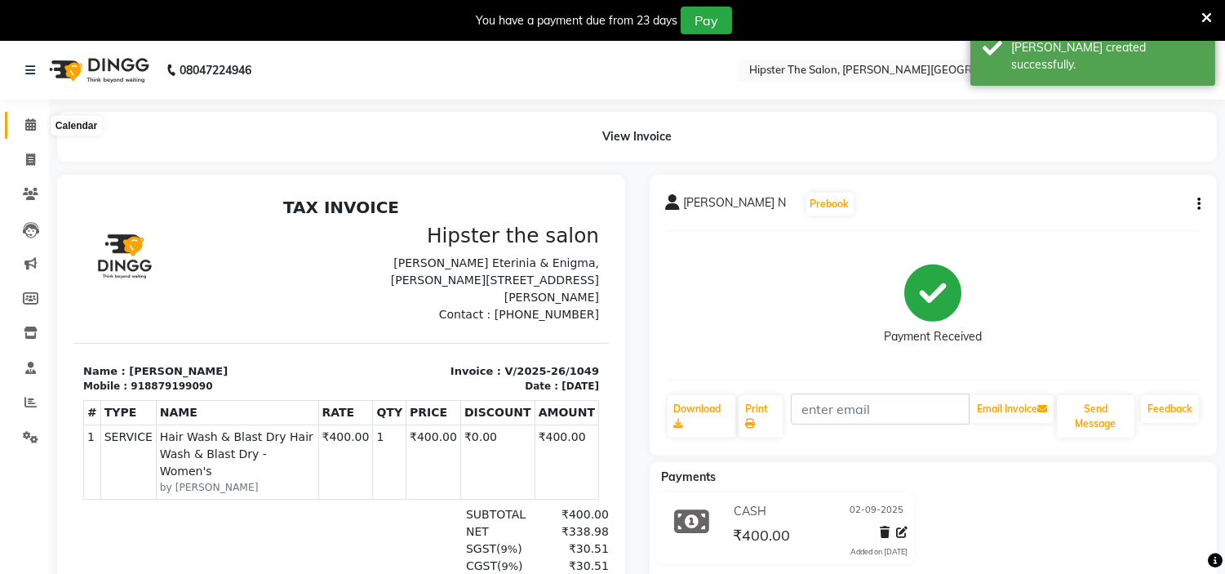
click at [27, 125] on icon at bounding box center [30, 124] width 11 height 12
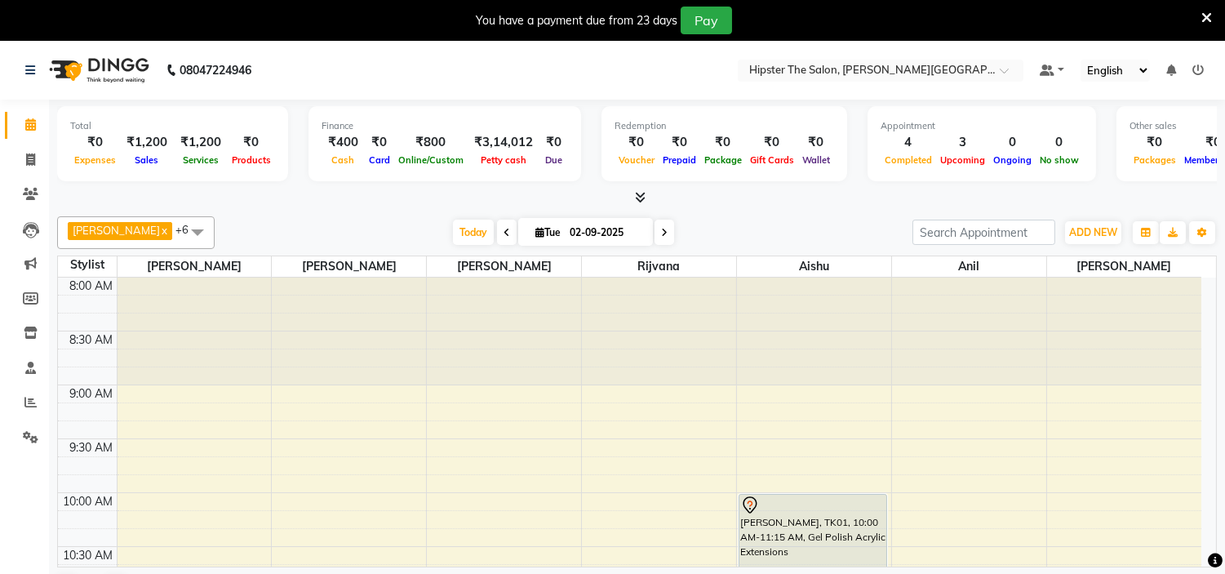
scroll to position [42, 0]
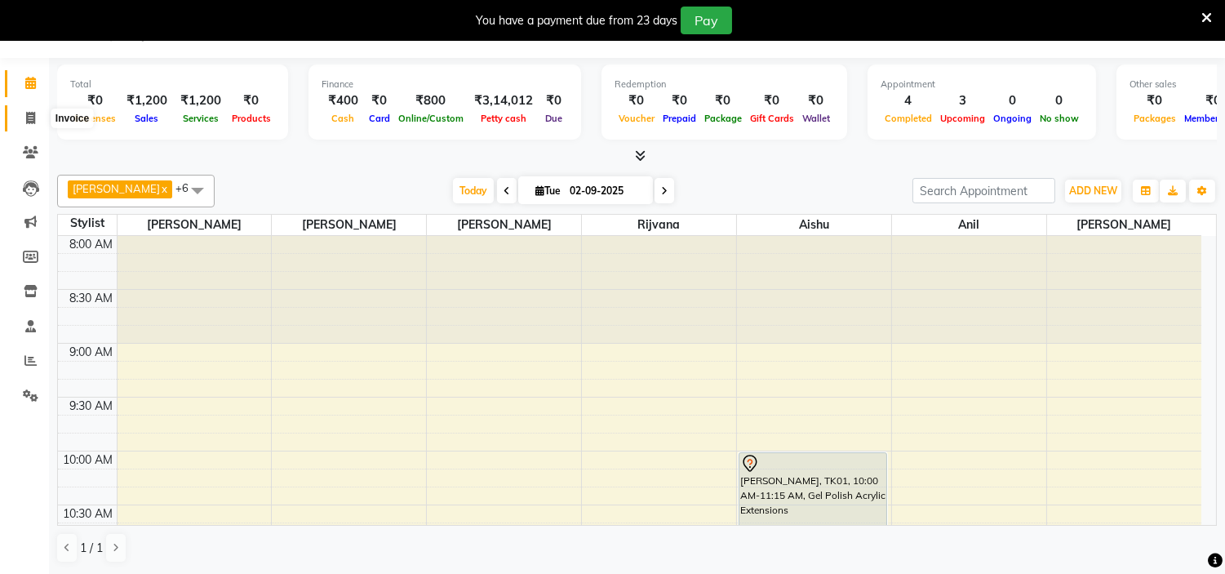
click at [26, 126] on span at bounding box center [30, 118] width 29 height 19
select select "8592"
select select "service"
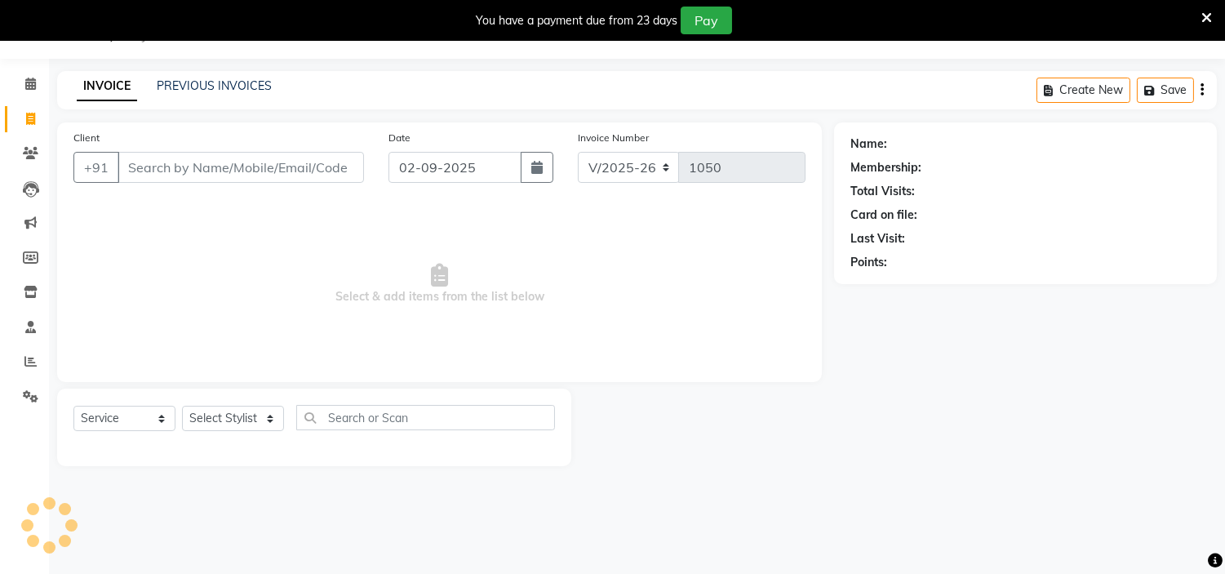
scroll to position [41, 0]
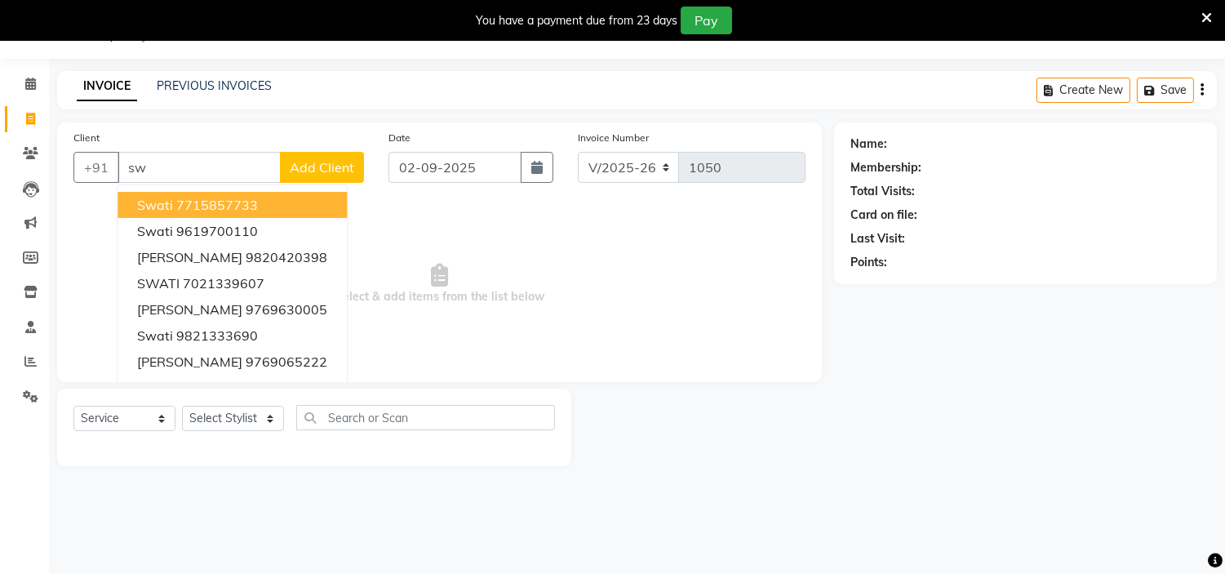
type input "s"
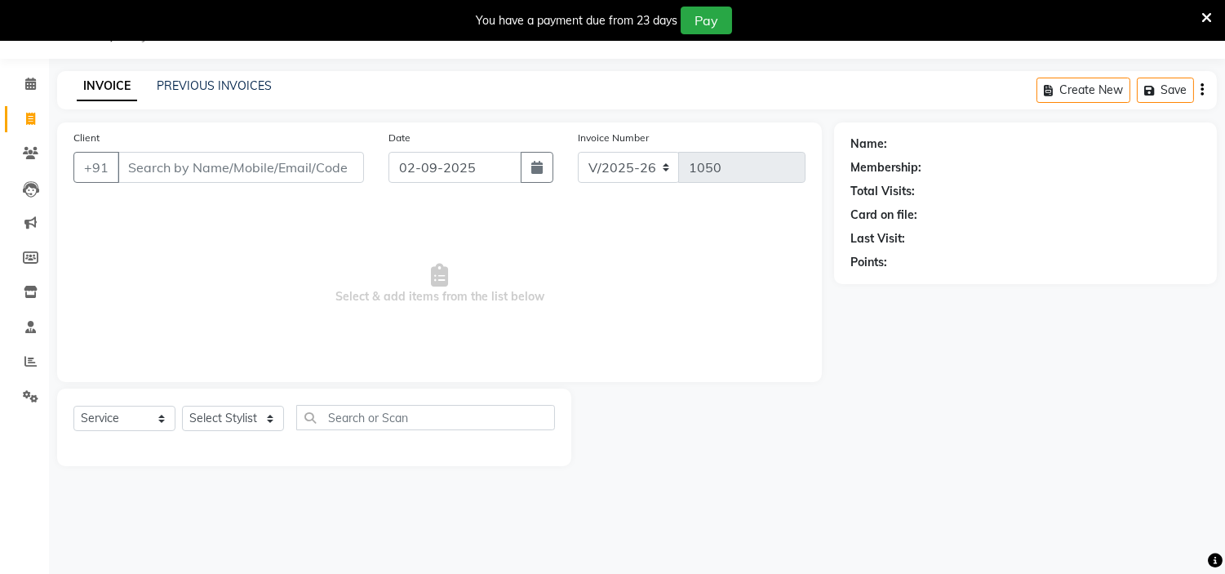
type input "8"
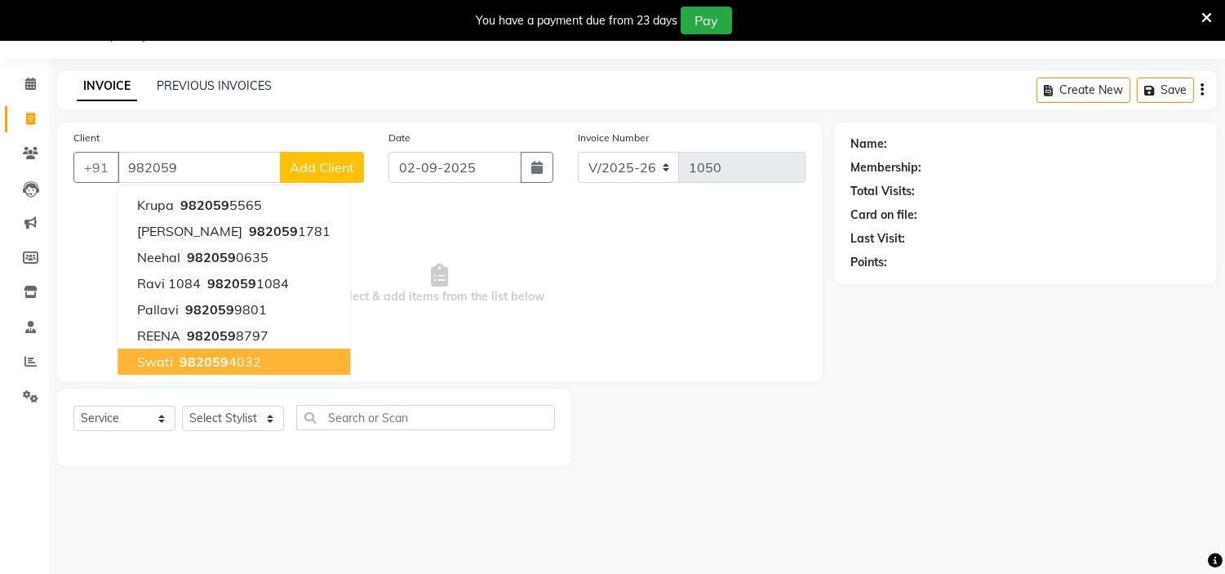
click at [206, 357] on span "982059" at bounding box center [204, 361] width 49 height 16
type input "9820594032"
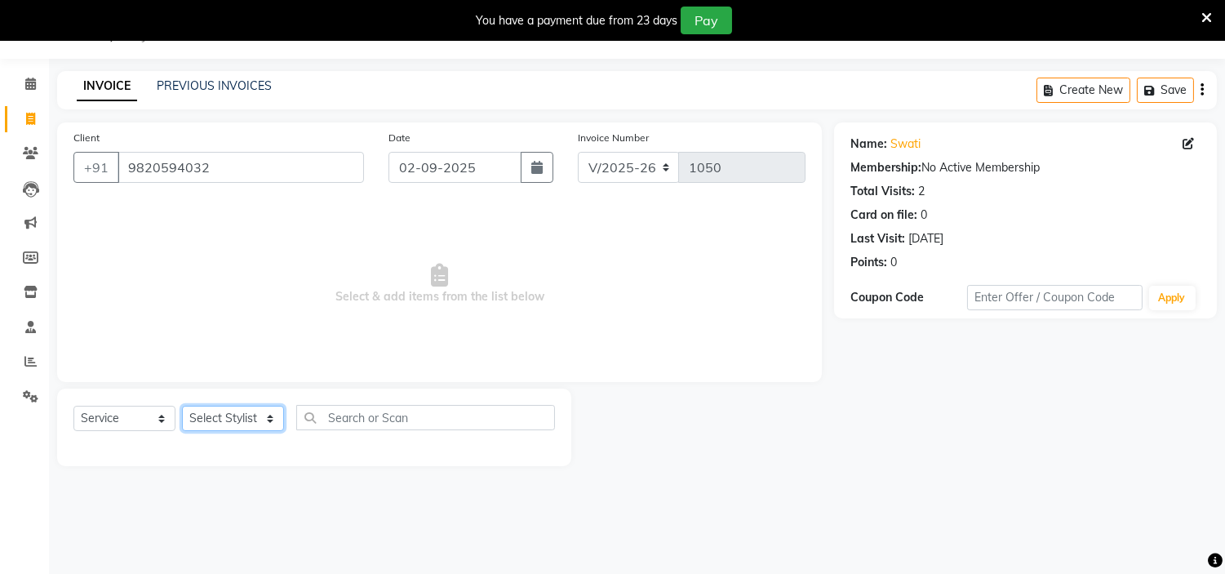
click at [265, 428] on select "Select Stylist [PERSON_NAME] [PERSON_NAME] [PERSON_NAME] [PERSON_NAME] Manager …" at bounding box center [233, 418] width 102 height 25
select select "85977"
click at [182, 406] on select "Select Stylist [PERSON_NAME] [PERSON_NAME] [PERSON_NAME] [PERSON_NAME] Manager …" at bounding box center [233, 418] width 102 height 25
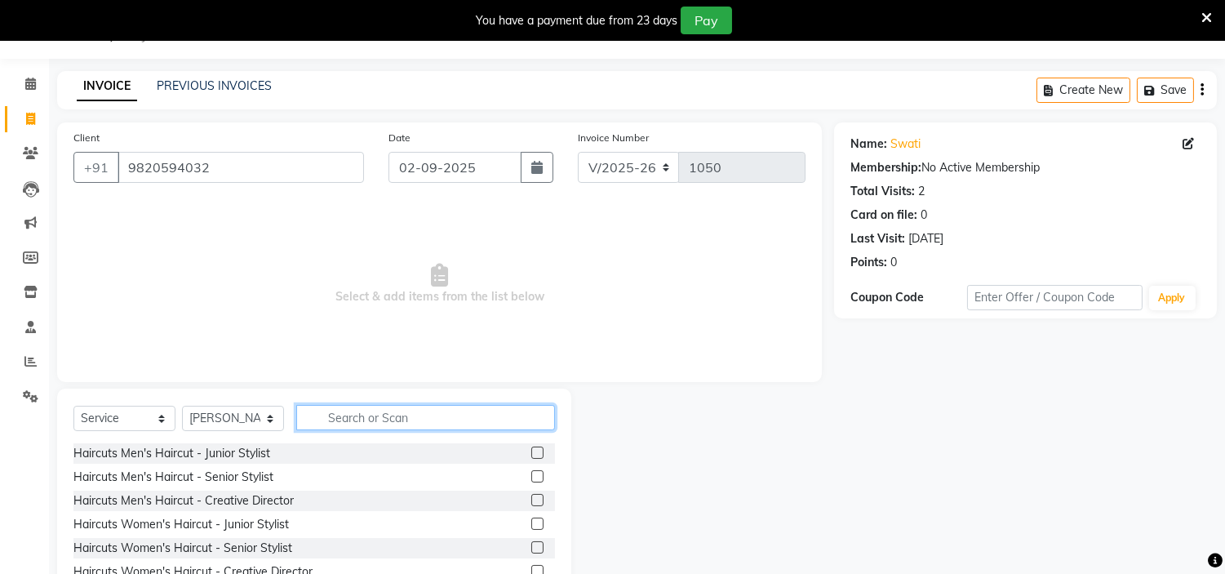
click at [363, 420] on input "text" at bounding box center [425, 417] width 259 height 25
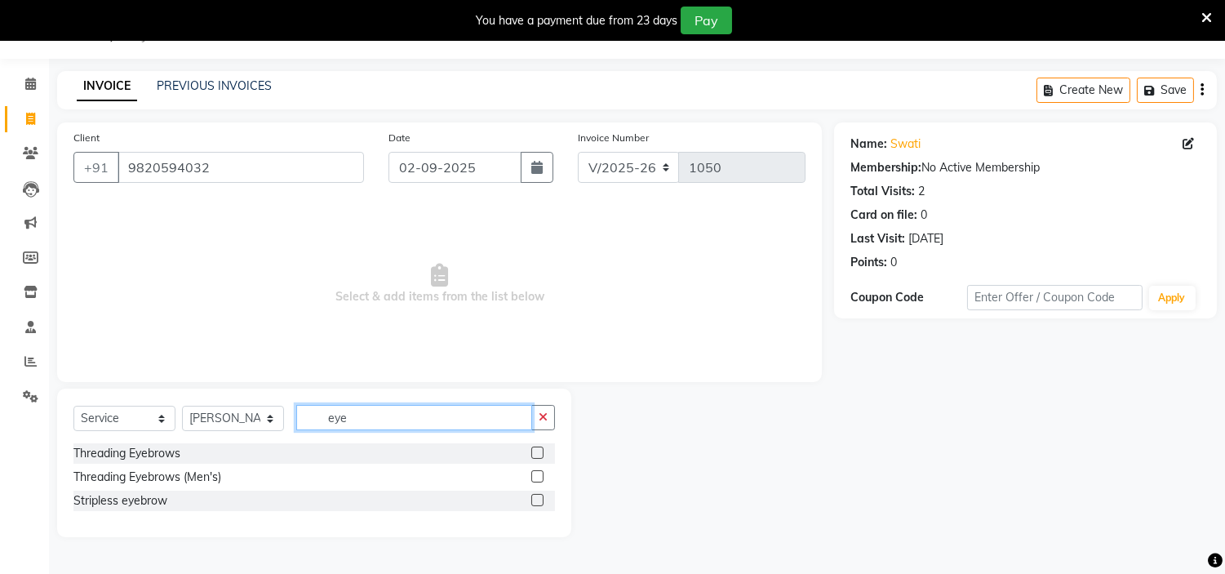
type input "eye"
click at [534, 452] on label at bounding box center [537, 452] width 12 height 12
click at [534, 452] on input "checkbox" at bounding box center [536, 453] width 11 height 11
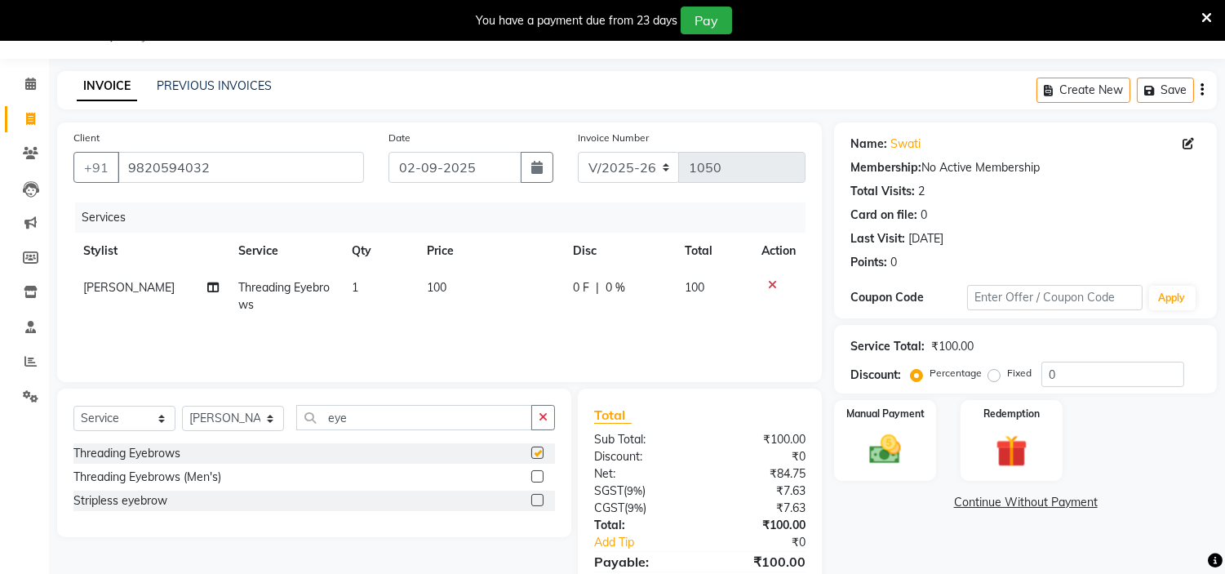
checkbox input "false"
click at [459, 424] on input "eye" at bounding box center [414, 417] width 236 height 25
type input "e"
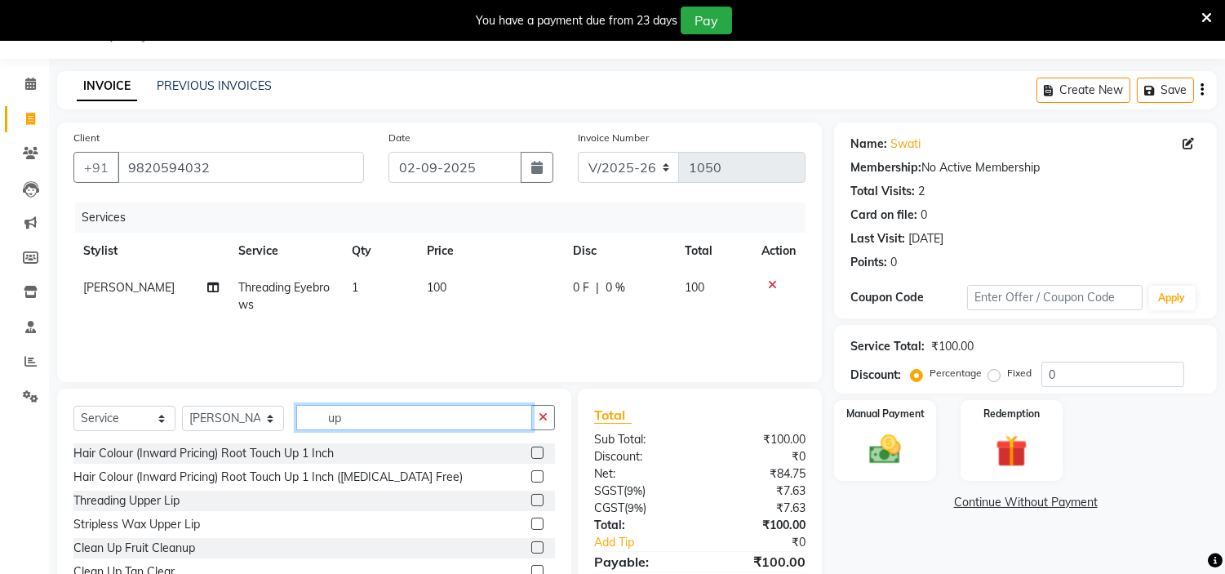
type input "up"
click at [516, 499] on div "Threading Upper Lip" at bounding box center [314, 501] width 482 height 20
click at [531, 500] on label at bounding box center [537, 500] width 12 height 12
click at [531, 500] on input "checkbox" at bounding box center [536, 500] width 11 height 11
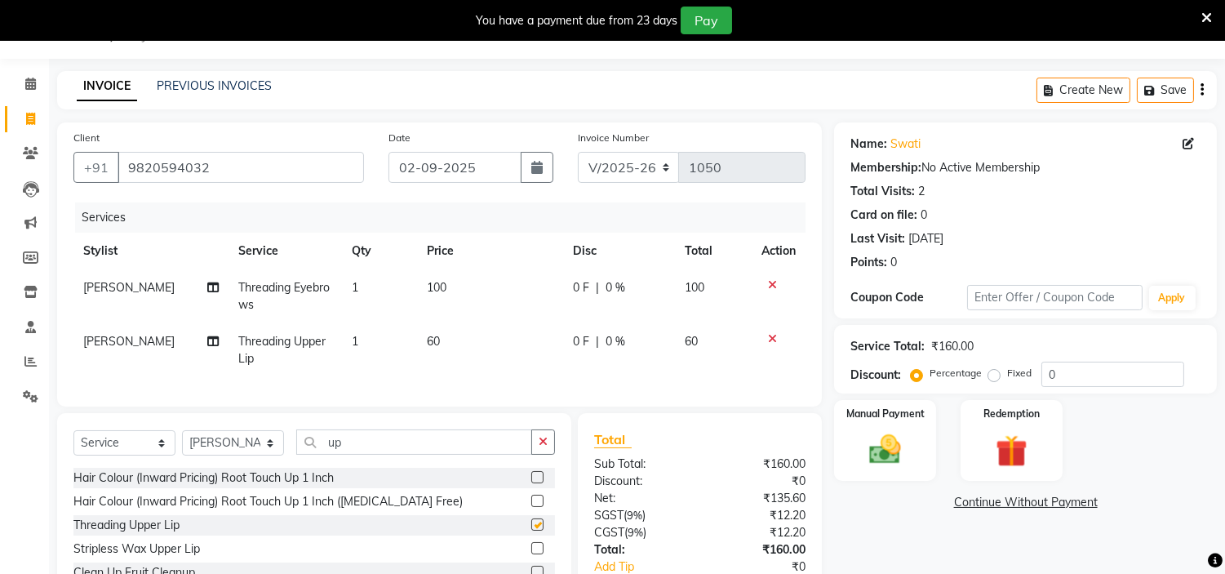
checkbox input "false"
click at [455, 455] on input "up" at bounding box center [414, 441] width 236 height 25
type input "u"
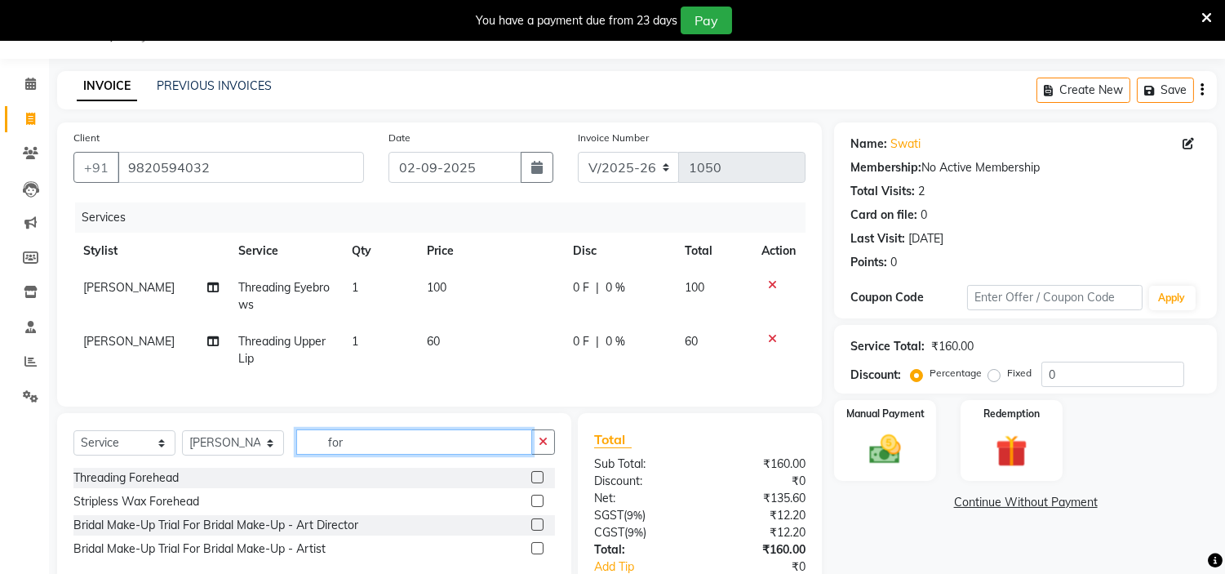
type input "for"
click at [540, 483] on label at bounding box center [537, 477] width 12 height 12
click at [540, 483] on input "checkbox" at bounding box center [536, 478] width 11 height 11
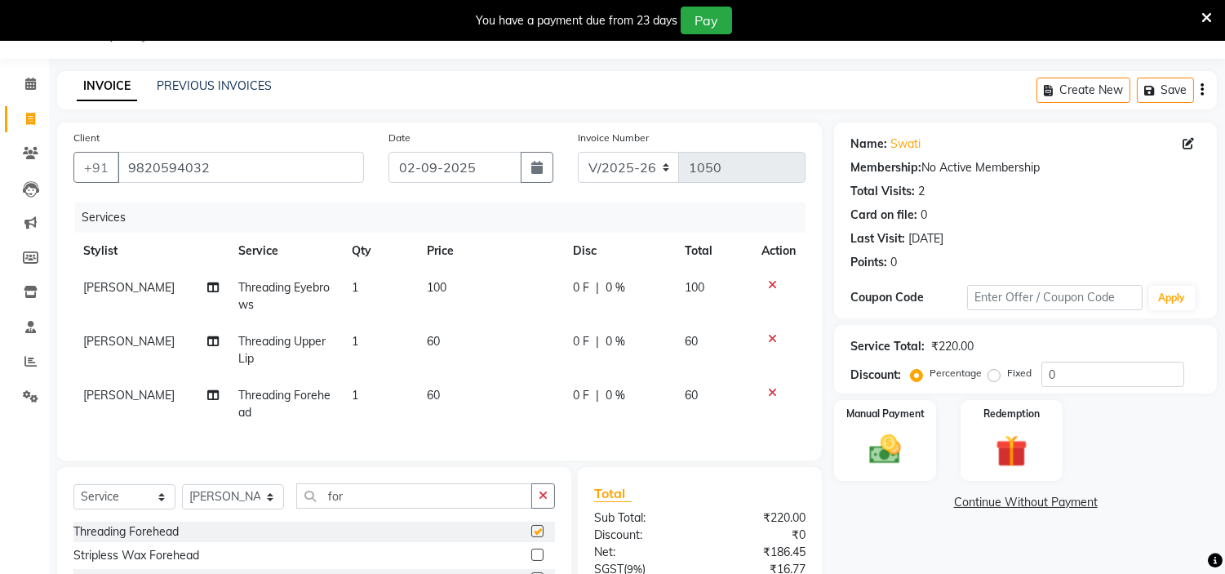
checkbox input "false"
click at [914, 503] on link "Continue Without Payment" at bounding box center [1025, 502] width 376 height 17
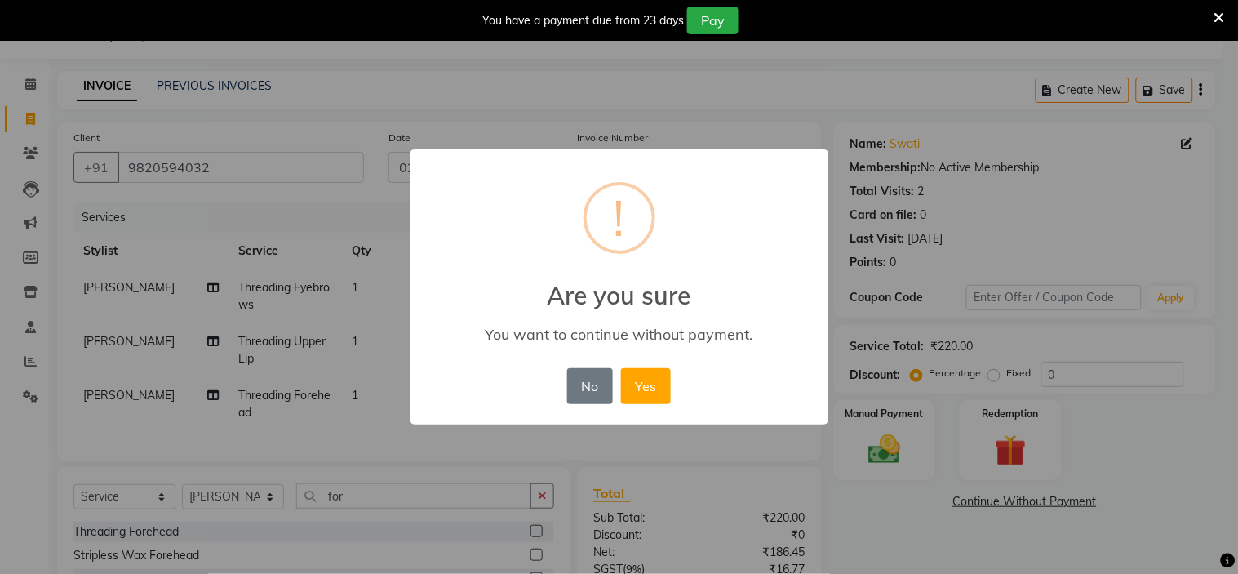
click at [883, 476] on div "× ! Are you sure You want to continue without payment. No No Yes" at bounding box center [619, 287] width 1238 height 574
click at [578, 384] on button "No" at bounding box center [590, 386] width 46 height 36
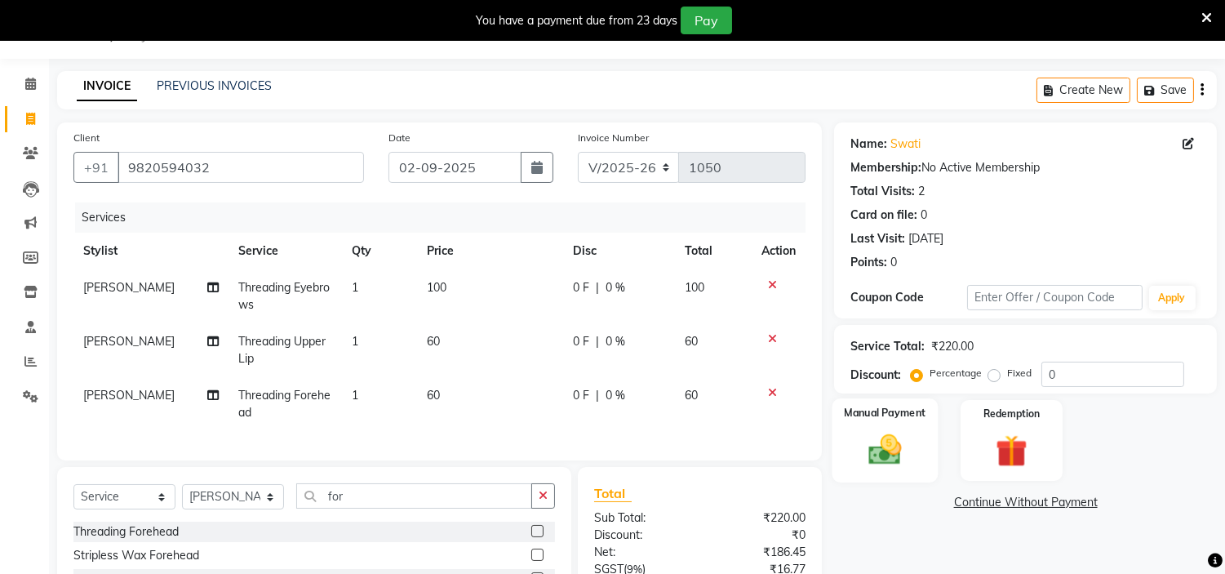
click at [872, 451] on img at bounding box center [886, 450] width 54 height 38
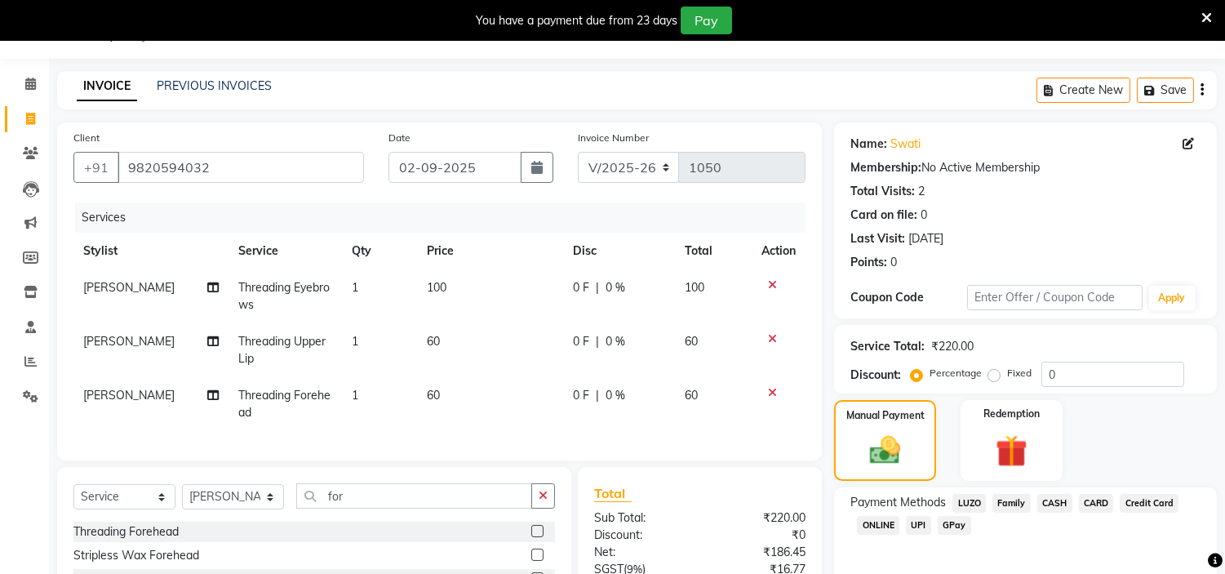
click at [963, 523] on span "GPay" at bounding box center [954, 525] width 33 height 19
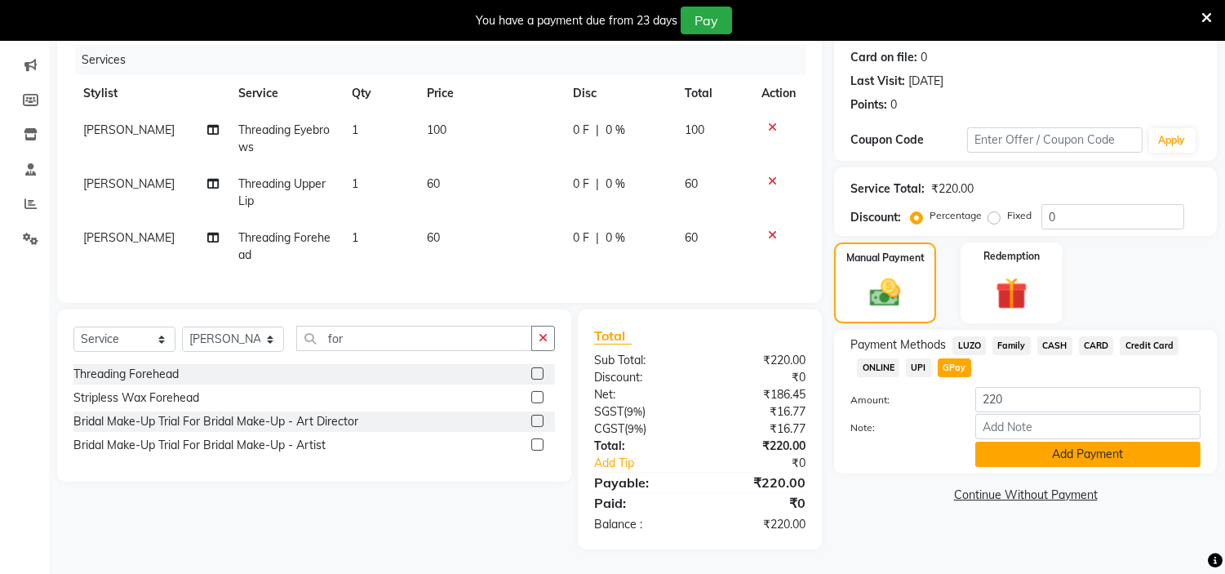
click at [1075, 450] on button "Add Payment" at bounding box center [1087, 454] width 225 height 25
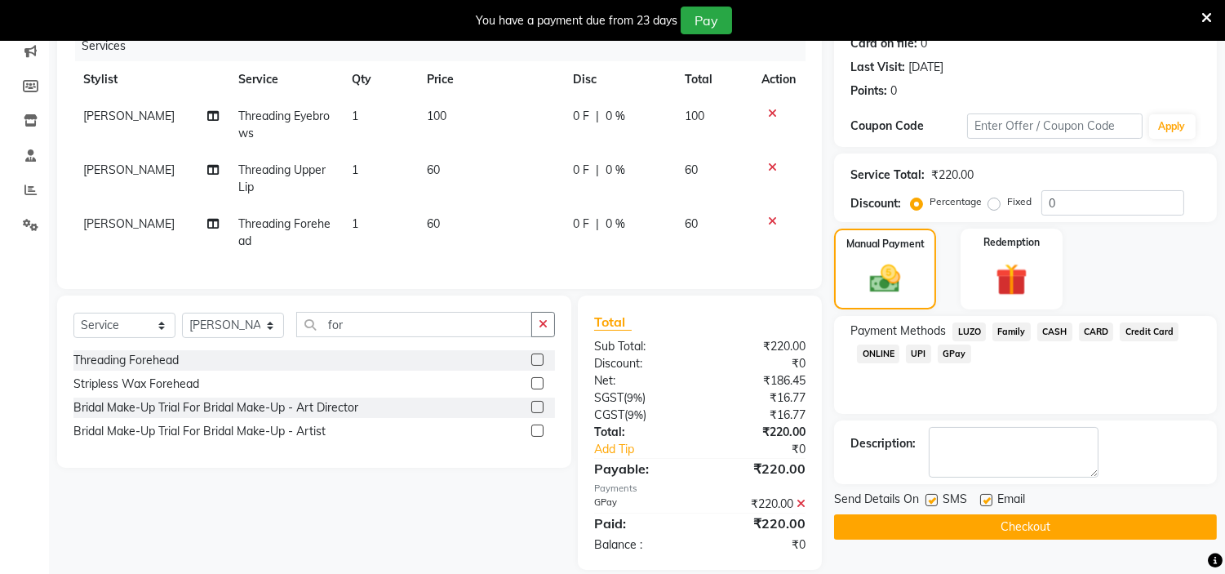
scroll to position [246, 0]
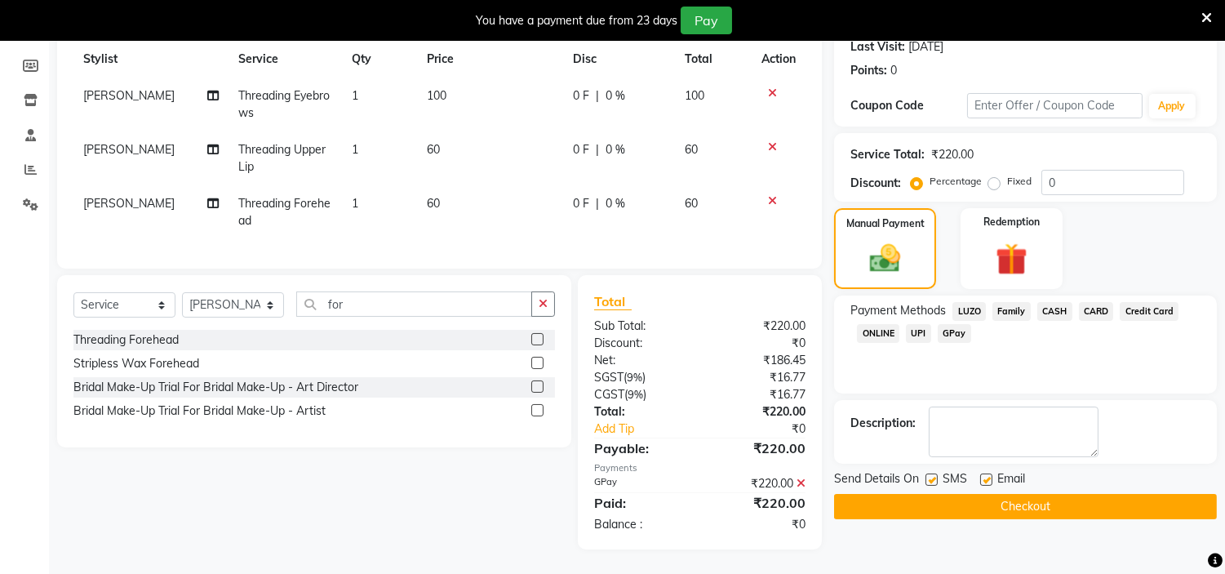
click at [1023, 494] on button "Checkout" at bounding box center [1025, 506] width 383 height 25
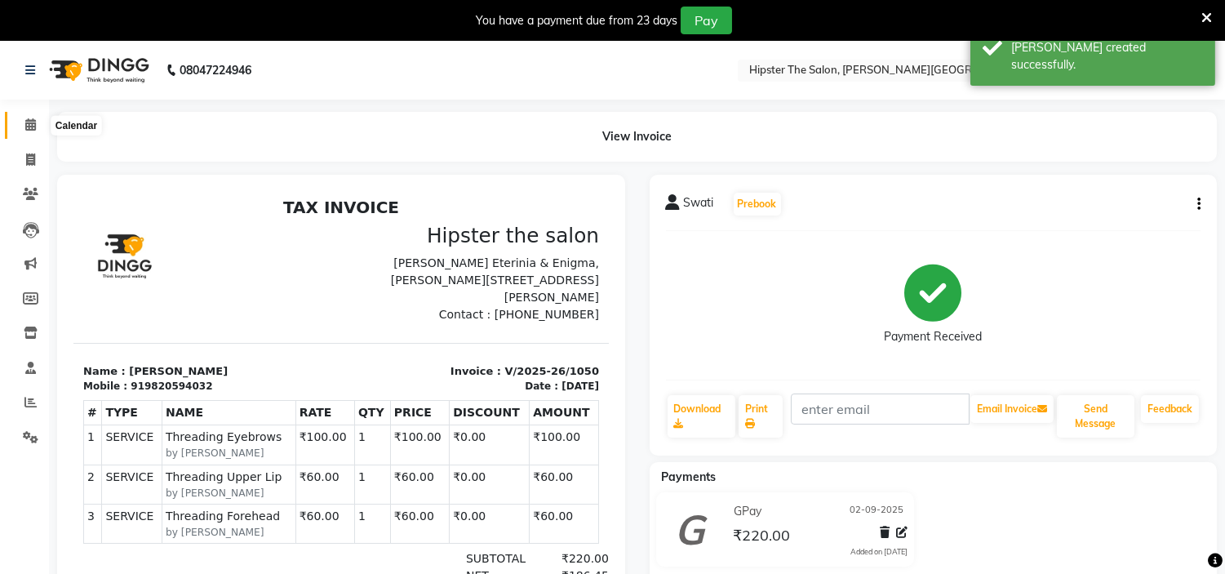
click at [33, 129] on icon at bounding box center [30, 124] width 11 height 12
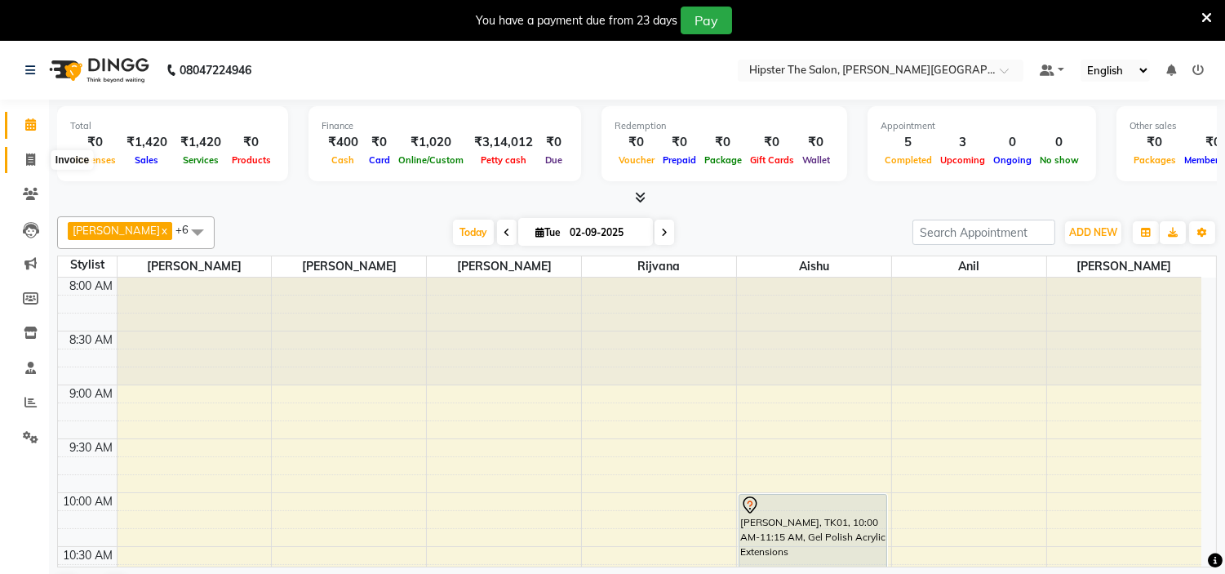
click at [26, 158] on icon at bounding box center [30, 159] width 9 height 12
select select "8592"
select select "service"
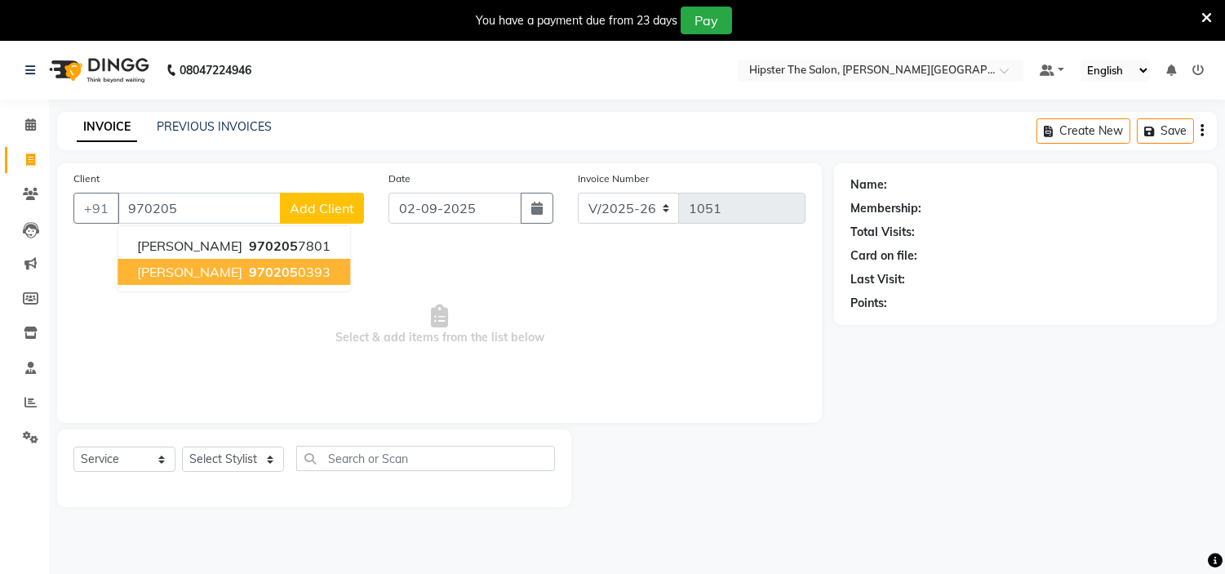
click at [250, 272] on span "970205" at bounding box center [273, 272] width 49 height 16
type input "9702050393"
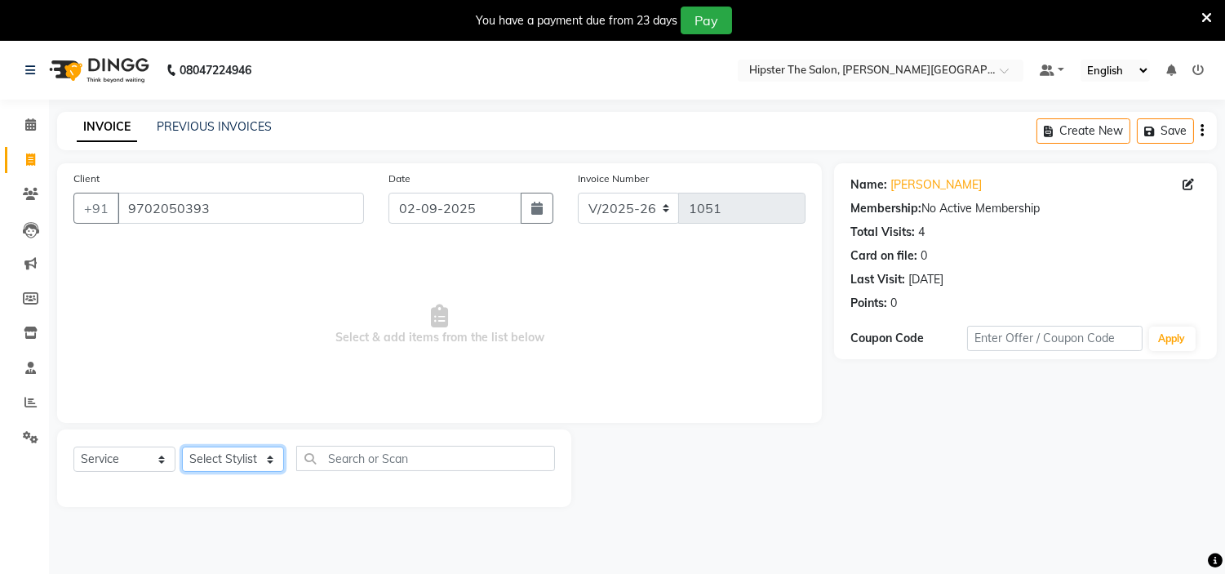
click at [262, 460] on select "Select Stylist [PERSON_NAME] [PERSON_NAME] [PERSON_NAME] [PERSON_NAME] Manager …" at bounding box center [233, 458] width 102 height 25
select select "85977"
click at [182, 447] on select "Select Stylist [PERSON_NAME] [PERSON_NAME] [PERSON_NAME] [PERSON_NAME] Manager …" at bounding box center [233, 458] width 102 height 25
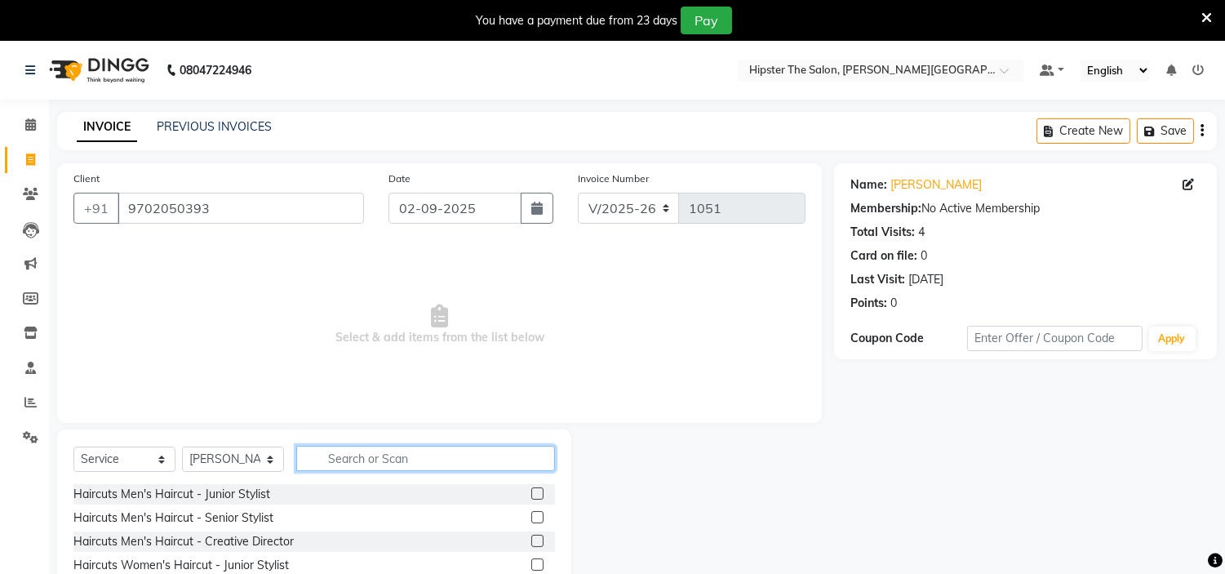
click at [406, 453] on input "text" at bounding box center [425, 458] width 259 height 25
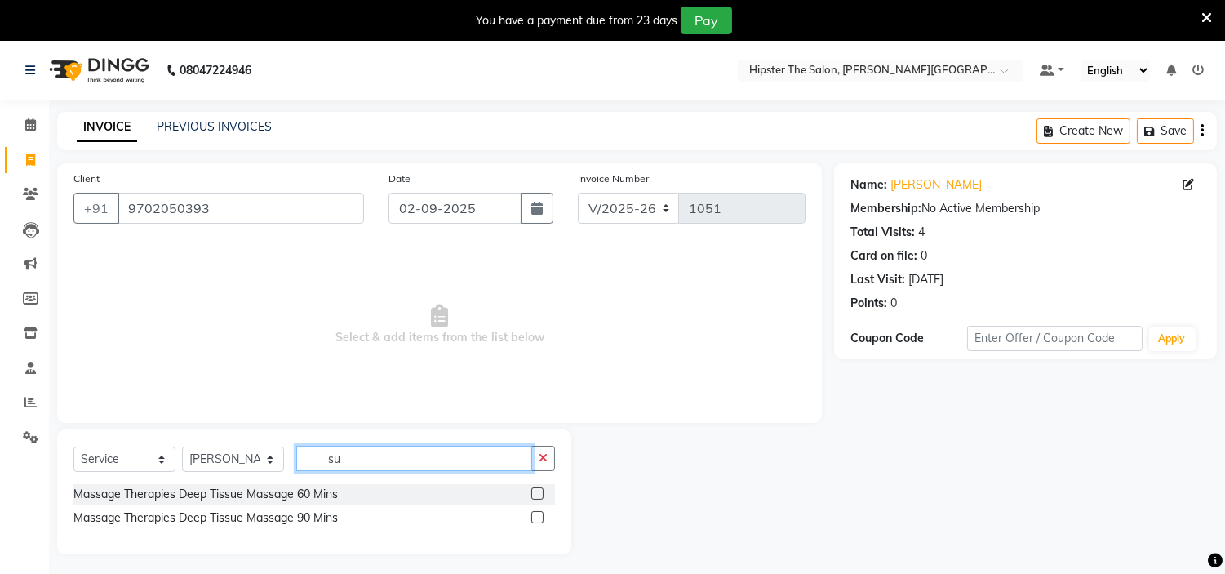
type input "s"
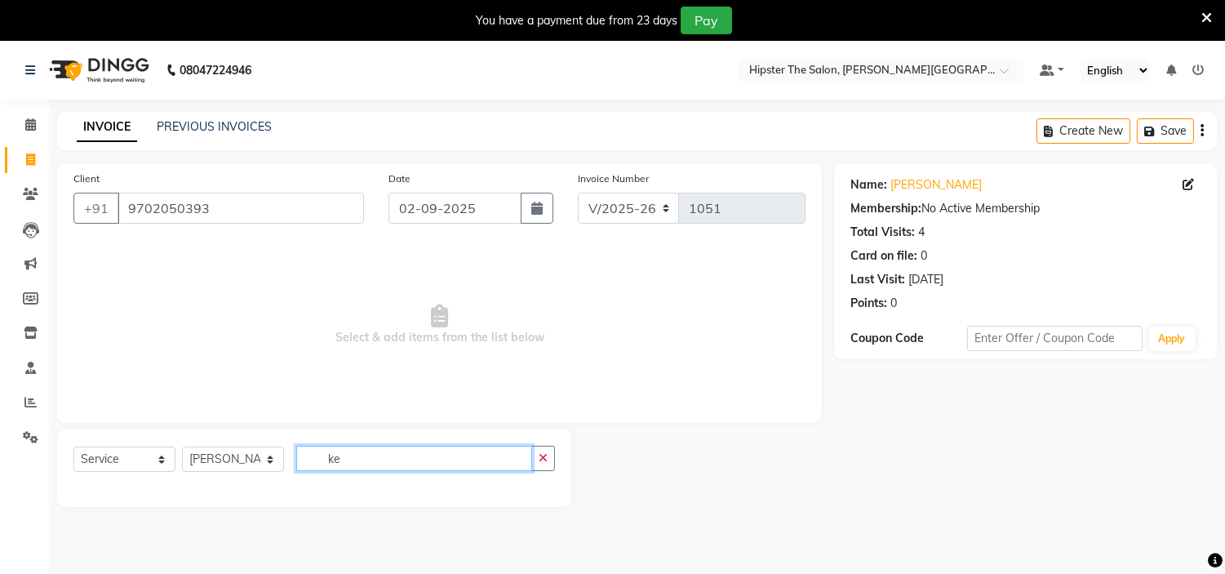
type input "k"
type input "s"
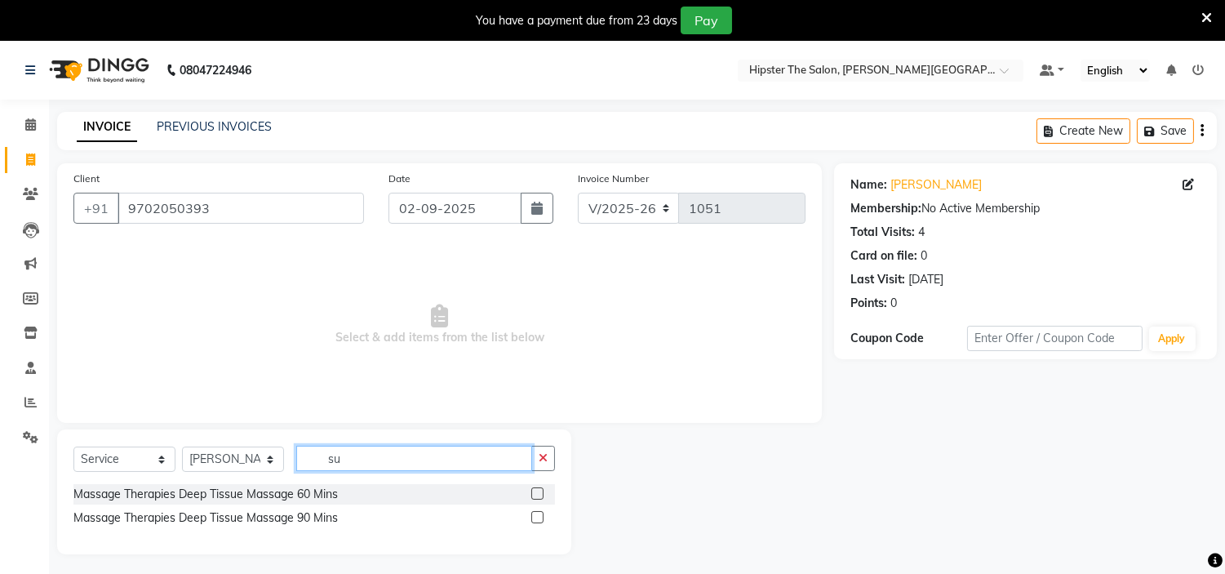
type input "s"
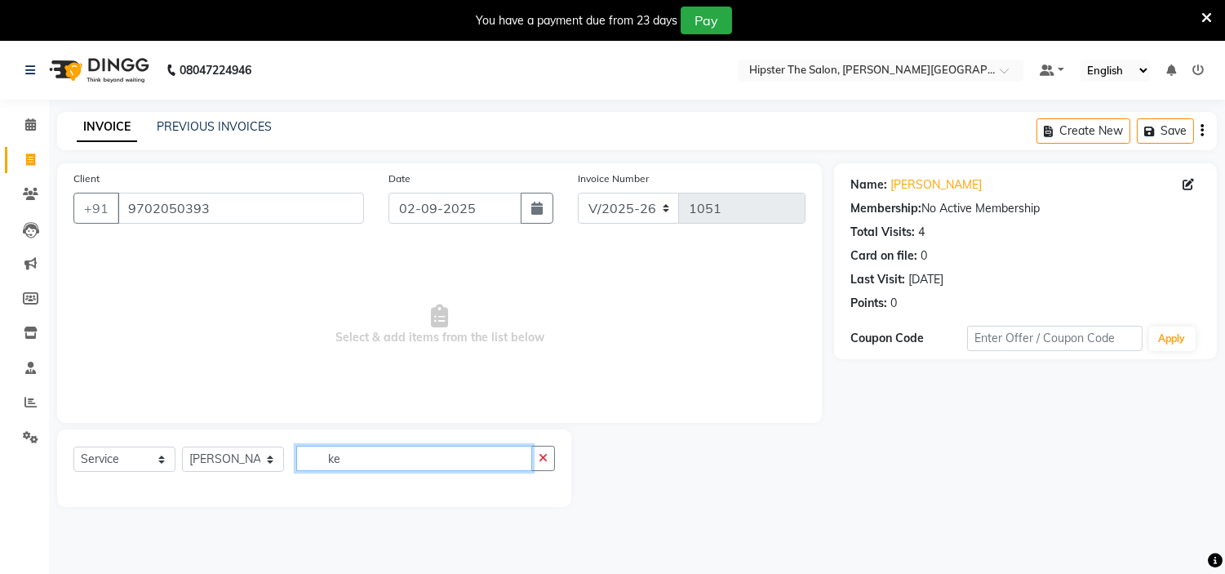
type input "k"
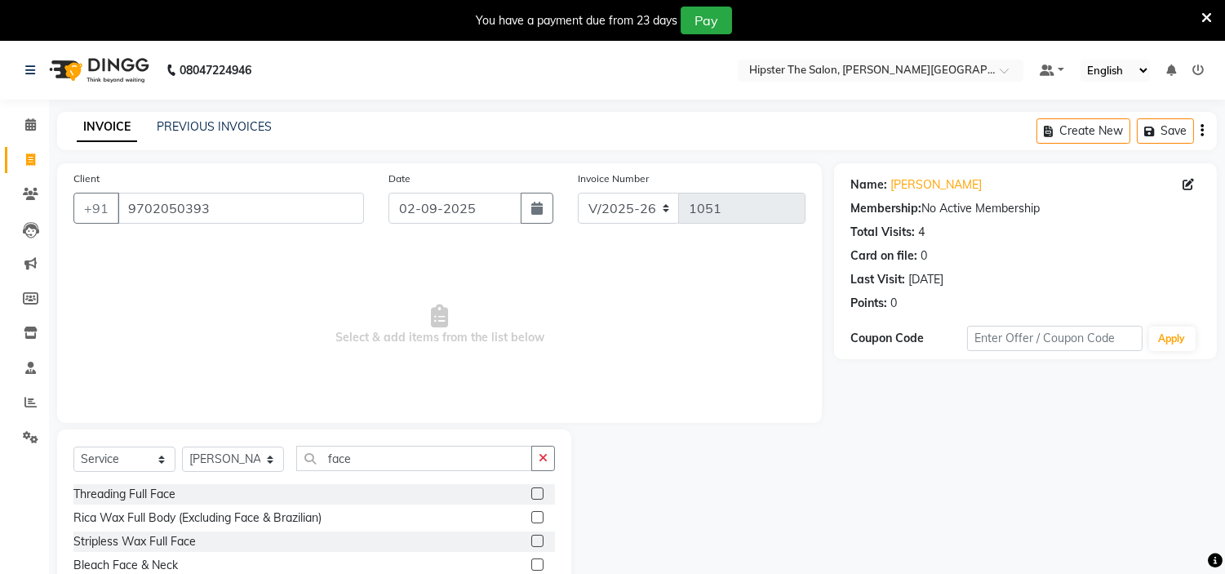
click at [893, 273] on div "Last Visit:" at bounding box center [877, 279] width 55 height 17
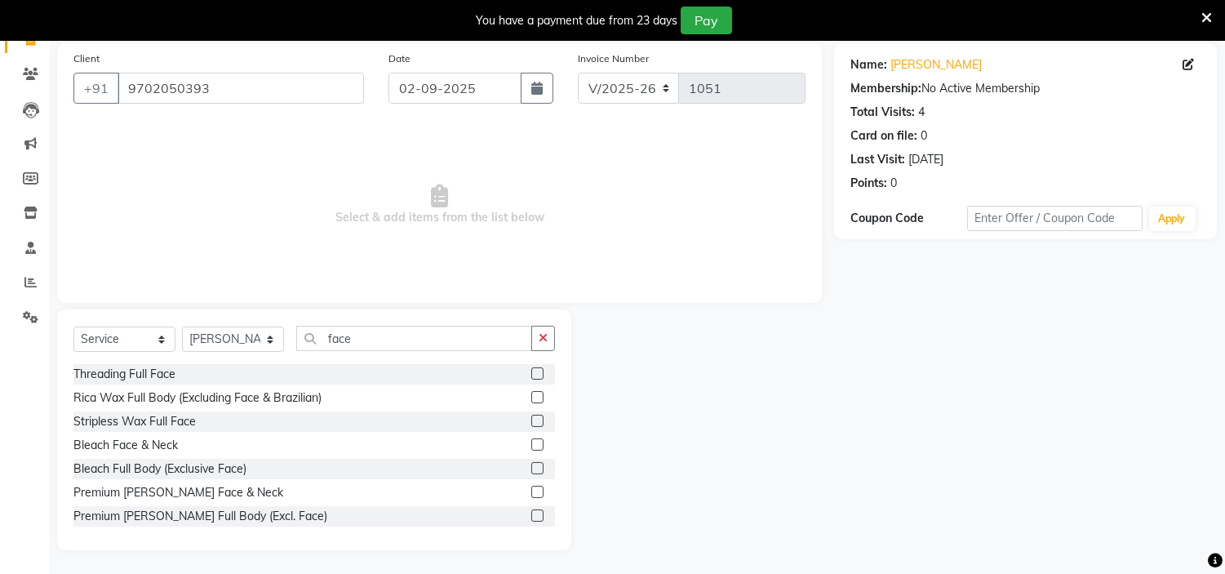
click at [474, 354] on div "Select Service Product Membership Package Voucher Prepaid Gift Card Select Styl…" at bounding box center [314, 345] width 482 height 38
click at [462, 340] on input "face" at bounding box center [414, 338] width 236 height 25
type input "f"
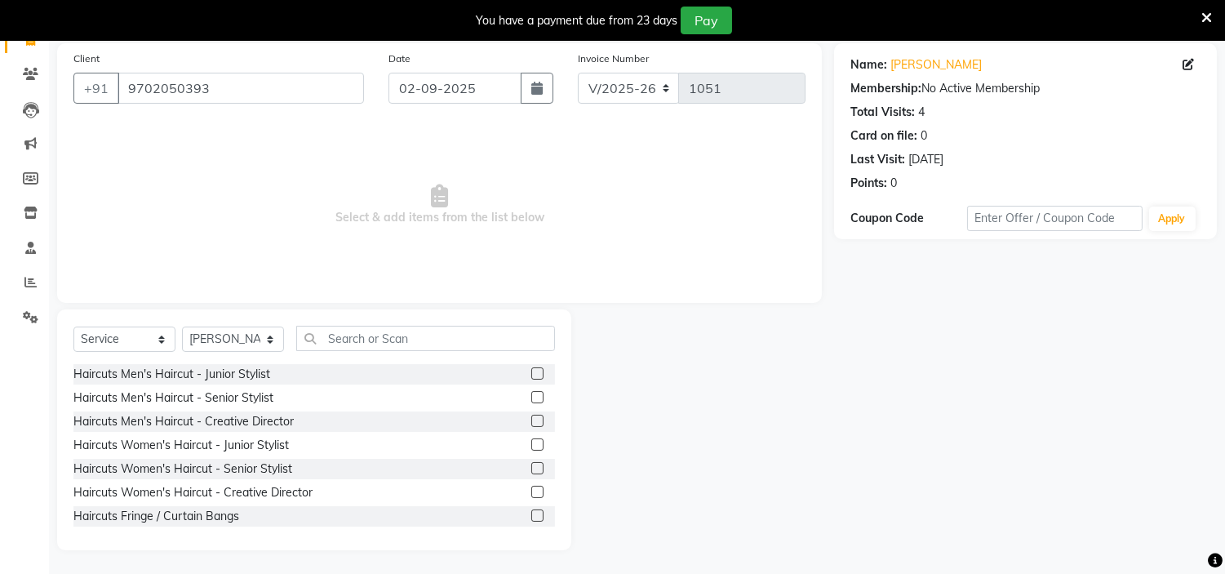
scroll to position [0, 0]
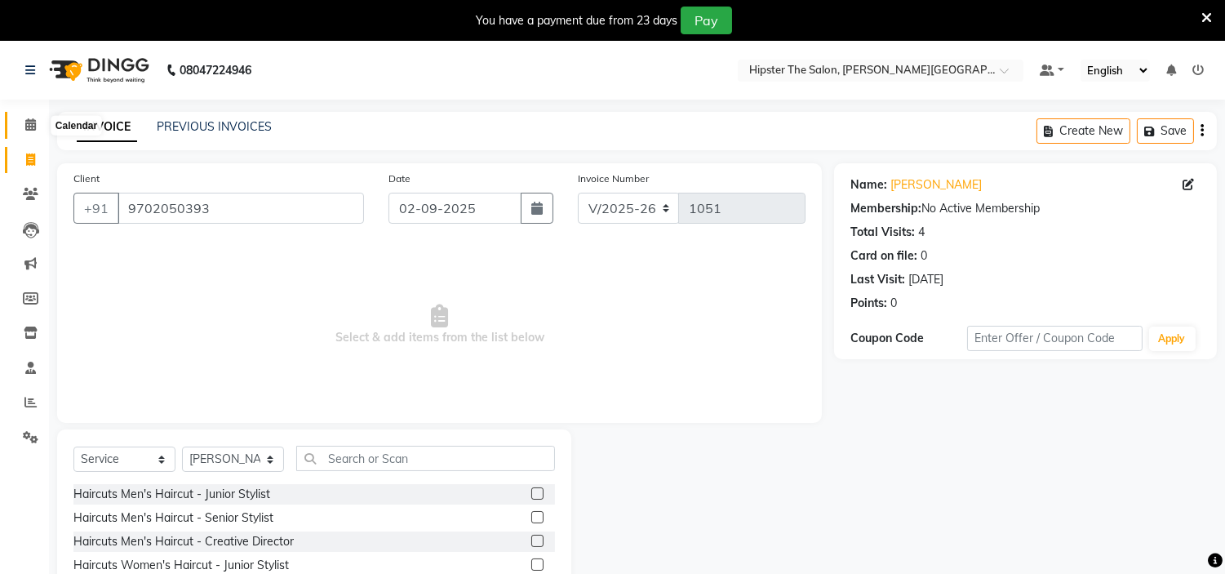
click at [35, 124] on span at bounding box center [30, 125] width 29 height 19
click at [761, 144] on div "INVOICE PREVIOUS INVOICES Create New Save" at bounding box center [637, 131] width 1160 height 38
click at [388, 464] on input "text" at bounding box center [425, 458] width 259 height 25
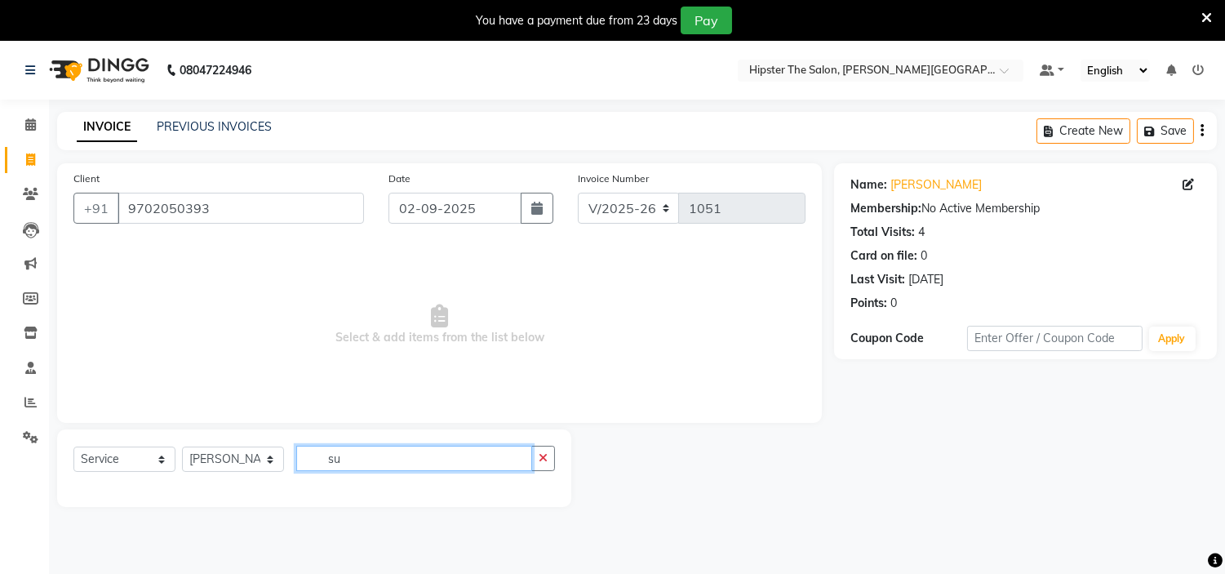
type input "s"
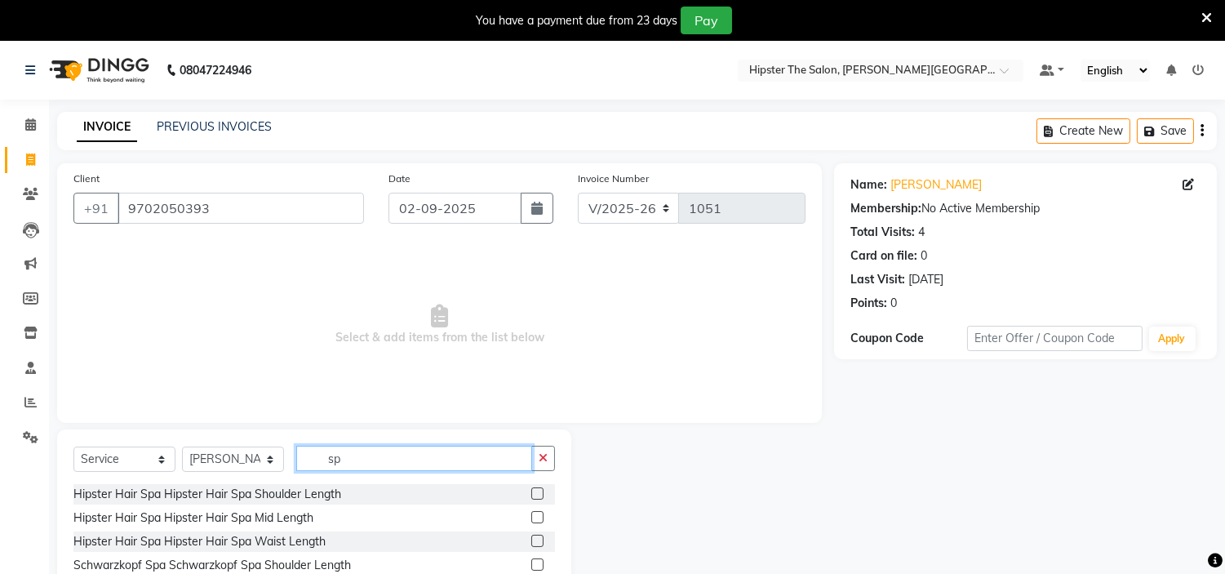
type input "s"
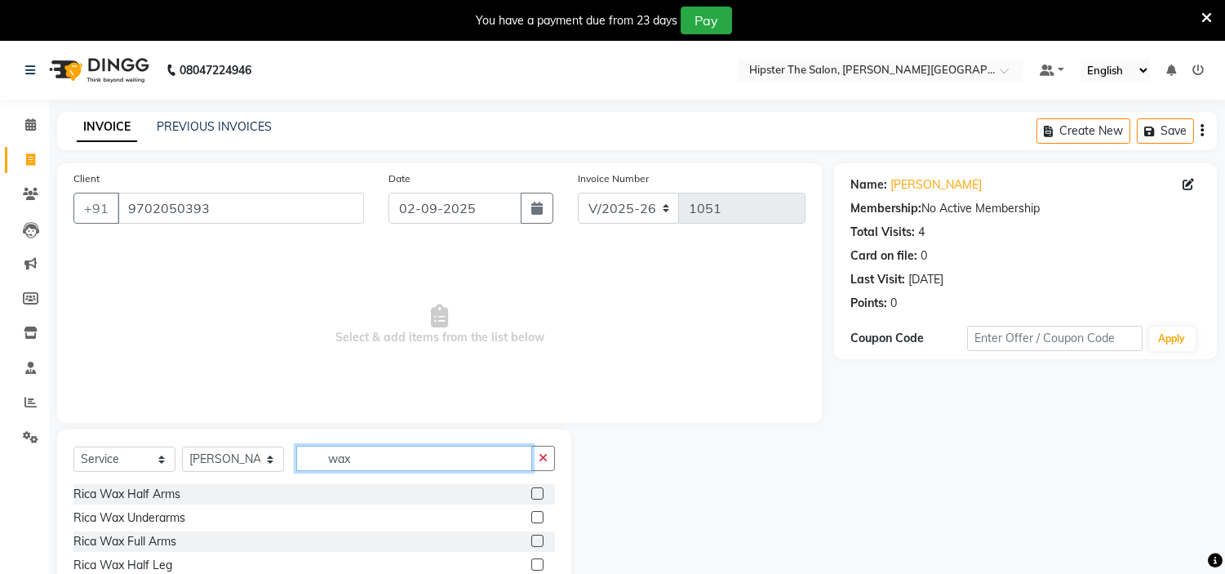
type input "wax"
click at [531, 493] on label at bounding box center [537, 493] width 12 height 12
click at [531, 493] on input "checkbox" at bounding box center [536, 494] width 11 height 11
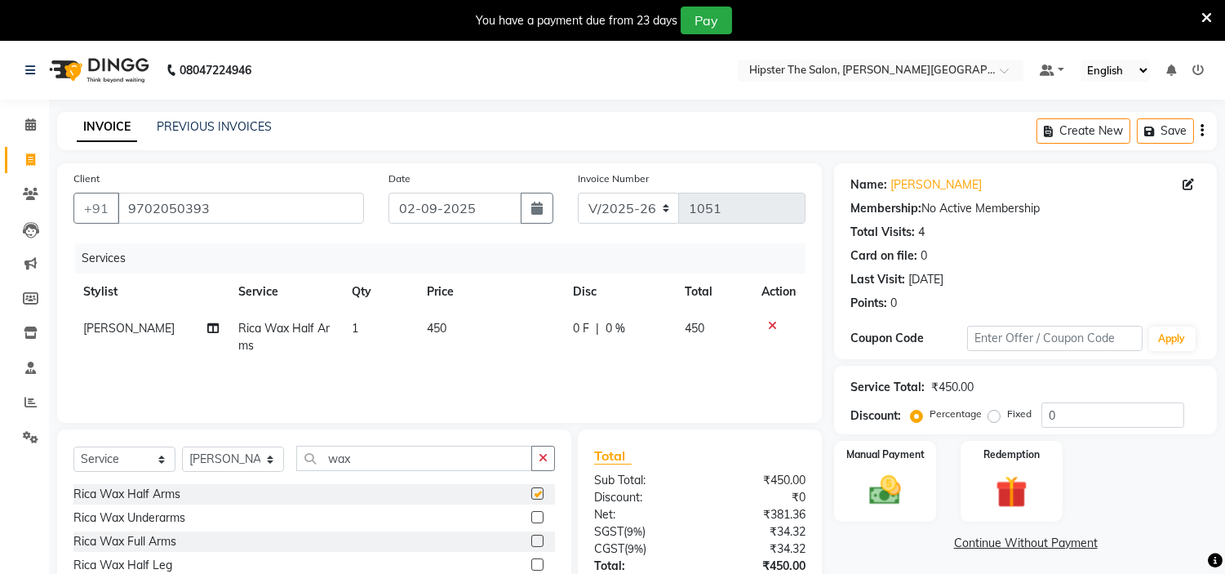
checkbox input "false"
click at [444, 330] on td "450" at bounding box center [490, 337] width 146 height 54
select select "85977"
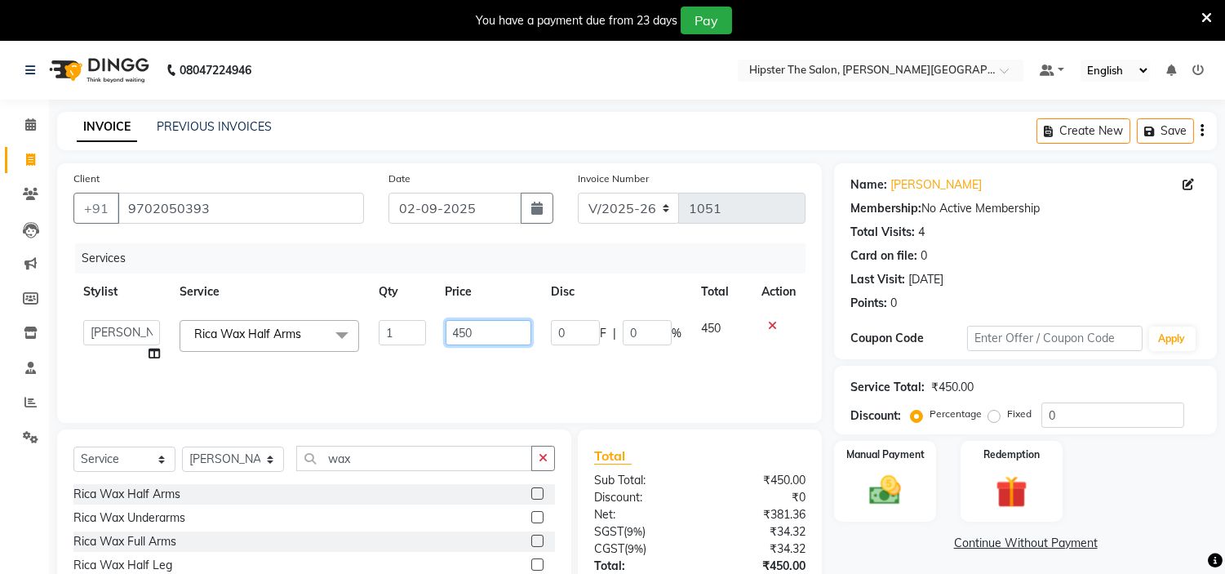
click at [470, 329] on input "450" at bounding box center [489, 332] width 86 height 25
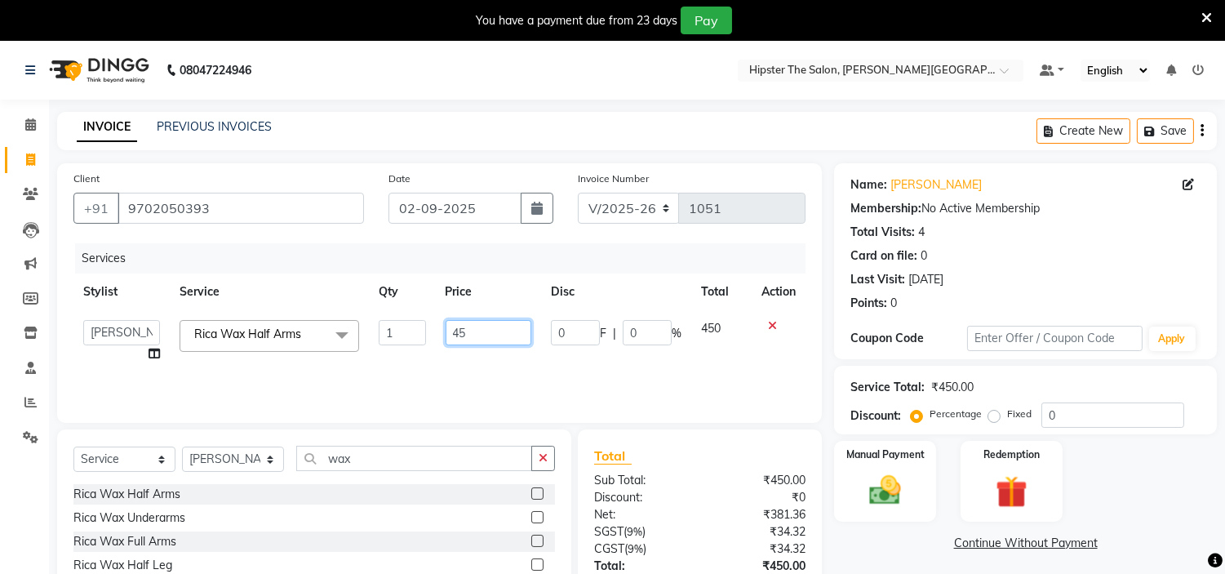
type input "4"
type input "750"
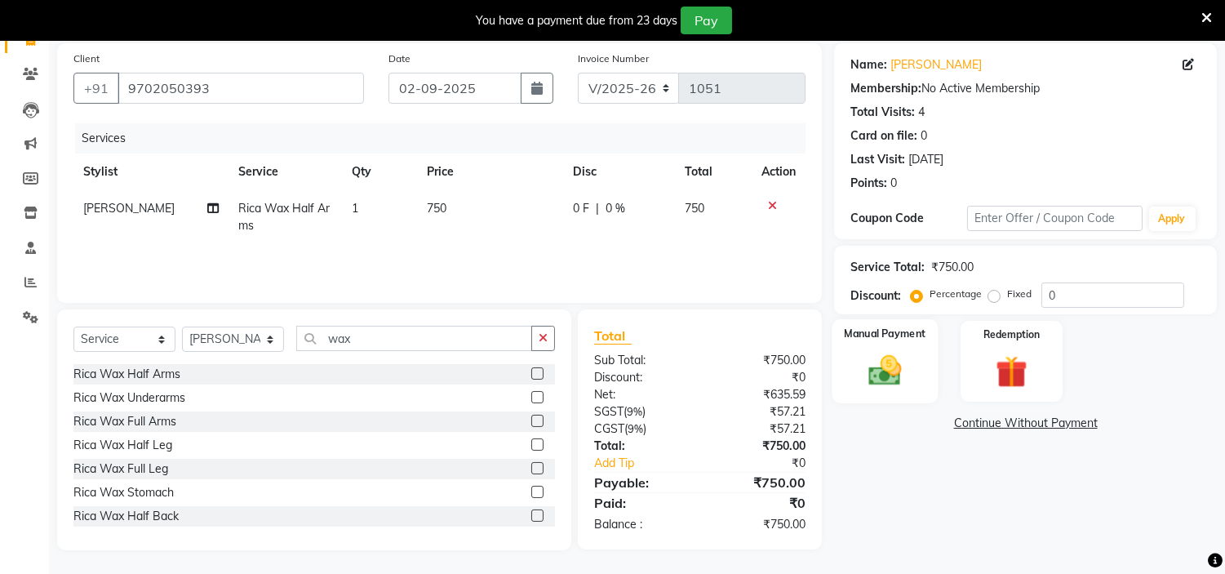
click at [907, 363] on img at bounding box center [886, 371] width 54 height 38
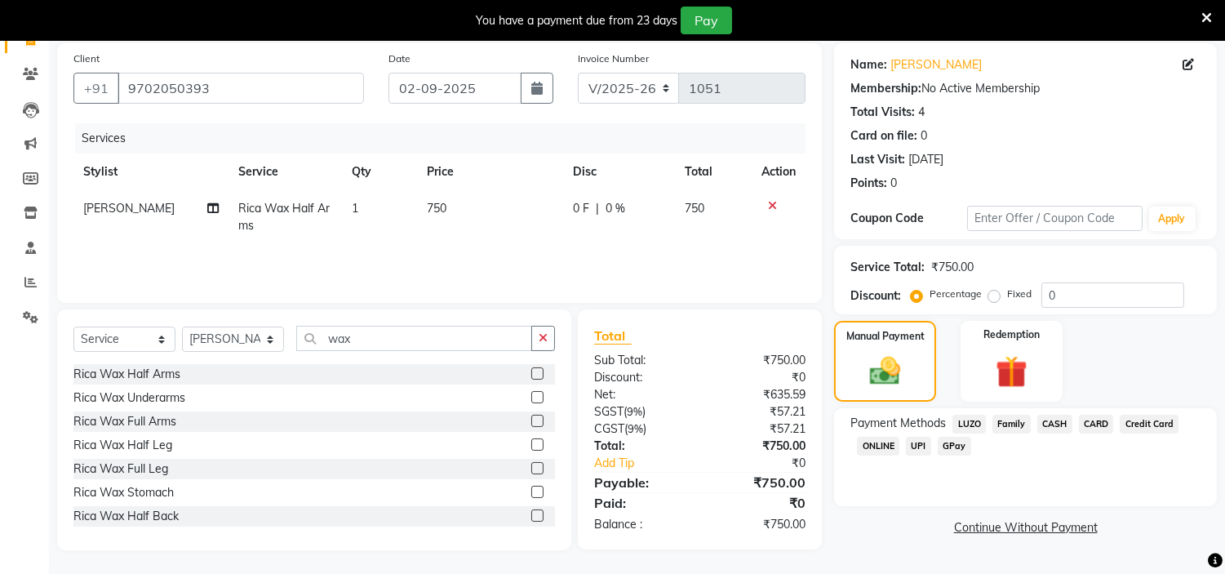
click at [958, 443] on span "GPay" at bounding box center [954, 446] width 33 height 19
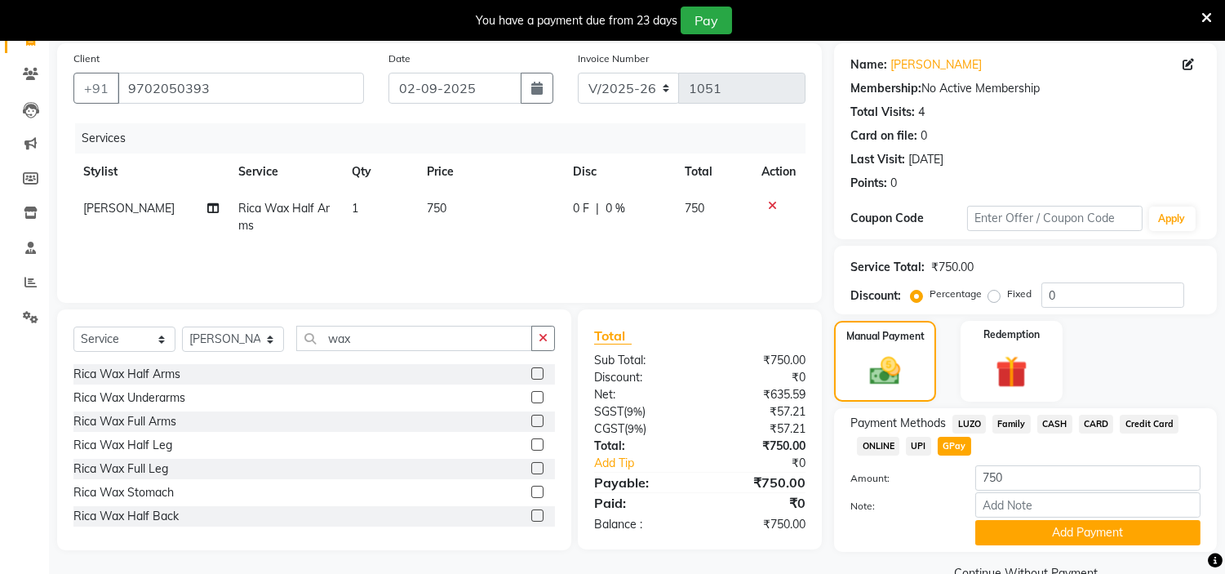
scroll to position [156, 0]
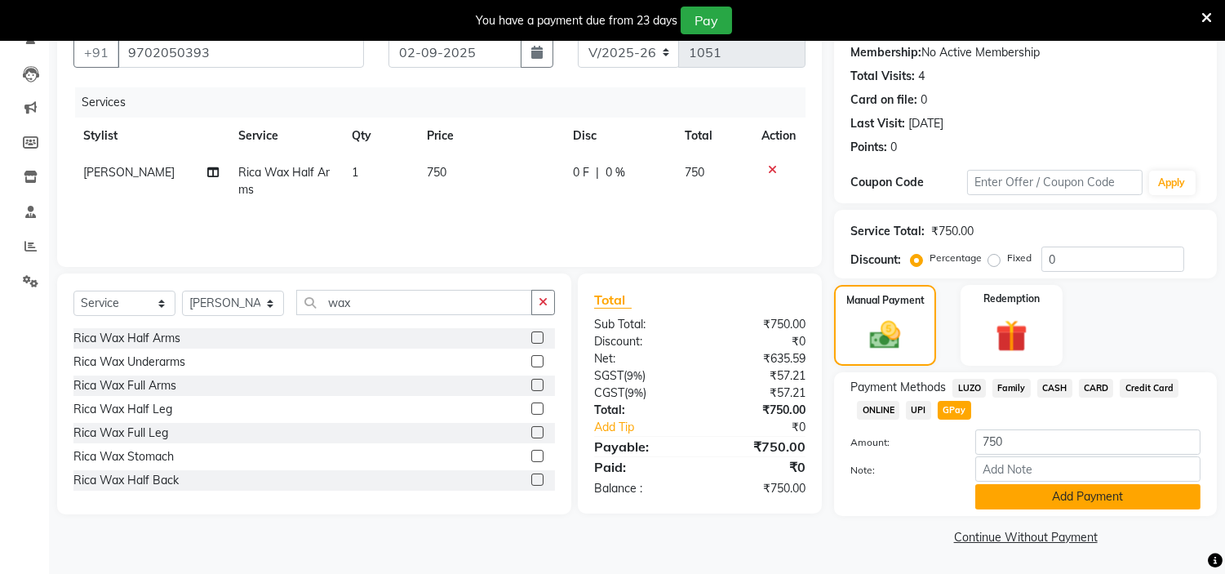
click at [1057, 503] on button "Add Payment" at bounding box center [1087, 496] width 225 height 25
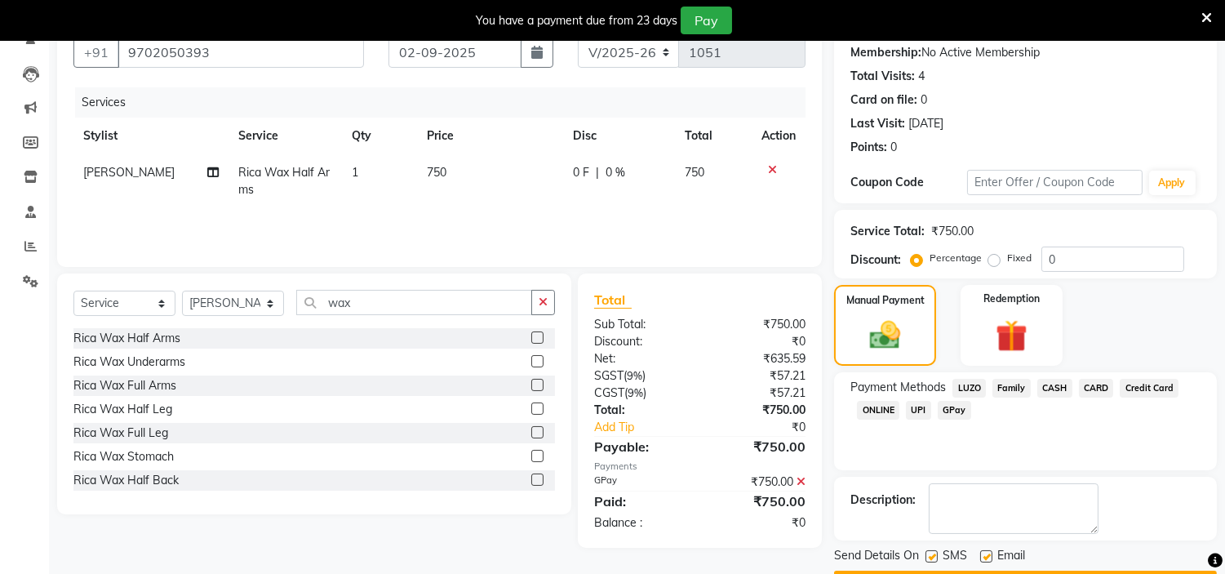
scroll to position [201, 0]
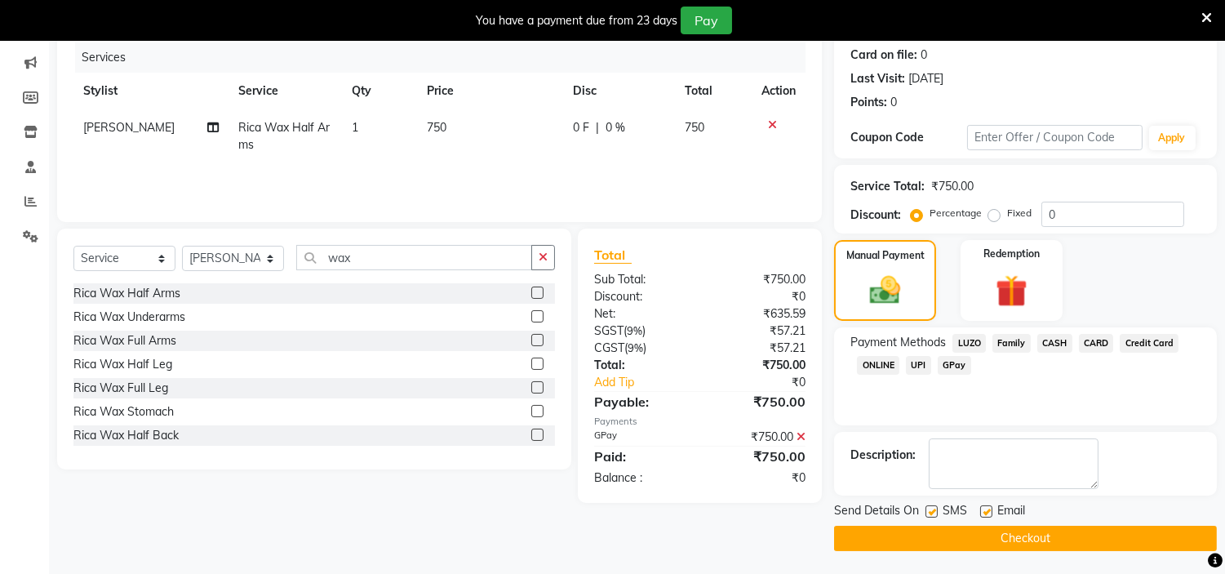
click at [1038, 531] on button "Checkout" at bounding box center [1025, 538] width 383 height 25
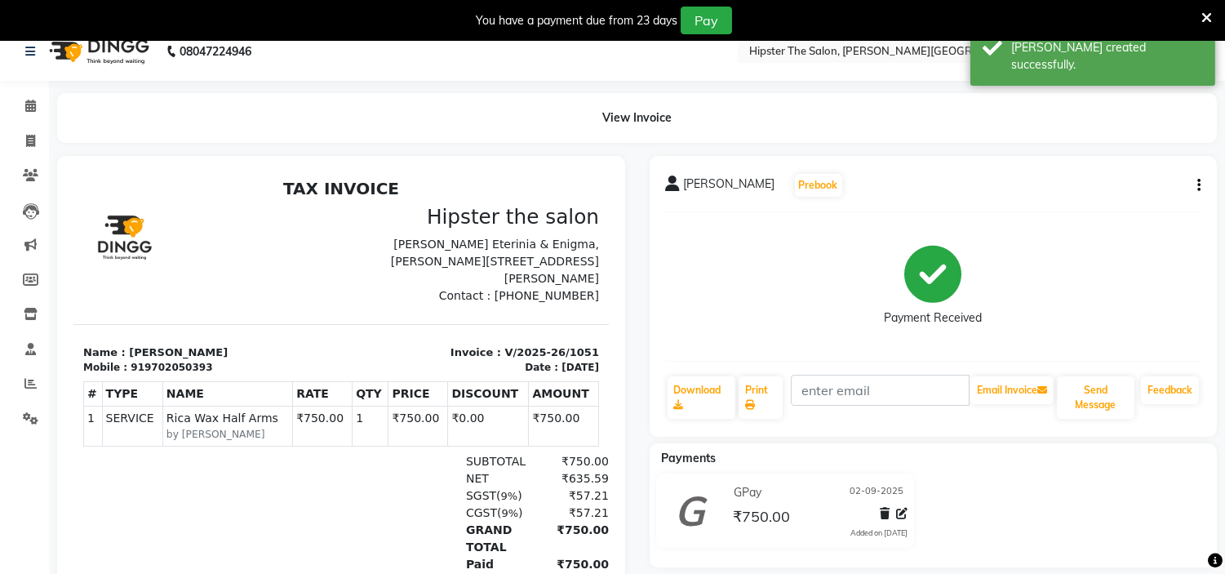
scroll to position [20, 0]
click at [37, 103] on span at bounding box center [30, 105] width 29 height 19
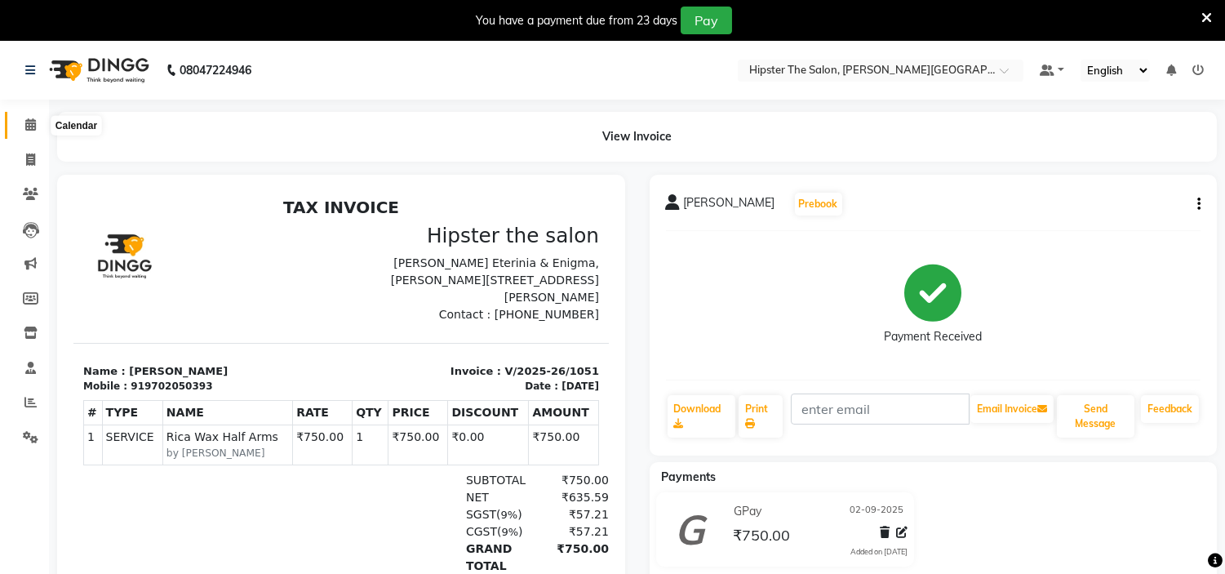
click at [38, 121] on span at bounding box center [30, 125] width 29 height 19
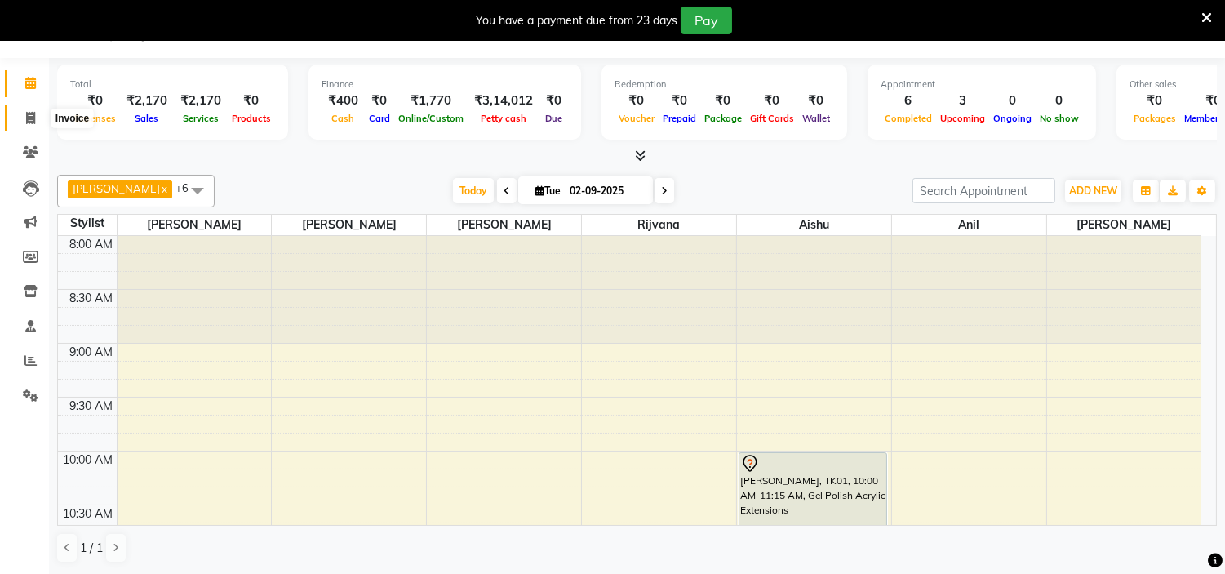
click at [29, 118] on icon at bounding box center [30, 118] width 9 height 12
select select "8592"
select select "service"
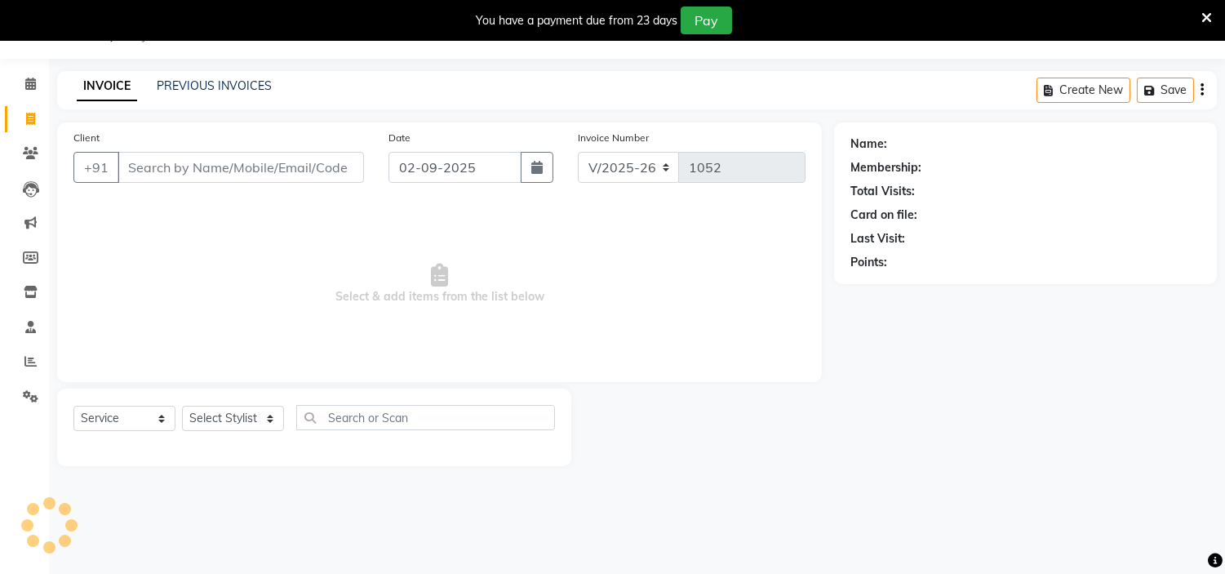
scroll to position [41, 0]
click at [258, 413] on select "Select Stylist [PERSON_NAME] [PERSON_NAME] [PERSON_NAME] [PERSON_NAME] Manager …" at bounding box center [233, 418] width 102 height 25
select select "85981"
click at [182, 406] on select "Select Stylist [PERSON_NAME] [PERSON_NAME] [PERSON_NAME] [PERSON_NAME] Manager …" at bounding box center [233, 418] width 102 height 25
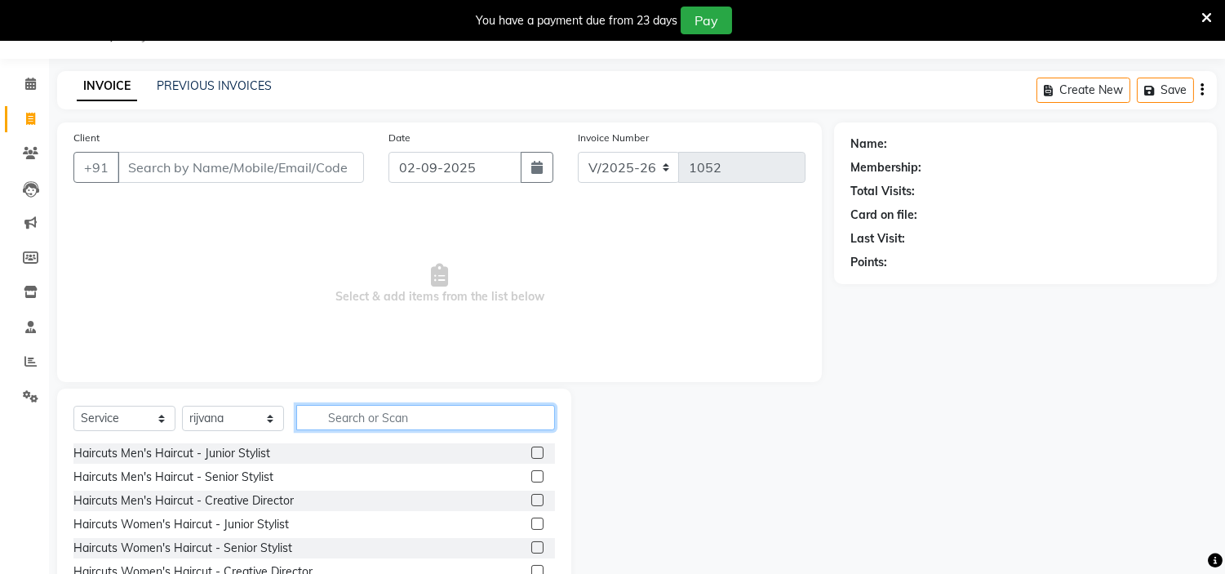
click at [362, 428] on input "text" at bounding box center [425, 417] width 259 height 25
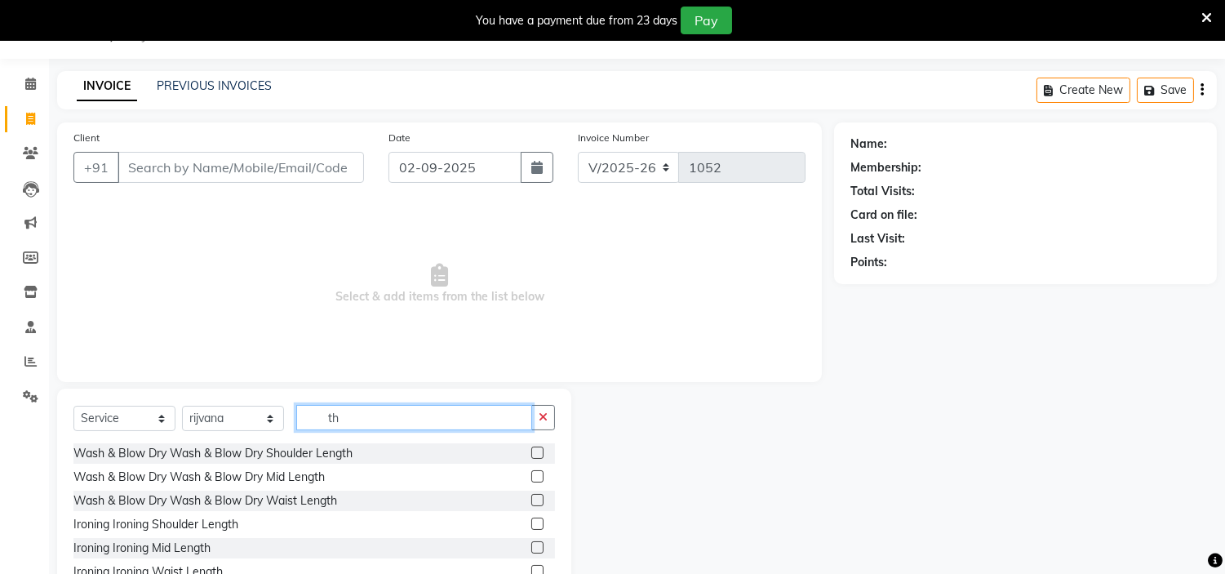
type input "t"
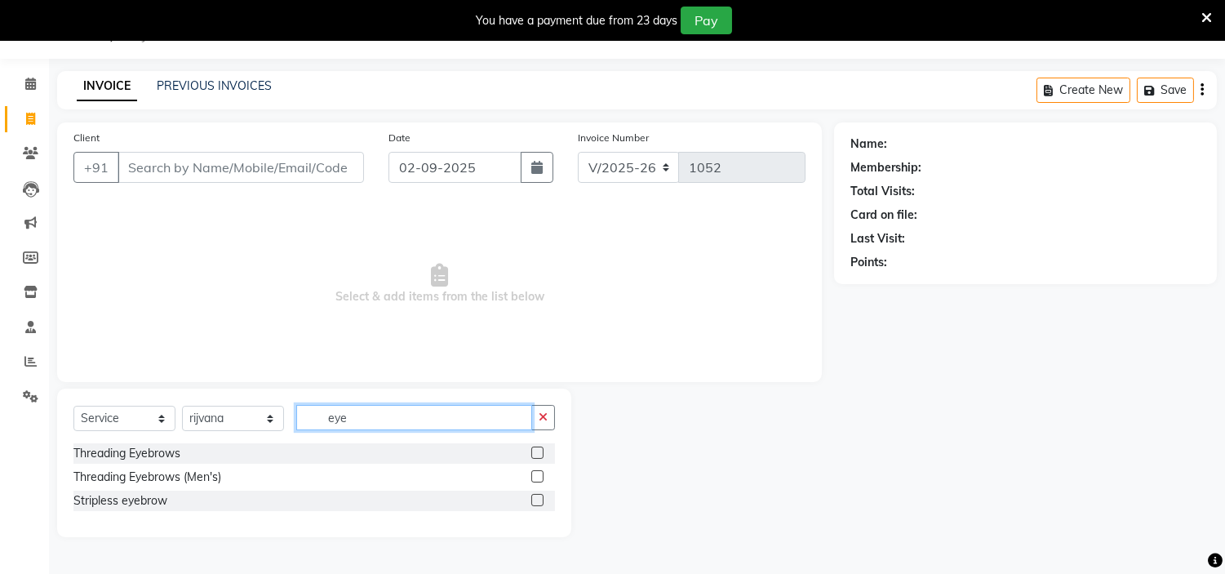
type input "eye"
click at [536, 445] on div at bounding box center [543, 453] width 24 height 20
click at [539, 452] on label at bounding box center [537, 452] width 12 height 12
click at [539, 452] on input "checkbox" at bounding box center [536, 453] width 11 height 11
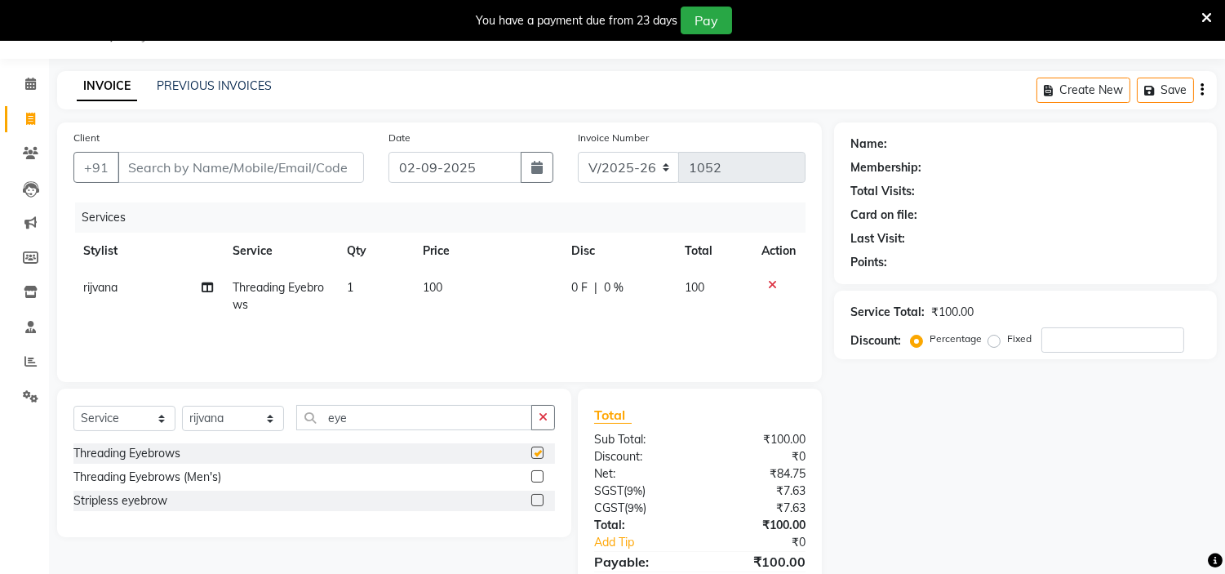
checkbox input "false"
click at [477, 419] on input "eye" at bounding box center [414, 417] width 236 height 25
type input "e"
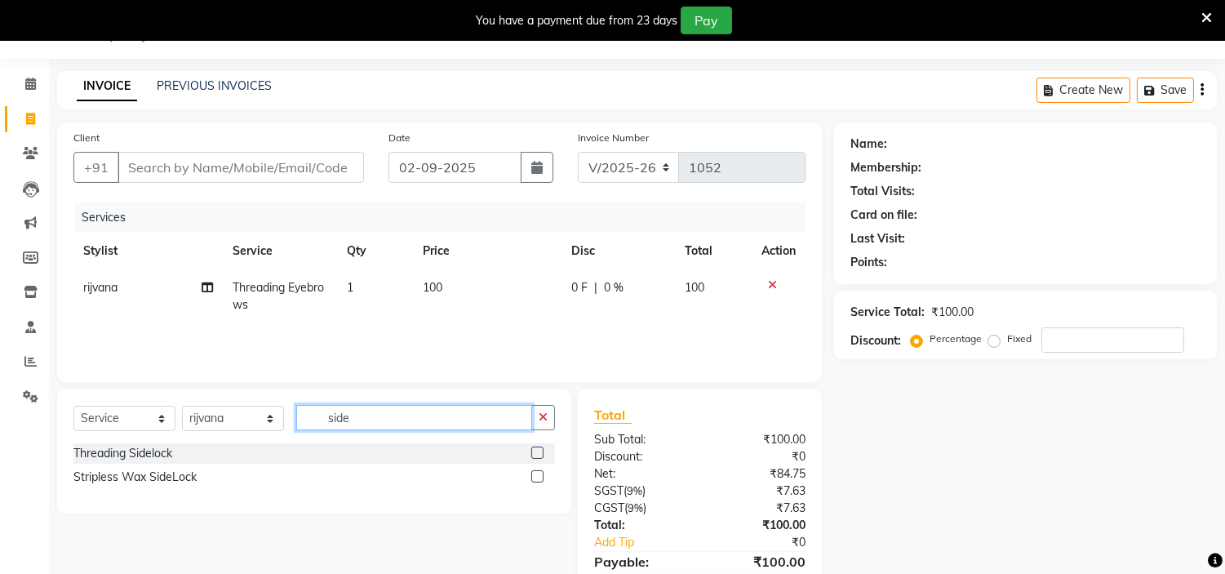
type input "side"
click at [529, 478] on div "Stripless Wax SideLock" at bounding box center [314, 477] width 482 height 20
click at [539, 476] on label at bounding box center [537, 476] width 12 height 12
click at [539, 476] on input "checkbox" at bounding box center [536, 477] width 11 height 11
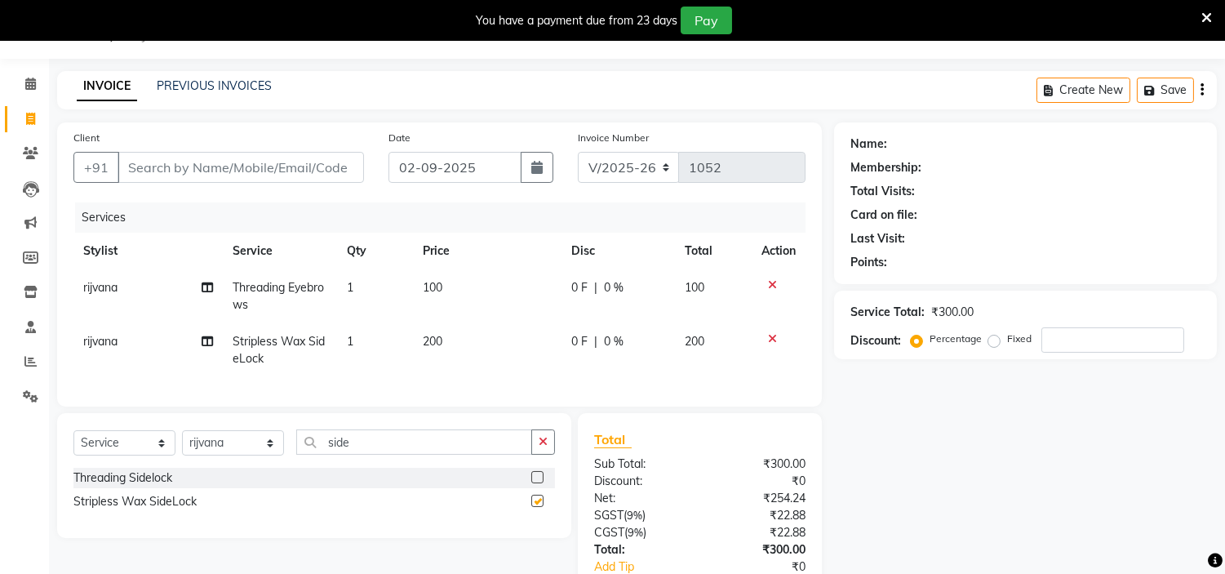
checkbox input "false"
click at [469, 455] on input "side" at bounding box center [414, 441] width 236 height 25
type input "s"
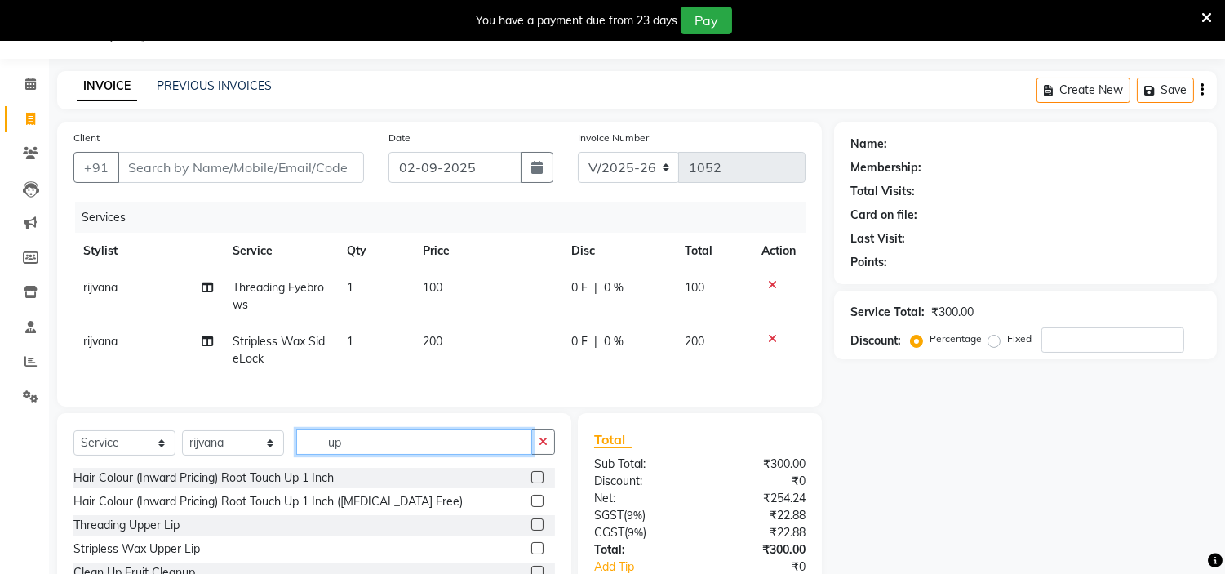
type input "up"
click at [531, 554] on label at bounding box center [537, 548] width 12 height 12
click at [531, 554] on input "checkbox" at bounding box center [536, 549] width 11 height 11
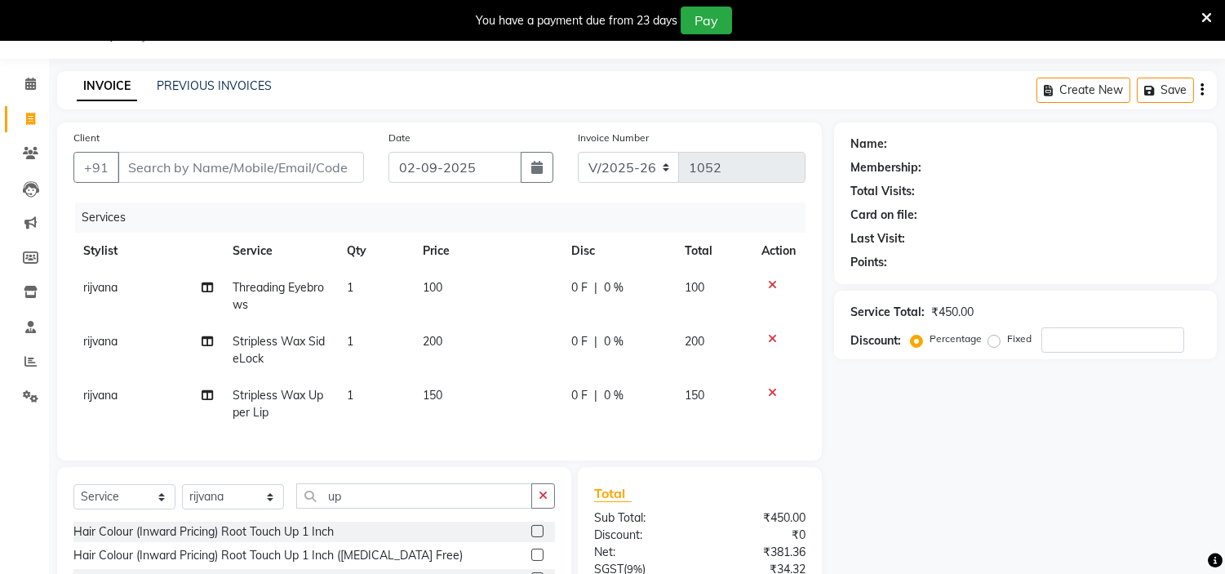
checkbox input "false"
click at [943, 458] on div "Name: Membership: Total Visits: Card on file: Last Visit: Points: Service Total…" at bounding box center [1031, 414] width 395 height 585
click at [295, 163] on input "Client" at bounding box center [241, 167] width 246 height 31
type input "9"
type input "0"
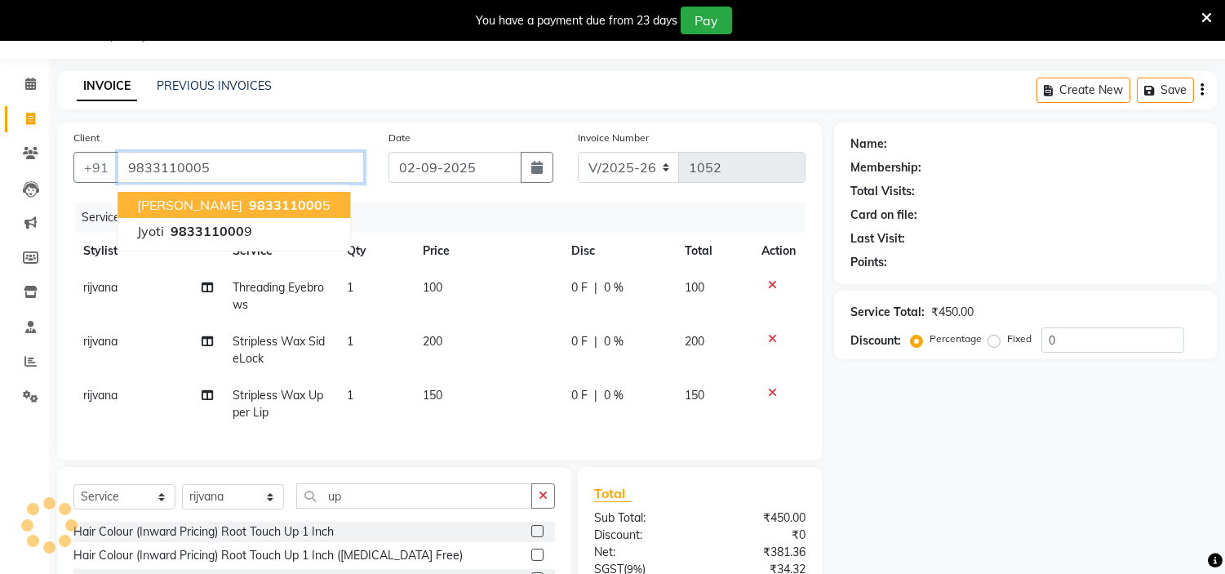
type input "9833110005"
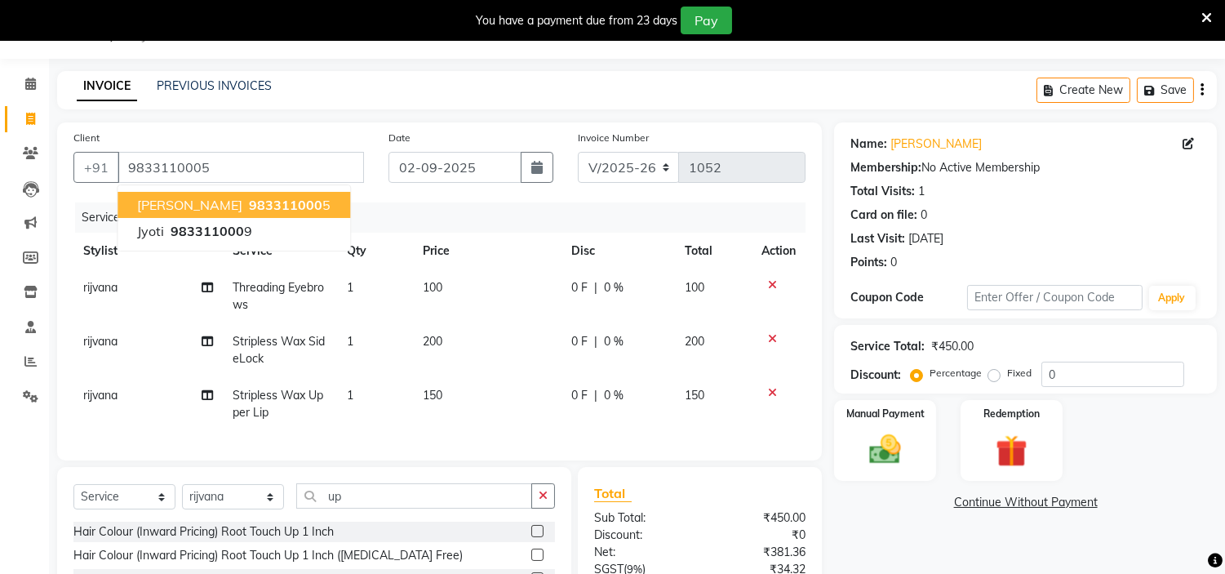
click at [246, 200] on ngb-highlight "983311000 5" at bounding box center [288, 205] width 85 height 16
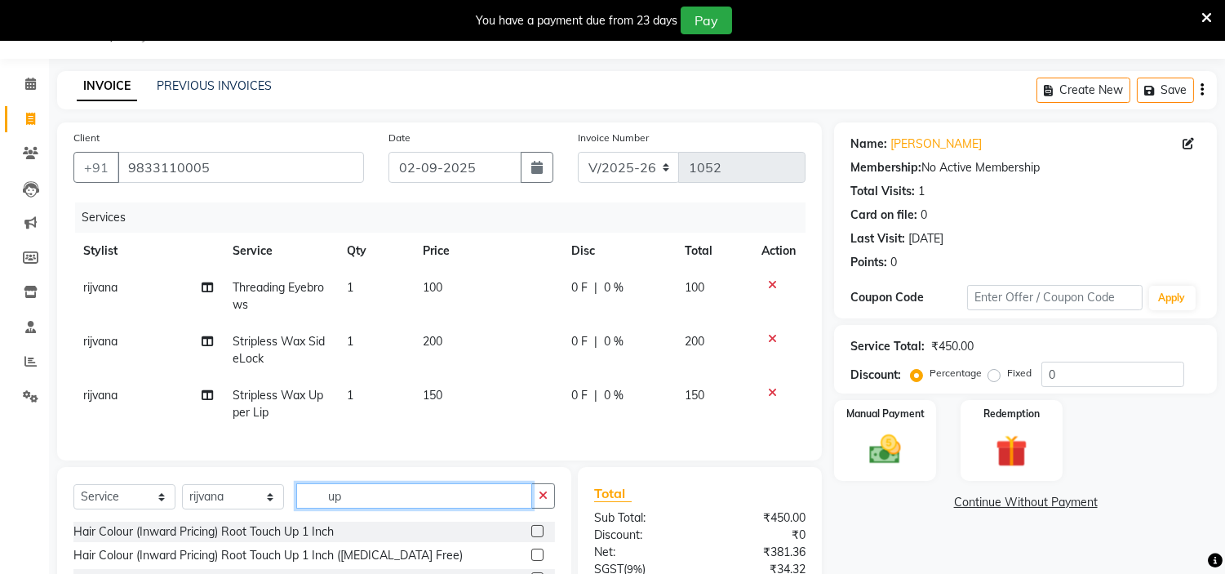
click at [472, 508] on input "up" at bounding box center [414, 495] width 236 height 25
type input "u"
type input "for"
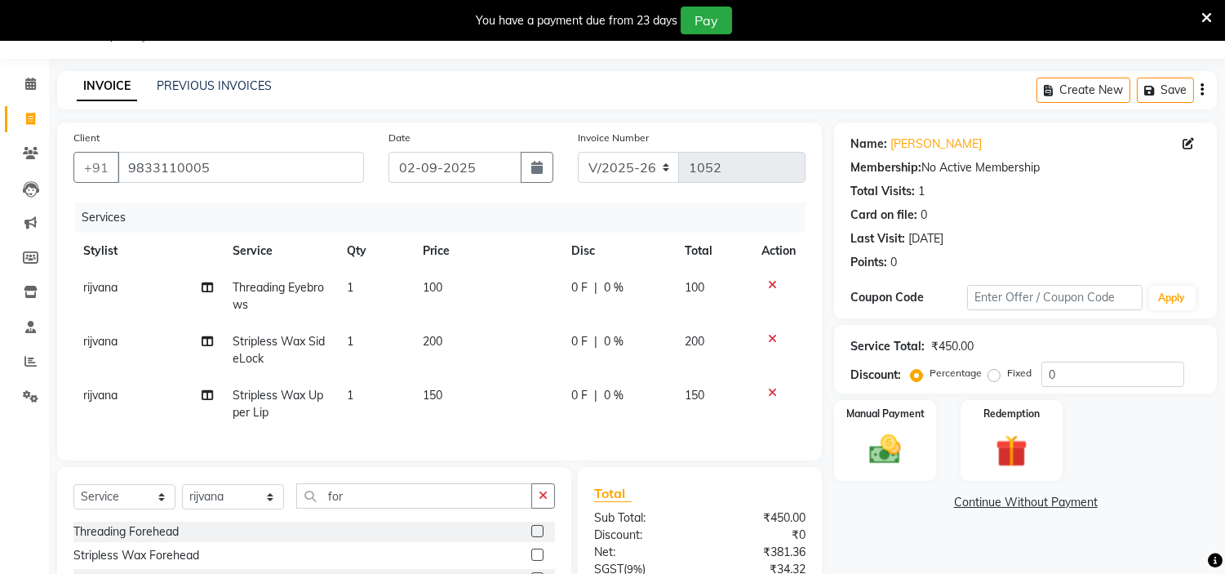
click at [536, 537] on label at bounding box center [537, 531] width 12 height 12
click at [536, 537] on input "checkbox" at bounding box center [536, 531] width 11 height 11
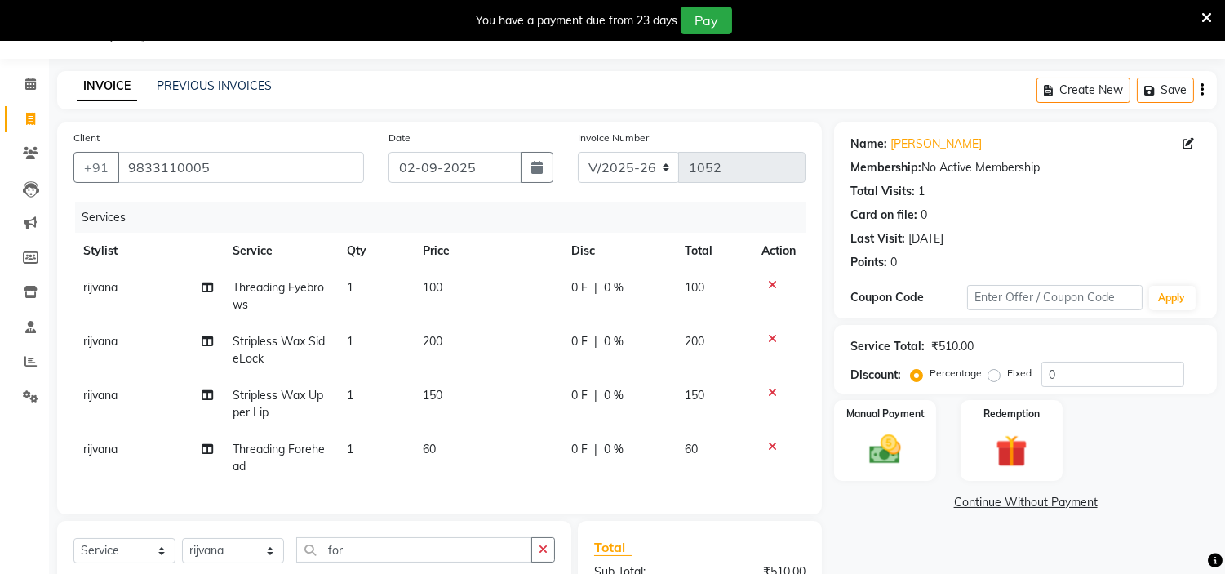
checkbox input "false"
click at [1121, 495] on link "Continue Without Payment" at bounding box center [1025, 502] width 376 height 17
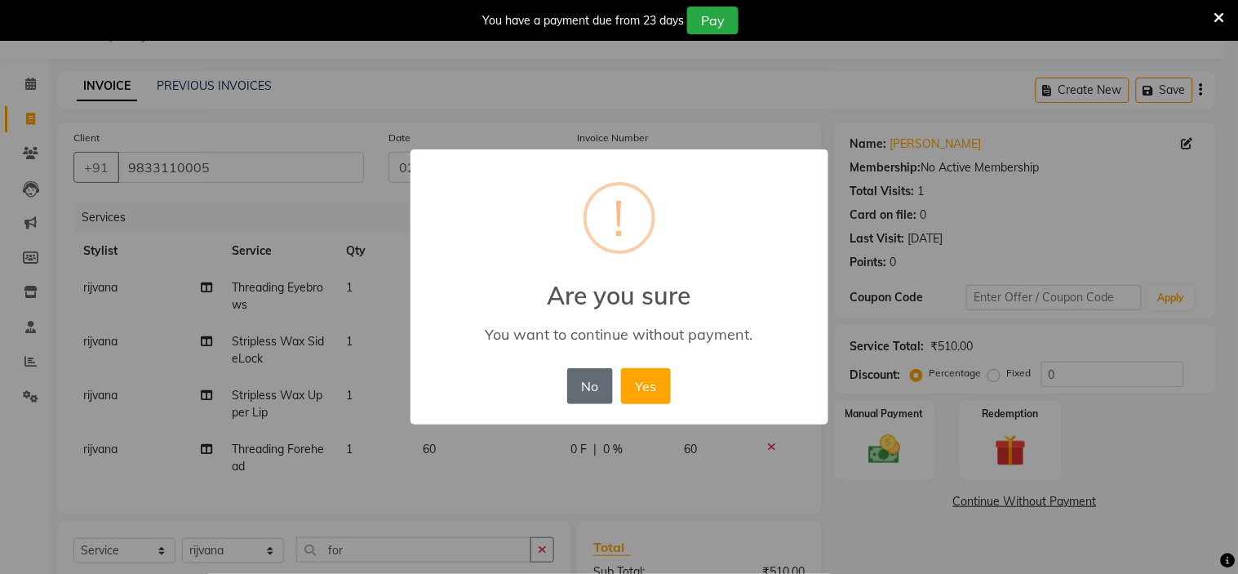
click at [606, 396] on button "No" at bounding box center [590, 386] width 46 height 36
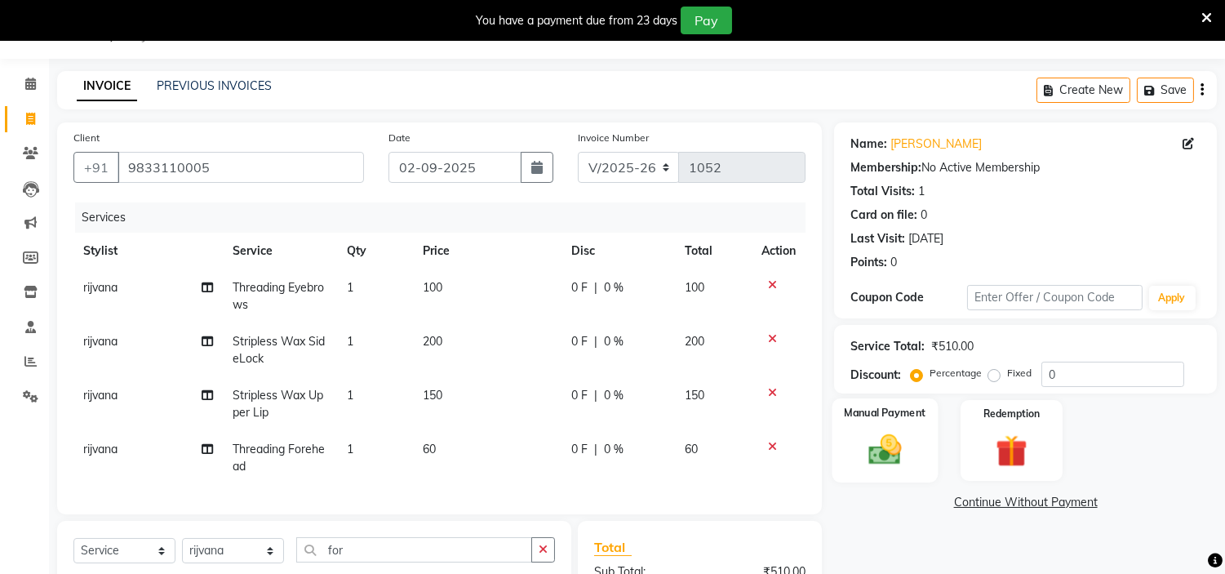
click at [902, 437] on img at bounding box center [886, 450] width 54 height 38
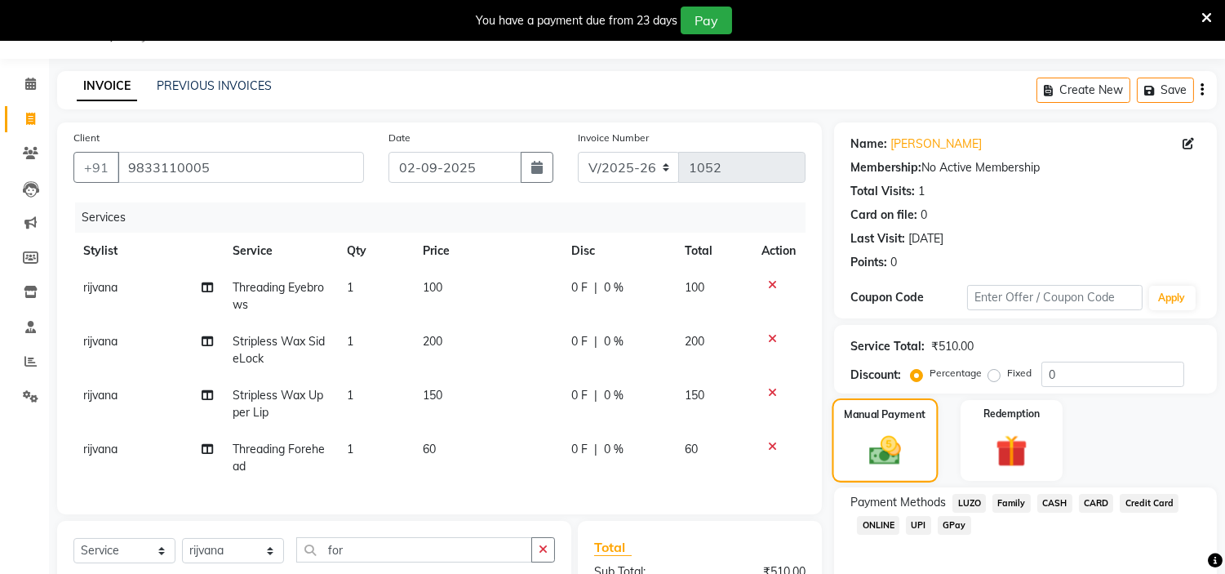
scroll to position [199, 0]
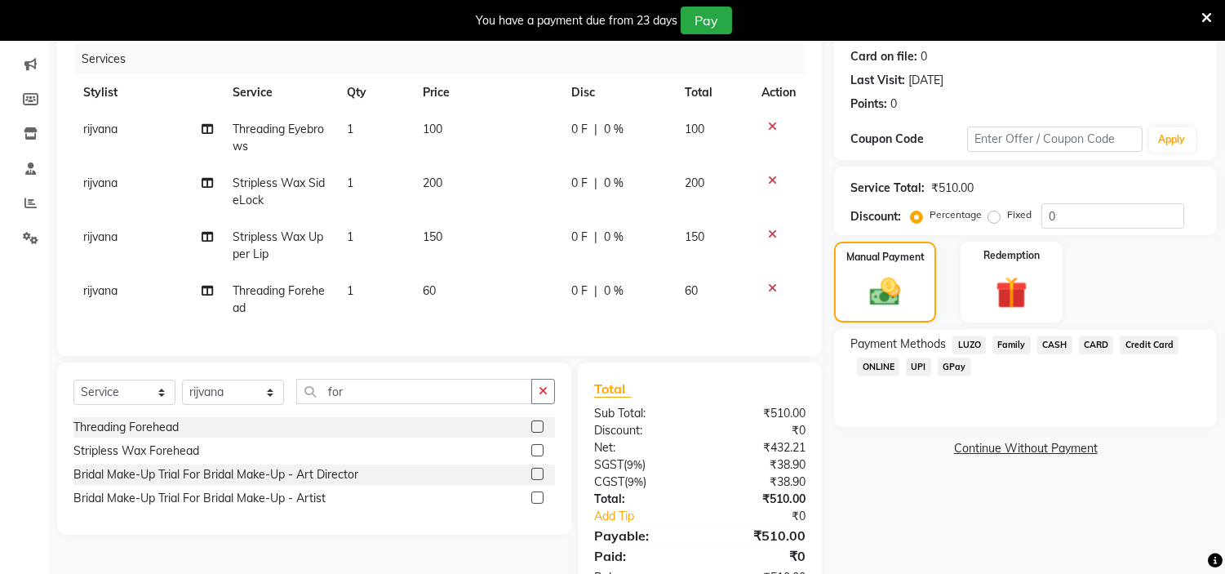
click at [1059, 344] on span "CASH" at bounding box center [1054, 344] width 35 height 19
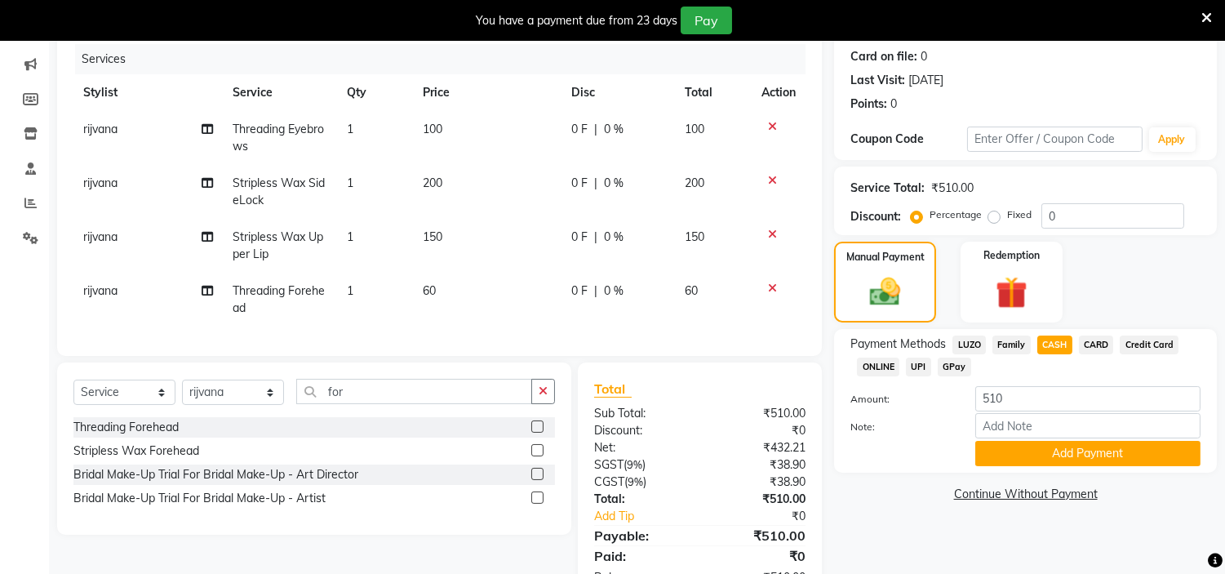
scroll to position [265, 0]
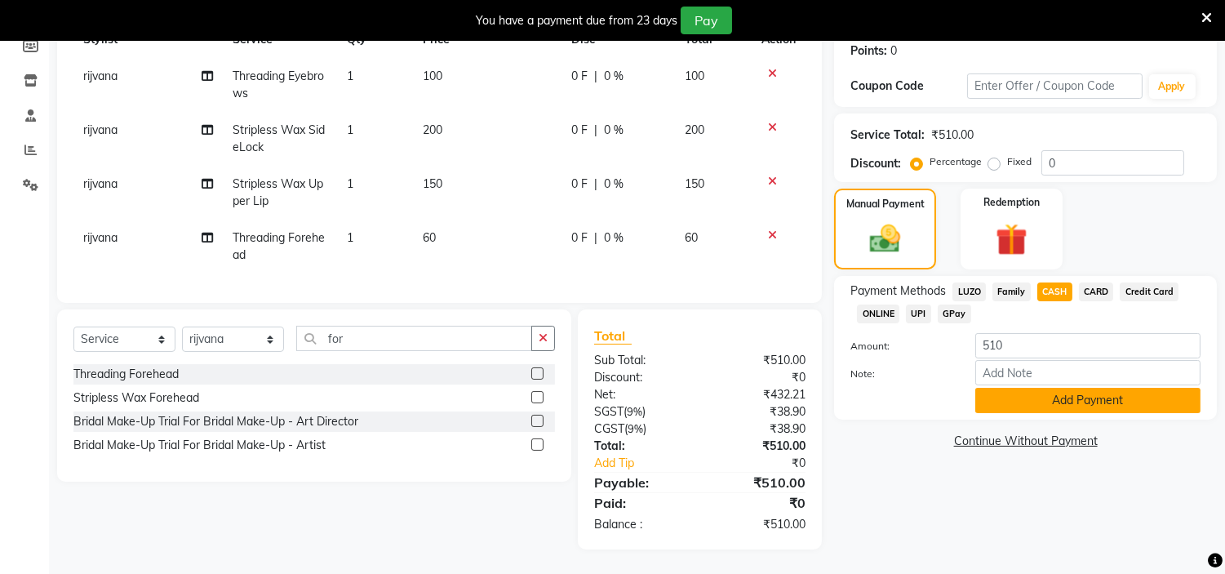
click at [1087, 390] on button "Add Payment" at bounding box center [1087, 400] width 225 height 25
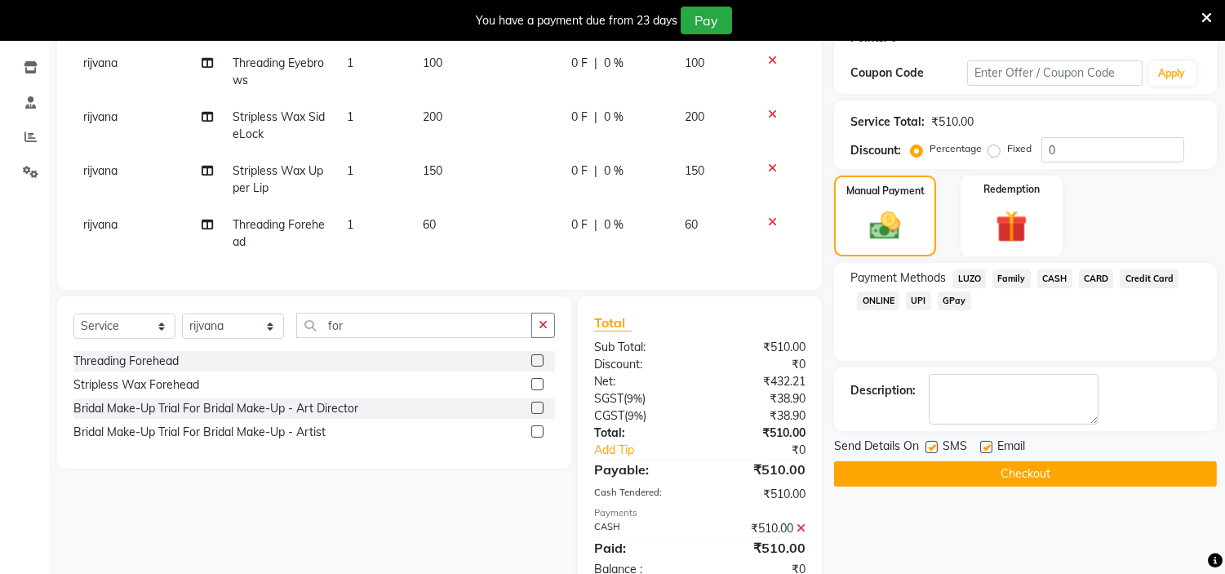
scroll to position [323, 0]
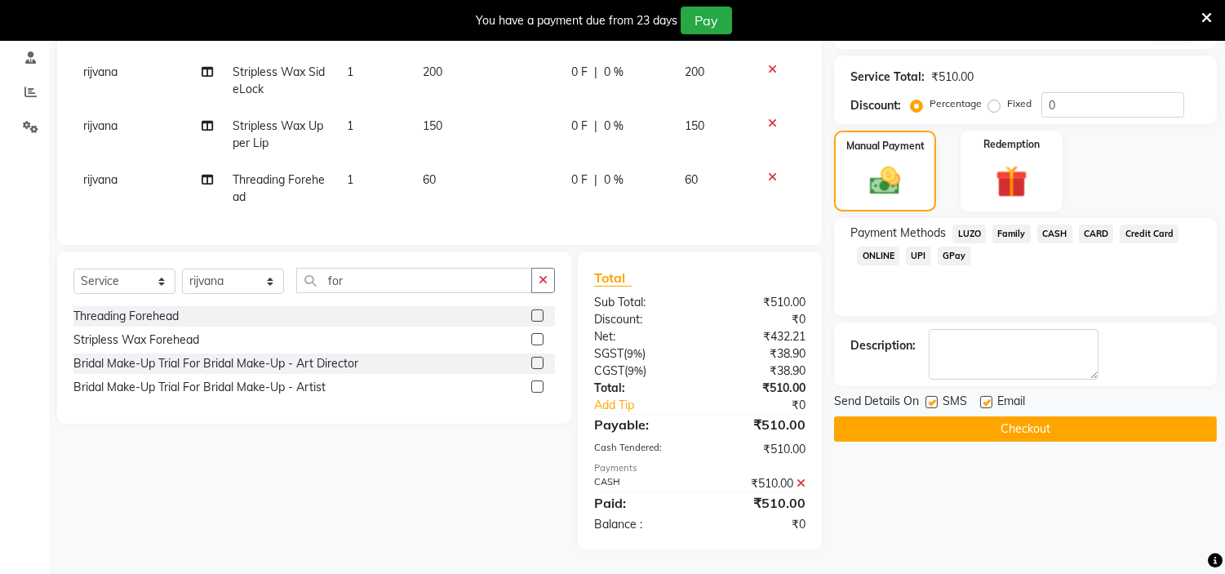
click at [1063, 416] on button "Checkout" at bounding box center [1025, 428] width 383 height 25
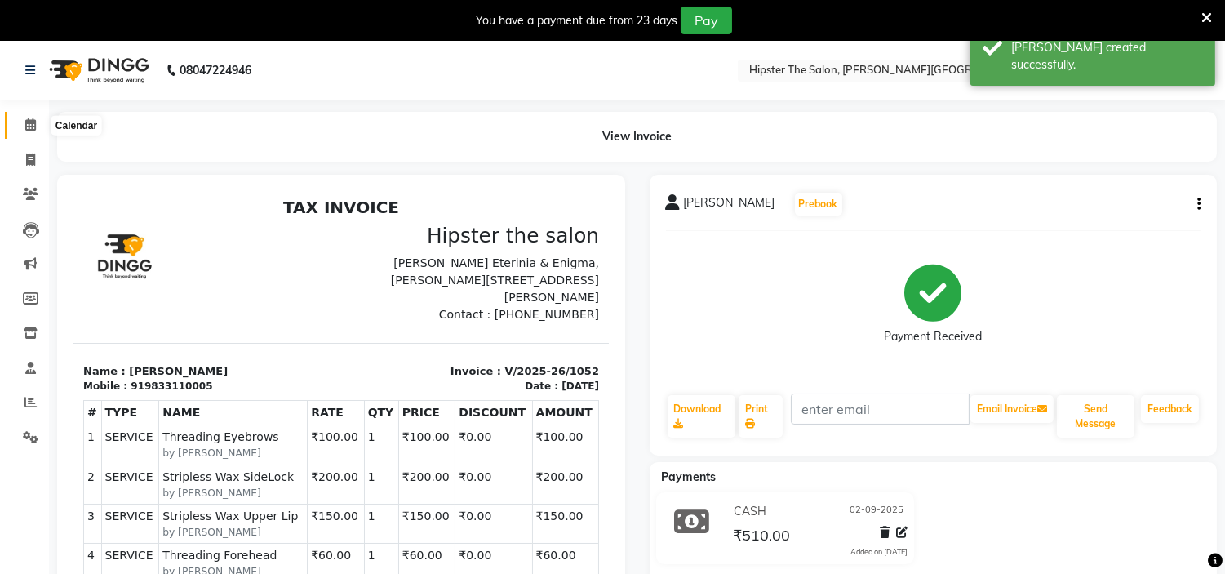
click at [37, 124] on span at bounding box center [30, 125] width 29 height 19
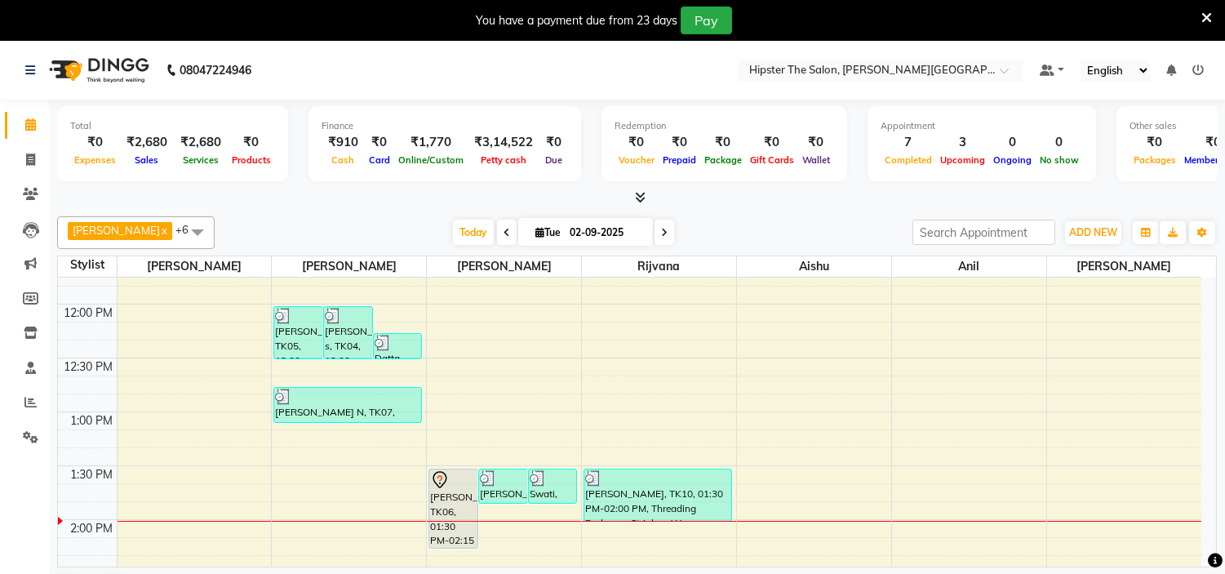
scroll to position [434, 0]
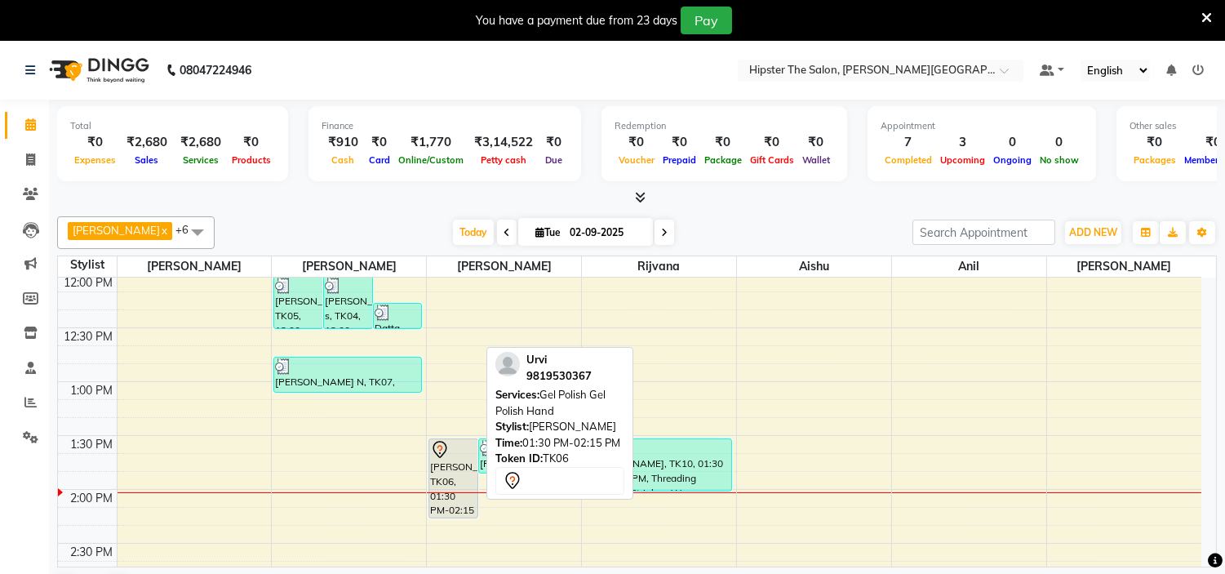
click at [431, 468] on div "[PERSON_NAME], TK06, 01:30 PM-02:15 PM, Gel Polish Gel Polish Hand" at bounding box center [453, 478] width 48 height 78
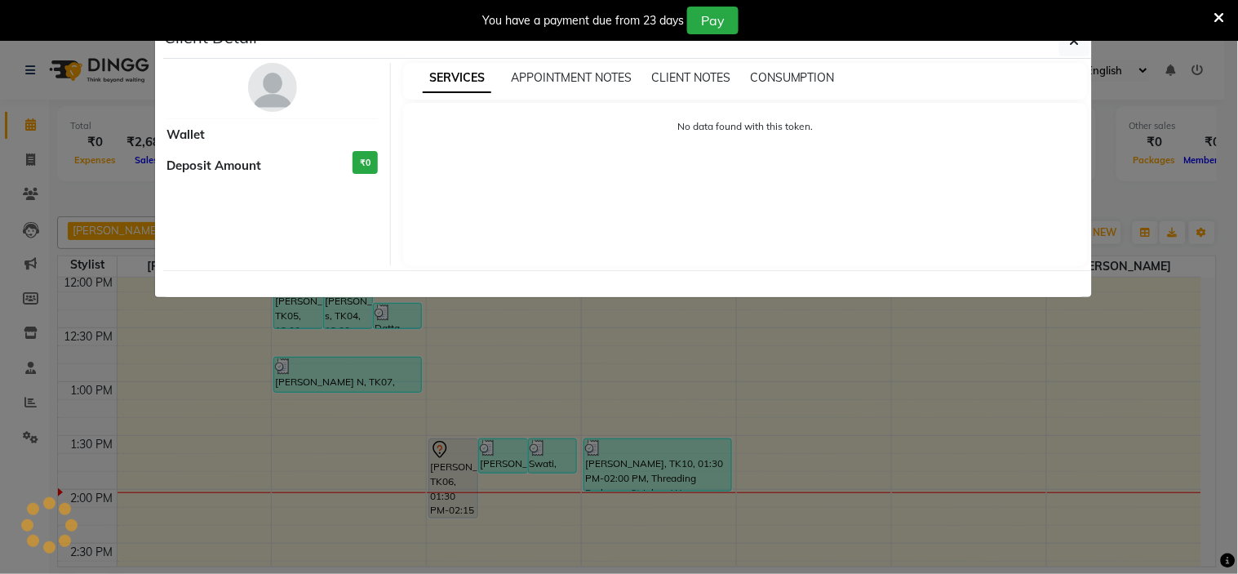
select select "7"
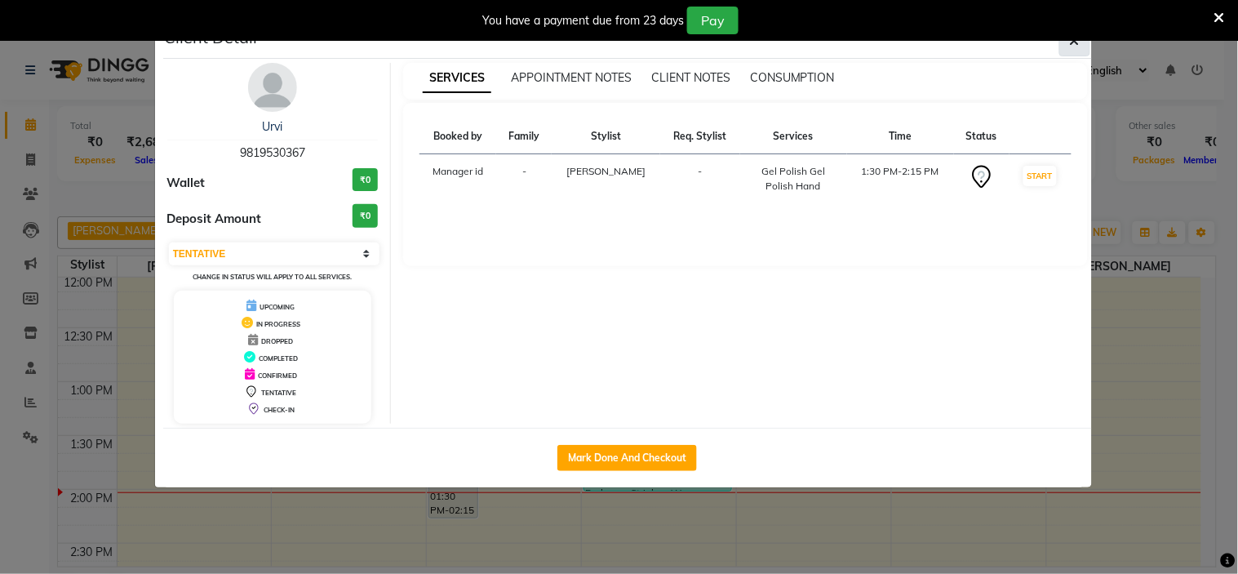
click at [1077, 42] on icon "button" at bounding box center [1075, 40] width 10 height 13
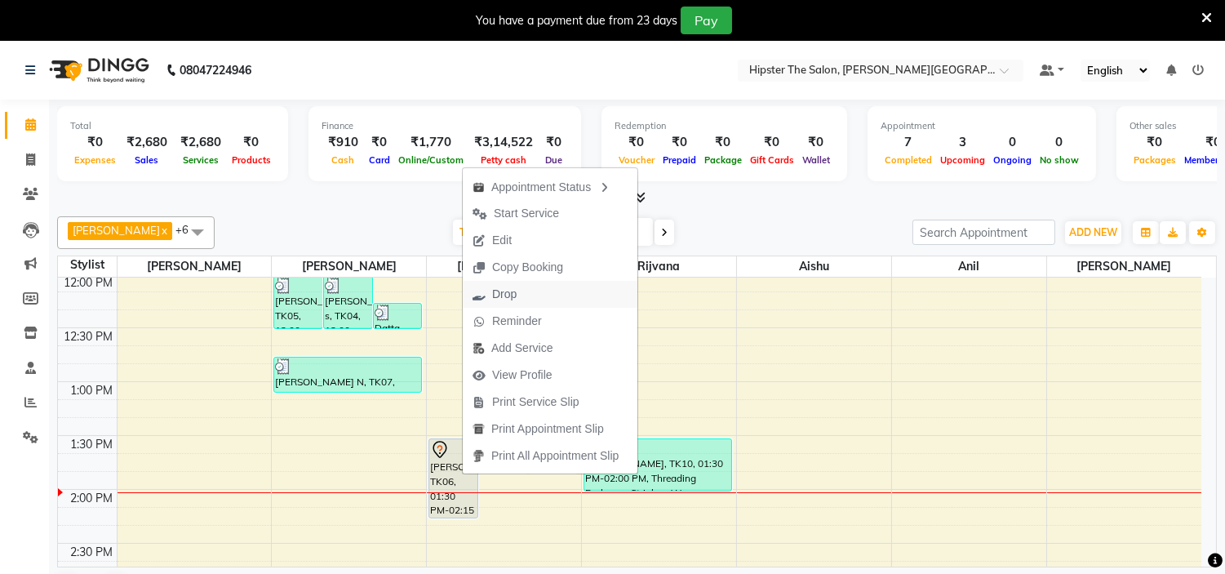
click at [517, 299] on span "Drop" at bounding box center [495, 294] width 64 height 27
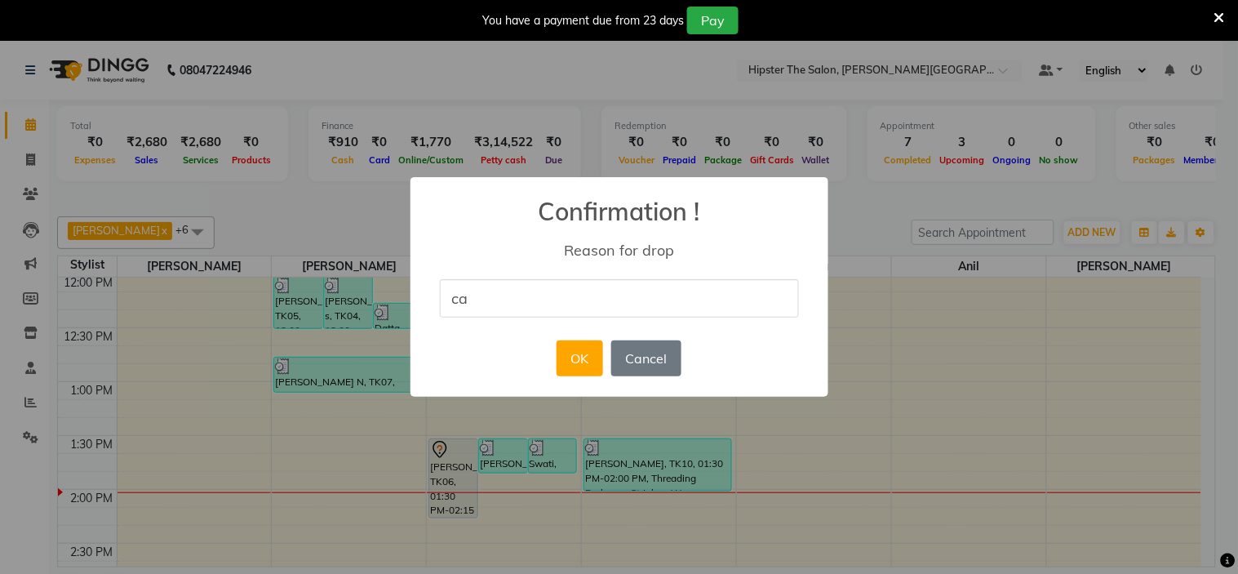
type input "cancel"
click at [577, 352] on button "OK" at bounding box center [580, 358] width 47 height 36
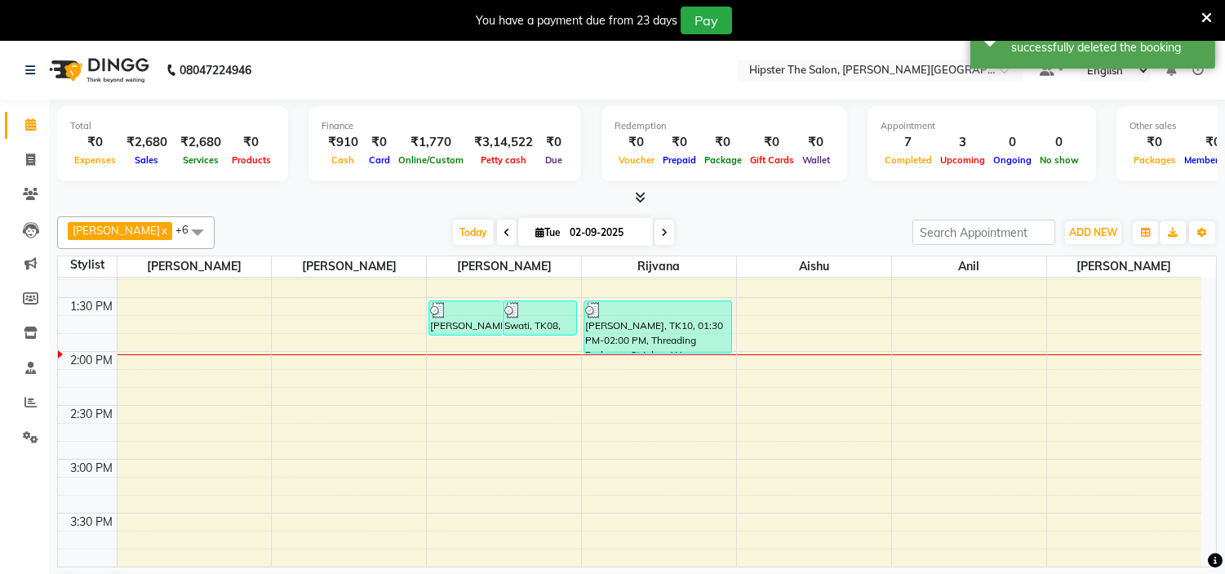
scroll to position [535, 0]
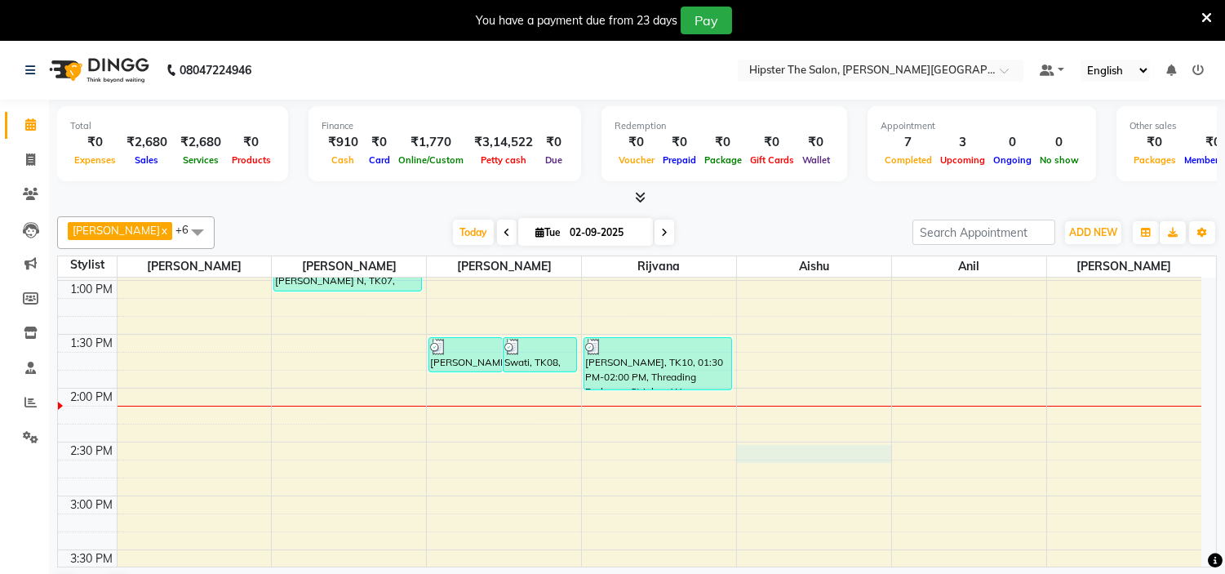
click at [781, 446] on div "8:00 AM 8:30 AM 9:00 AM 9:30 AM 10:00 AM 10:30 AM 11:00 AM 11:30 AM 12:00 PM 12…" at bounding box center [629, 442] width 1143 height 1400
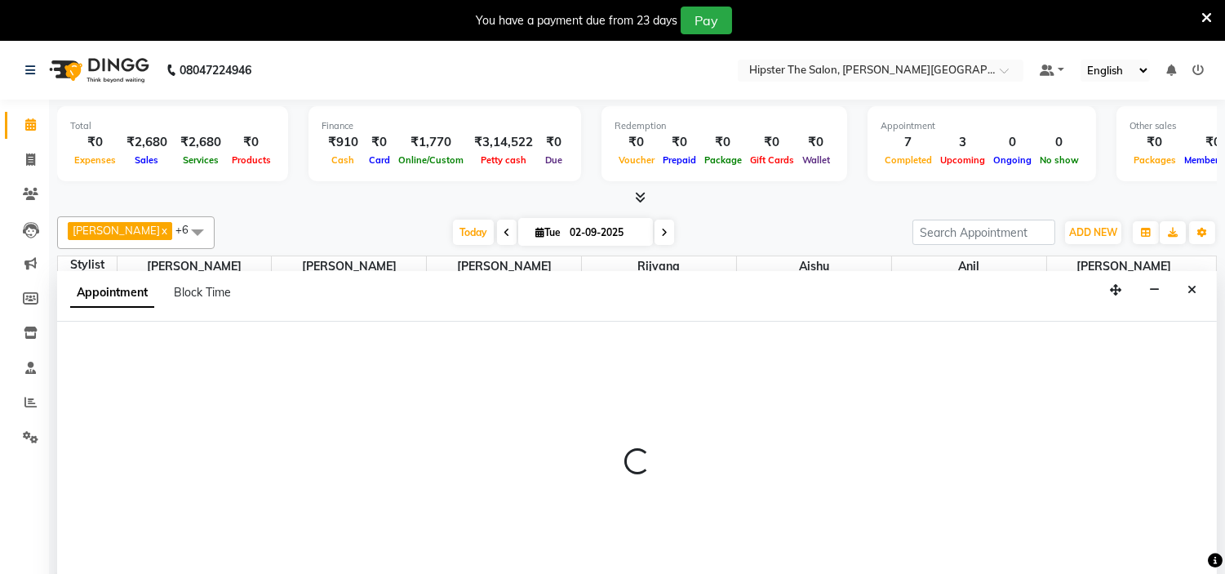
scroll to position [42, 0]
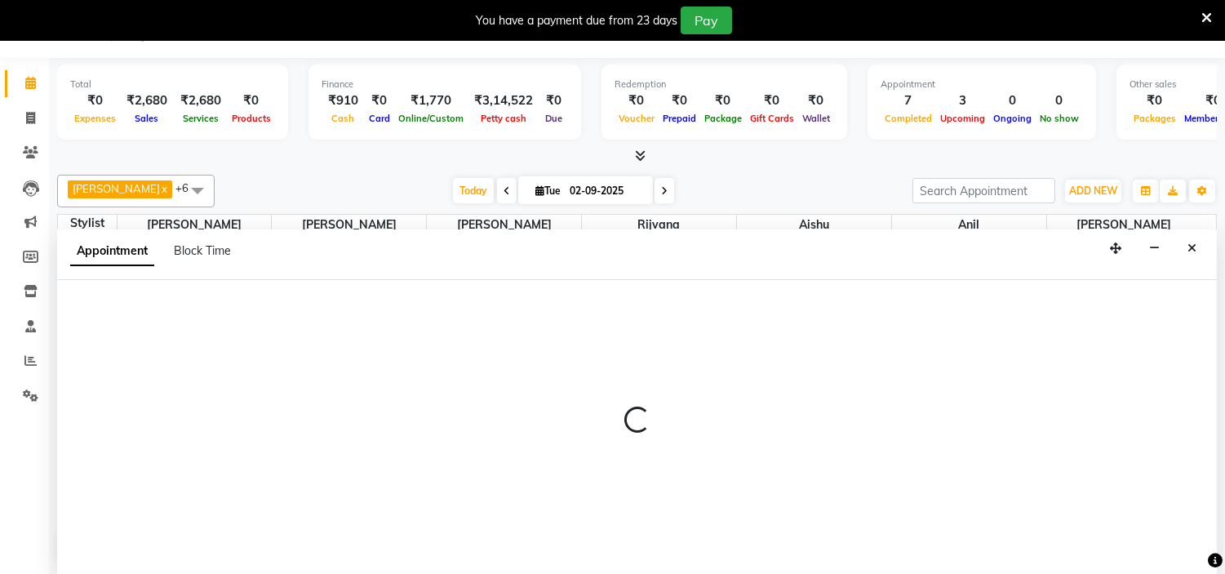
select select "85982"
select select "870"
select select "tentative"
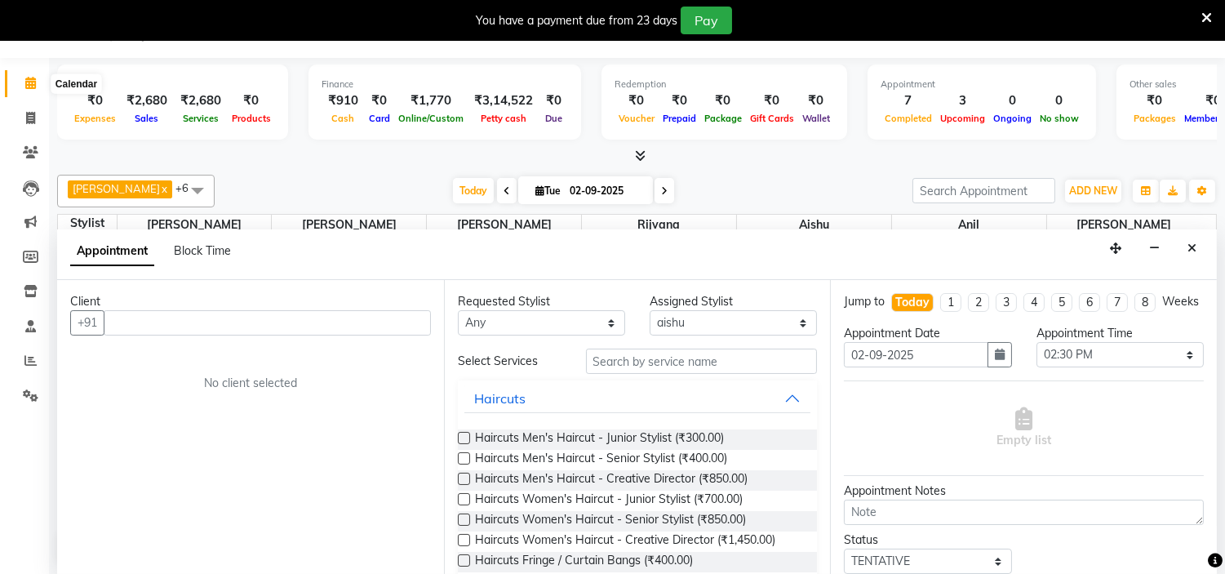
click at [29, 86] on icon at bounding box center [30, 83] width 11 height 12
click at [28, 112] on icon at bounding box center [30, 118] width 9 height 12
select select "8592"
select select "service"
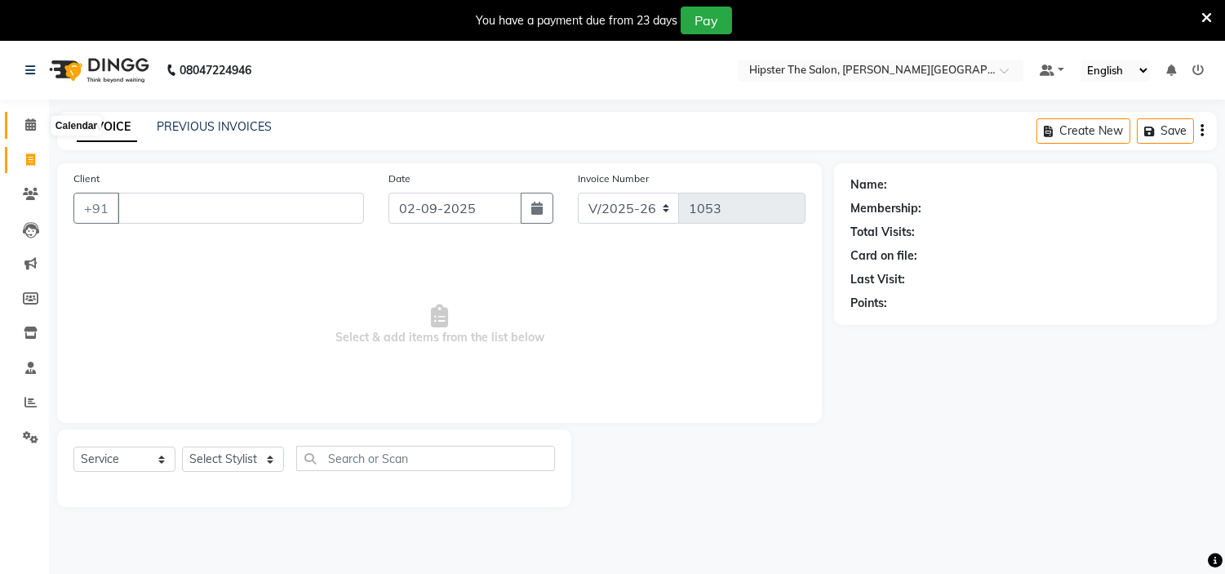
click at [33, 124] on icon at bounding box center [30, 124] width 11 height 12
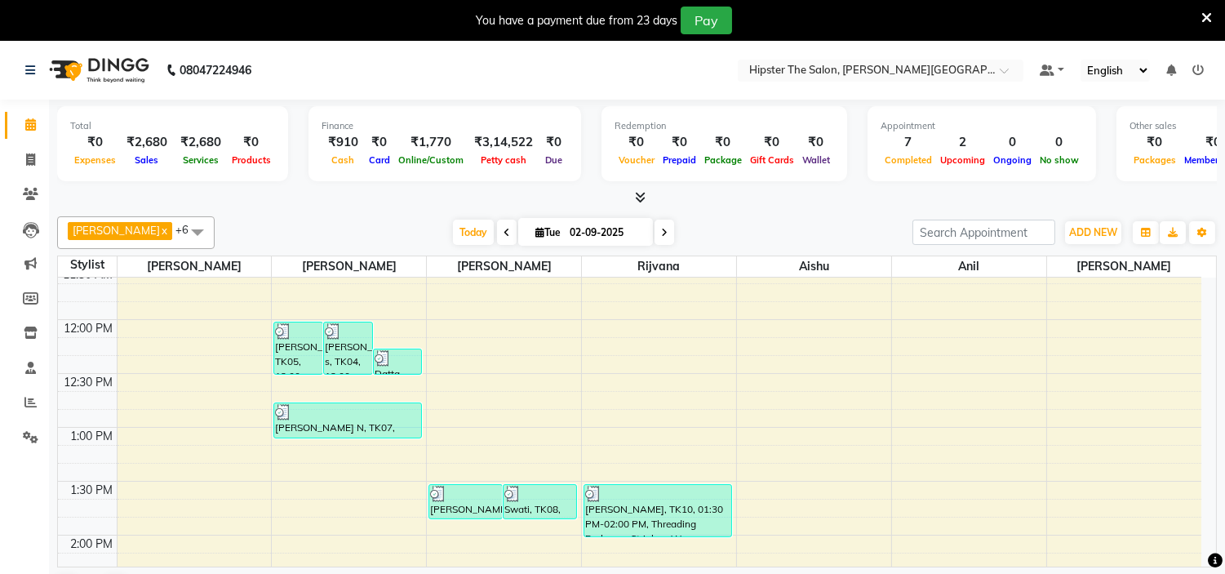
scroll to position [388, 0]
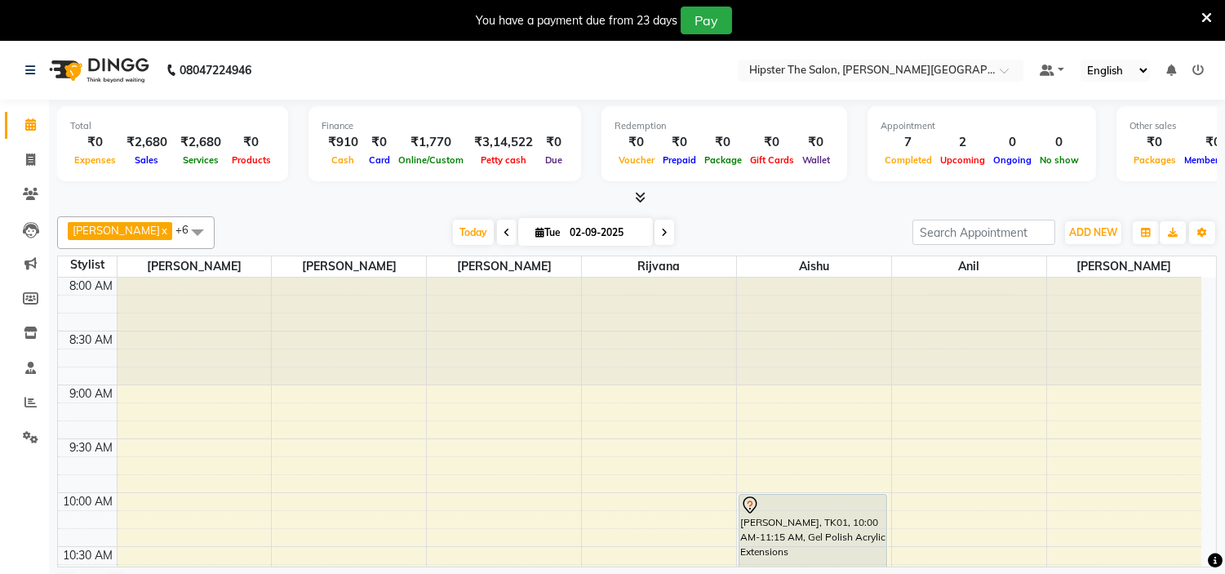
click at [405, 213] on div "[PERSON_NAME] x rijvana x aishu x anil x [PERSON_NAME] x [PERSON_NAME] x +6 Sel…" at bounding box center [637, 411] width 1160 height 402
